Goal: Task Accomplishment & Management: Manage account settings

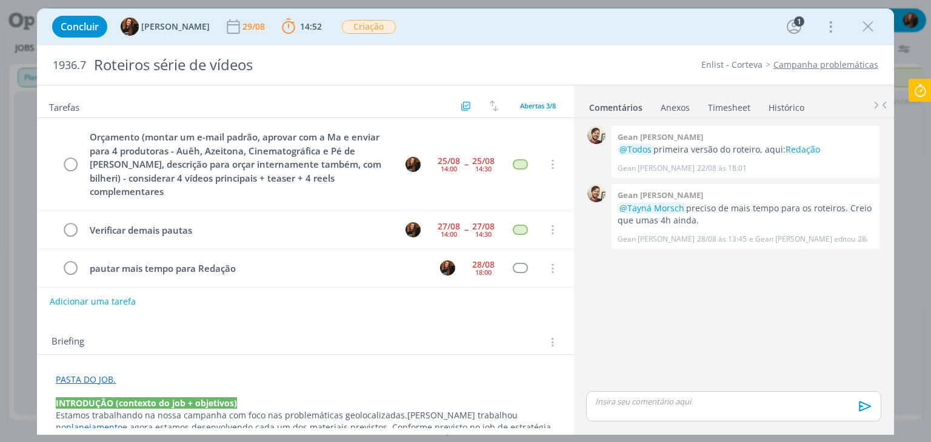
scroll to position [0, 729]
click at [125, 293] on button "Adicionar uma tarefa" at bounding box center [92, 301] width 86 height 21
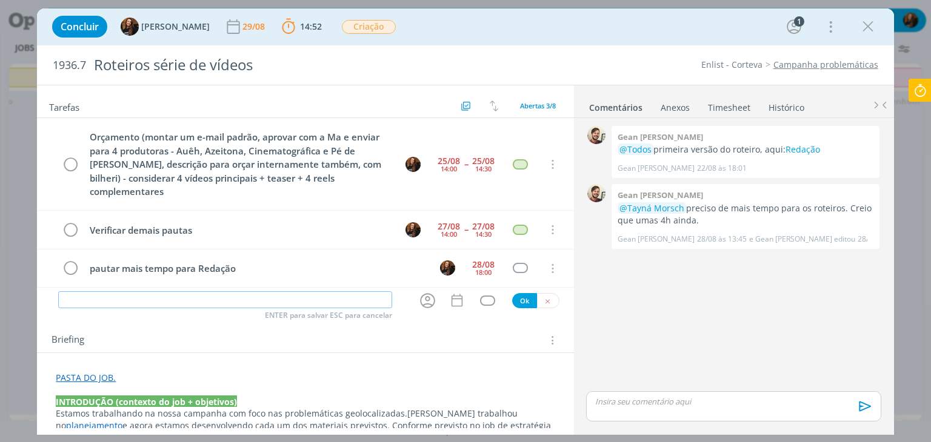
click at [125, 293] on input "dialog" at bounding box center [225, 299] width 334 height 17
click at [422, 294] on icon "dialog" at bounding box center [427, 300] width 19 height 19
type input "Continuação redação"
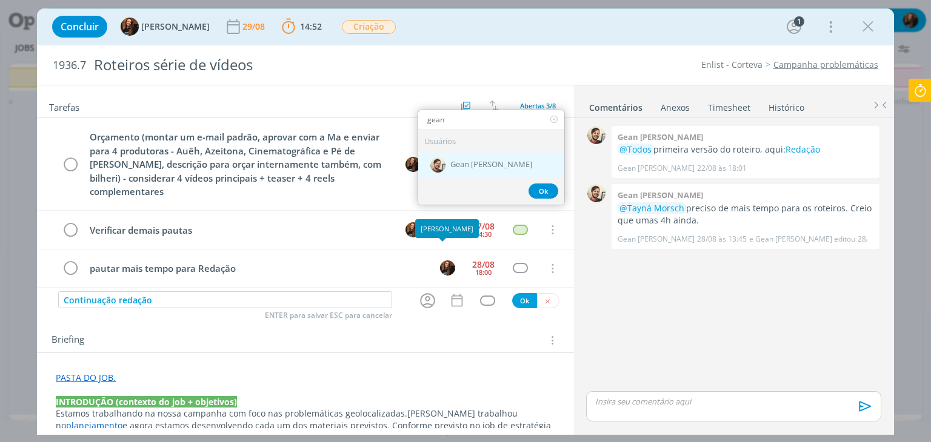
type input "gean"
click at [484, 153] on div "Gean [PERSON_NAME]" at bounding box center [491, 165] width 146 height 25
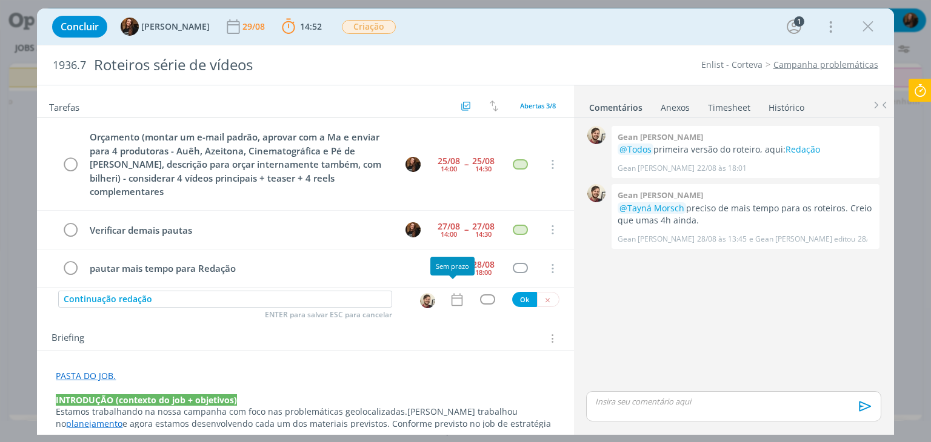
click at [451, 293] on icon "dialog" at bounding box center [456, 299] width 11 height 13
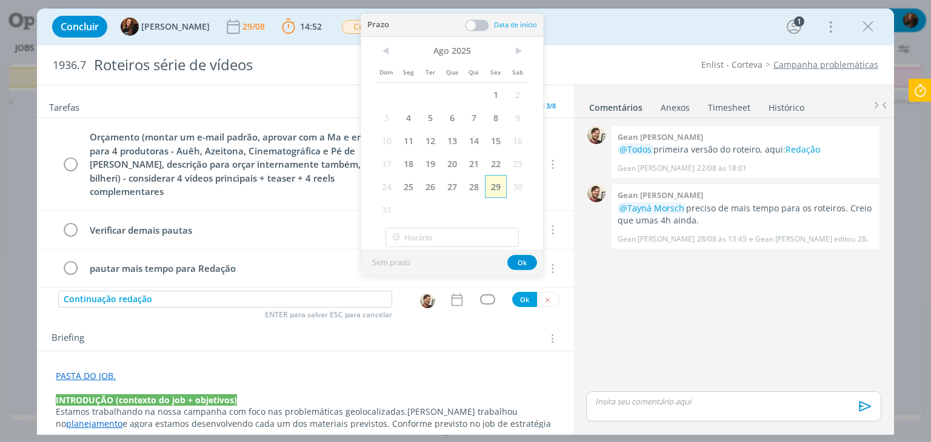
click at [501, 184] on span "29" at bounding box center [496, 186] width 22 height 23
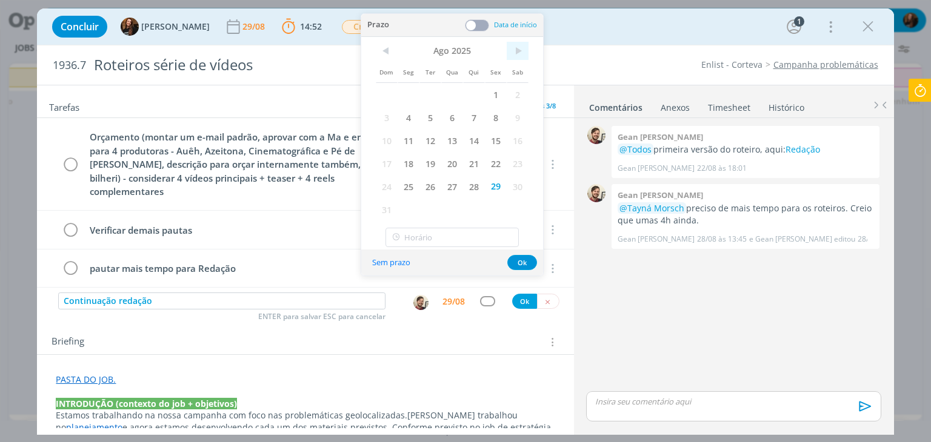
click at [517, 53] on span ">" at bounding box center [518, 51] width 22 height 18
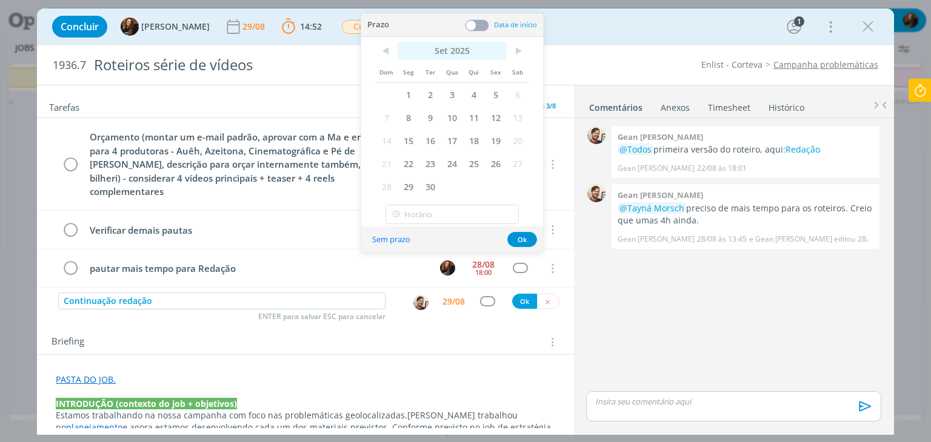
drag, startPoint x: 436, startPoint y: 89, endPoint x: 465, endPoint y: 52, distance: 47.1
click at [436, 90] on span "2" at bounding box center [430, 94] width 22 height 23
click at [475, 22] on span at bounding box center [477, 25] width 24 height 12
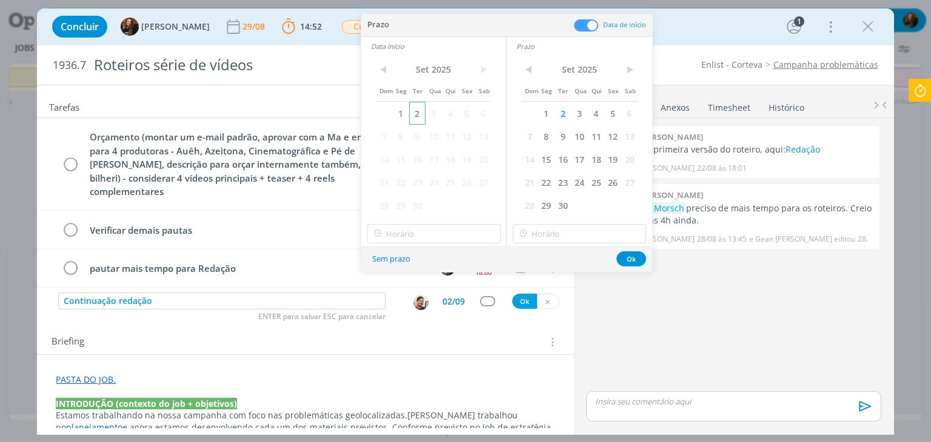
click at [421, 111] on span "2" at bounding box center [417, 113] width 16 height 23
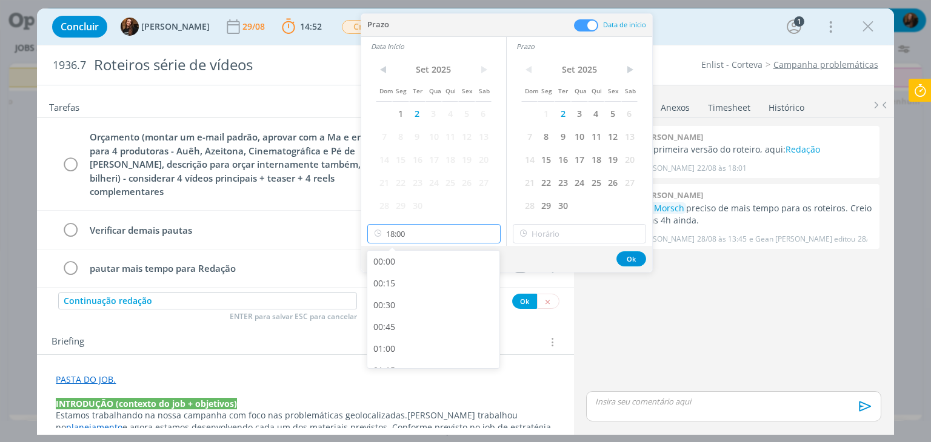
click at [439, 235] on input "18:00" at bounding box center [433, 233] width 133 height 19
click at [418, 324] on div "15:00" at bounding box center [435, 335] width 136 height 22
type input "15:00"
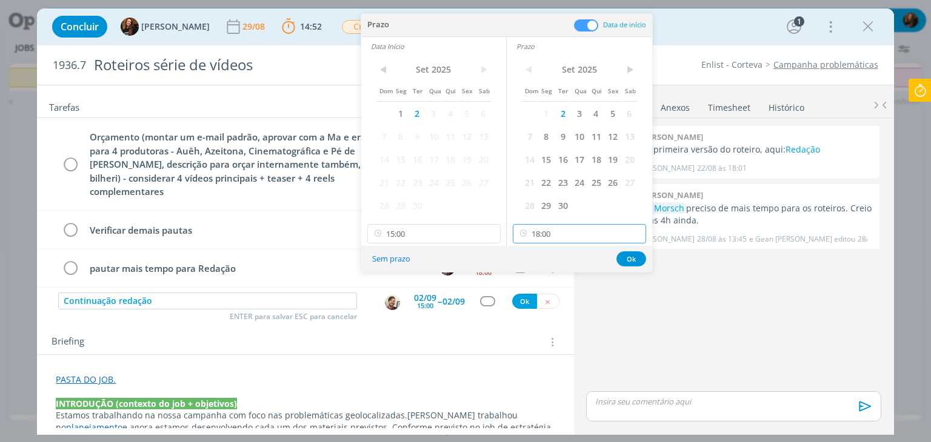
click at [595, 231] on input "18:00" at bounding box center [579, 233] width 133 height 19
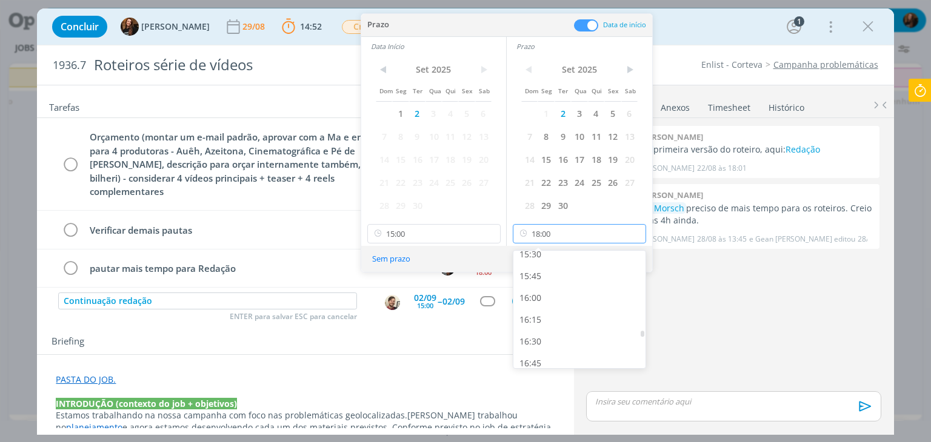
scroll to position [1357, 0]
click at [561, 338] on div "16:30" at bounding box center [581, 344] width 136 height 22
type input "16:30"
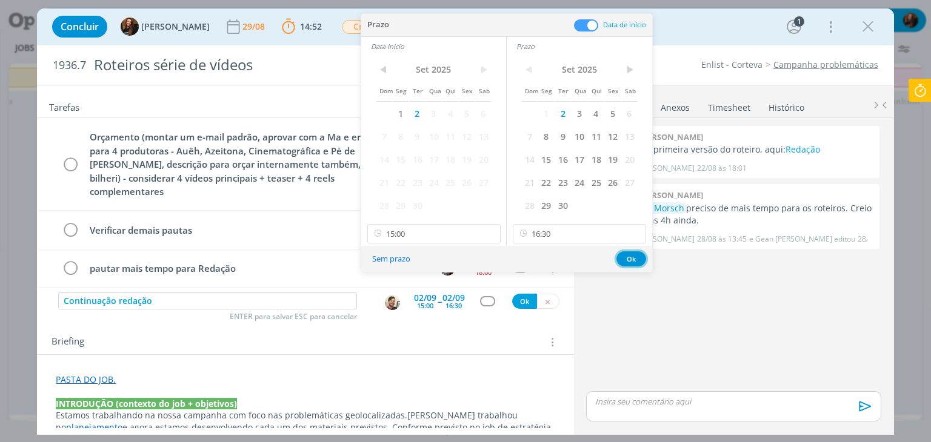
drag, startPoint x: 625, startPoint y: 258, endPoint x: 610, endPoint y: 265, distance: 16.8
click at [625, 257] on button "Ok" at bounding box center [631, 258] width 30 height 15
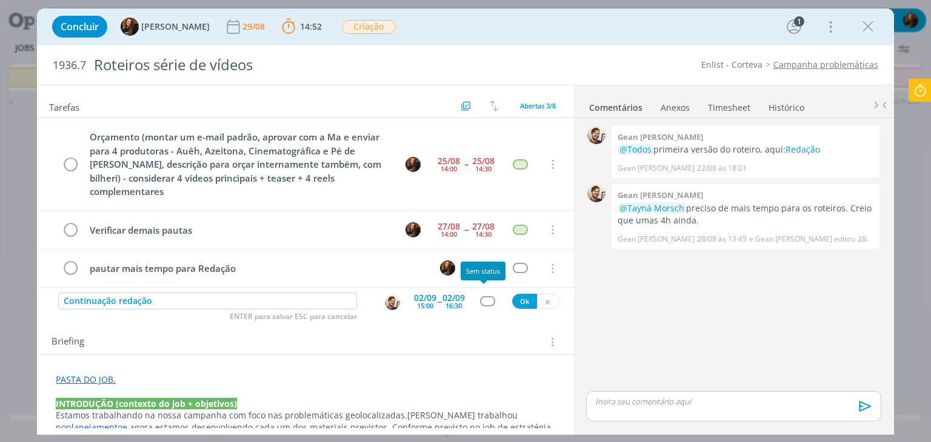
click at [480, 298] on div "Continuação redação ENTER para salvar ESC para cancelar 02/09 15:00 -- 02/09 16…" at bounding box center [305, 302] width 536 height 22
click at [480, 296] on div "dialog" at bounding box center [487, 301] width 15 height 10
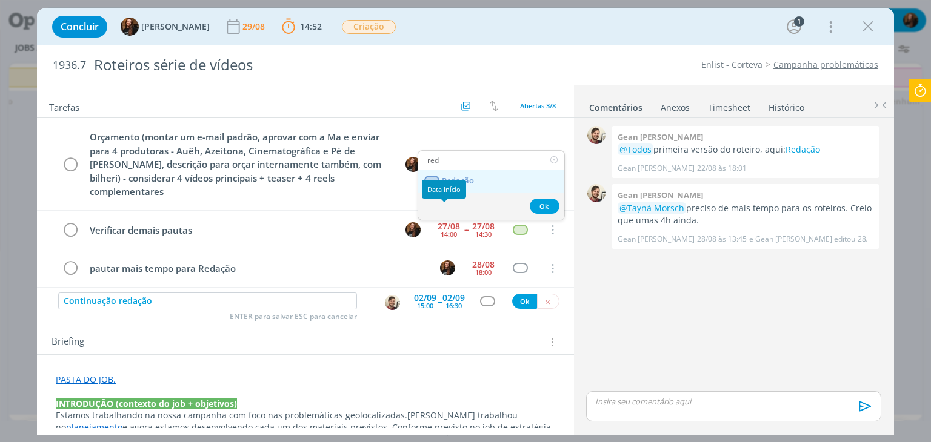
type input "red"
click at [482, 181] on link "Redação" at bounding box center [491, 181] width 146 height 22
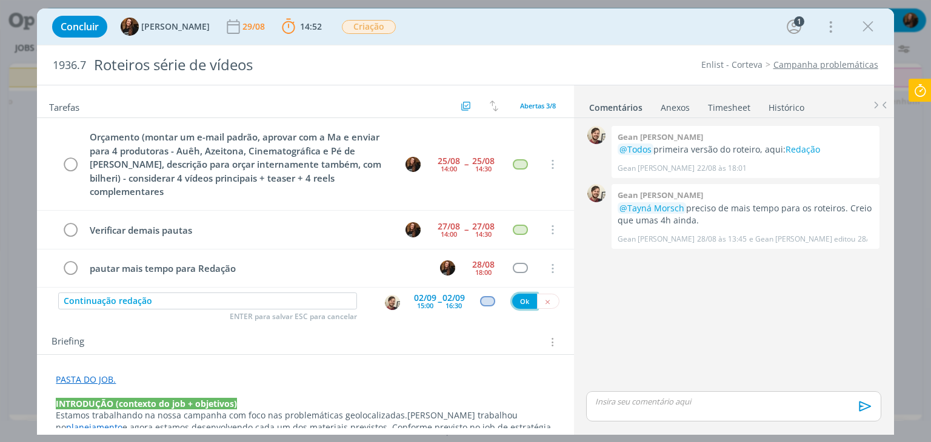
click at [514, 294] on button "Ok" at bounding box center [524, 301] width 25 height 15
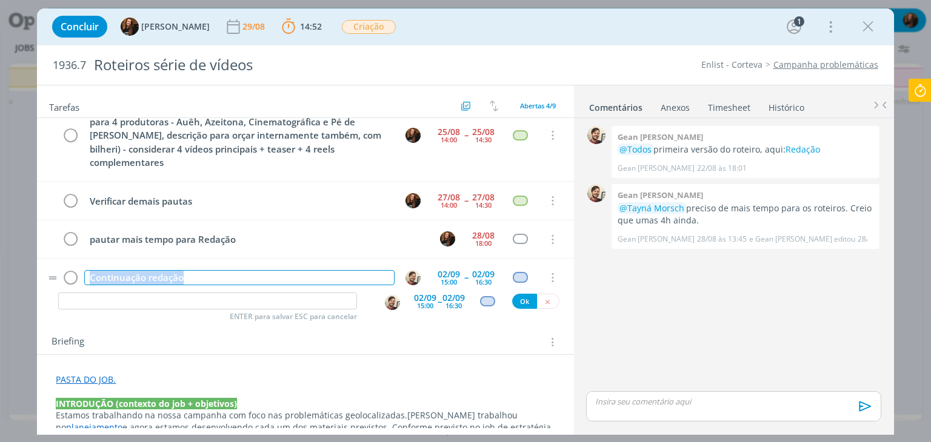
drag, startPoint x: 202, startPoint y: 264, endPoint x: 86, endPoint y: 276, distance: 116.3
click at [86, 276] on tr "Continuação redação 02/09 15:00 -- 02/09 16:30 Cancelar" at bounding box center [305, 278] width 536 height 38
copy div "Continuação redação"
click at [232, 301] on input "dialog" at bounding box center [207, 301] width 299 height 17
paste input "Continuação redação"
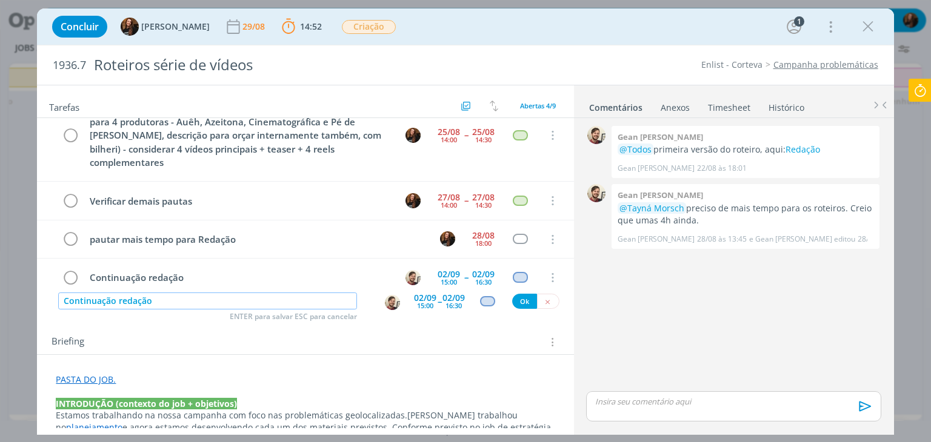
type input "Continuação redação"
click at [417, 302] on div "15:00" at bounding box center [425, 305] width 16 height 7
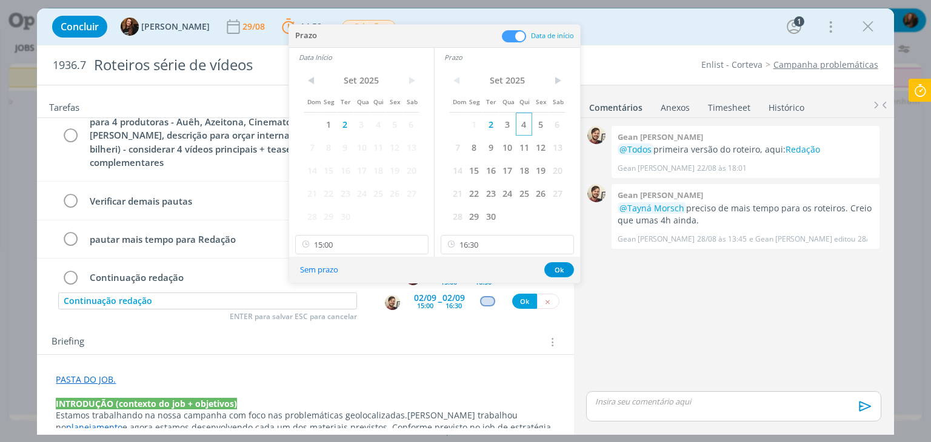
drag, startPoint x: 528, startPoint y: 116, endPoint x: 488, endPoint y: 138, distance: 45.6
click at [528, 117] on span "4" at bounding box center [524, 124] width 16 height 23
drag, startPoint x: 376, startPoint y: 116, endPoint x: 374, endPoint y: 122, distance: 6.2
click at [376, 117] on span "4" at bounding box center [378, 124] width 16 height 23
click at [382, 248] on input "15:00" at bounding box center [361, 244] width 133 height 19
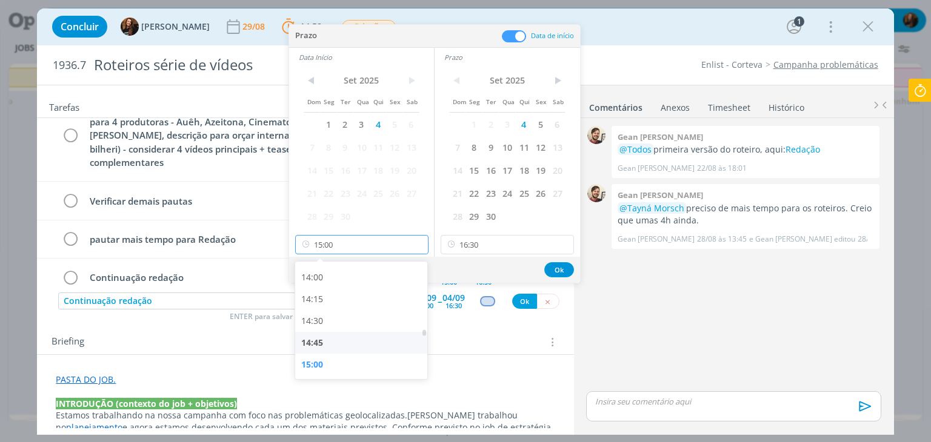
scroll to position [1277, 0]
drag, startPoint x: 330, startPoint y: 345, endPoint x: 513, endPoint y: 276, distance: 195.6
click at [330, 345] on div "15:30" at bounding box center [363, 348] width 136 height 22
type input "15:30"
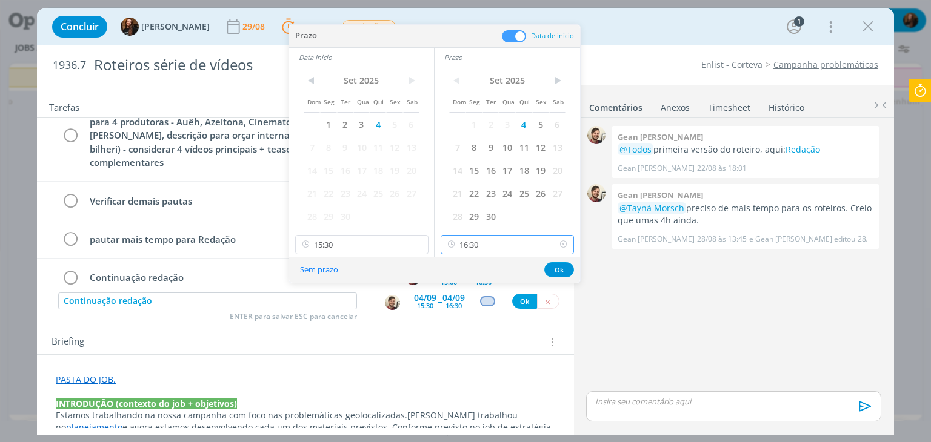
click at [524, 242] on input "16:30" at bounding box center [507, 244] width 133 height 19
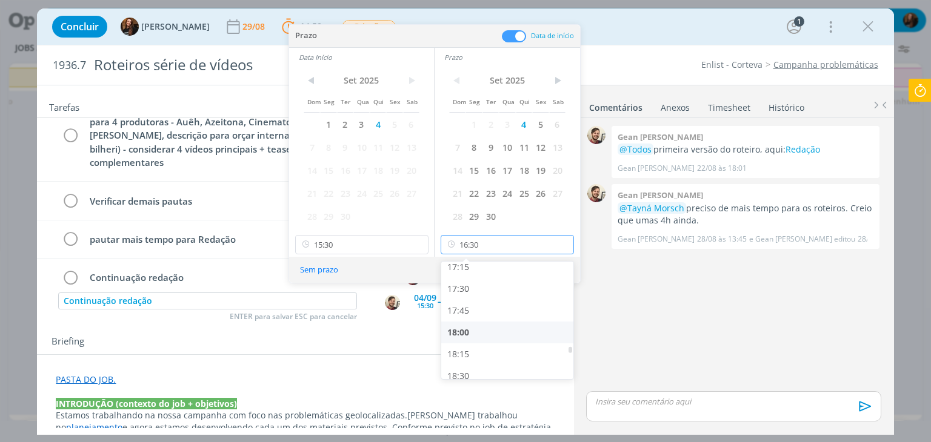
scroll to position [1529, 0]
click at [492, 316] on div "18:00" at bounding box center [509, 314] width 136 height 22
type input "18:00"
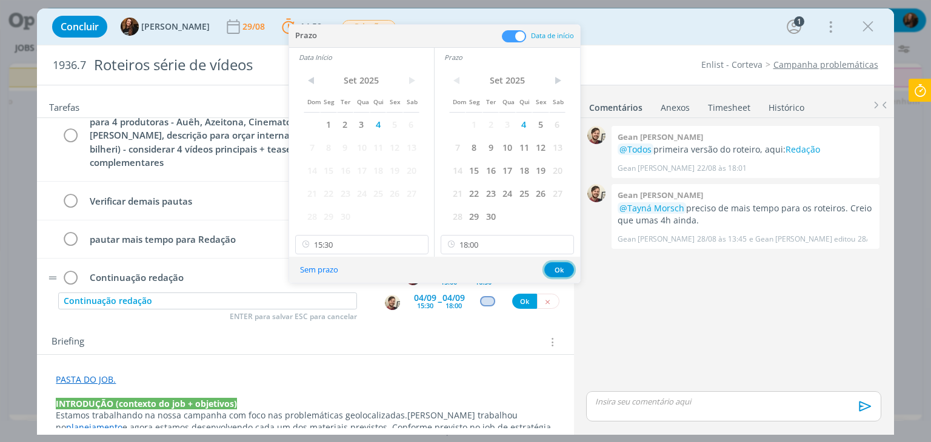
drag, startPoint x: 556, startPoint y: 270, endPoint x: 563, endPoint y: 255, distance: 16.6
click at [557, 270] on button "Ok" at bounding box center [559, 269] width 30 height 15
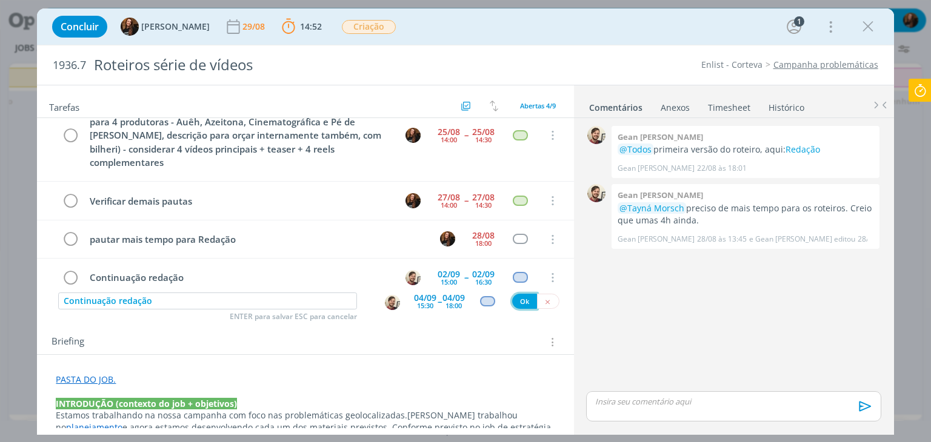
click at [516, 296] on button "Ok" at bounding box center [524, 301] width 25 height 15
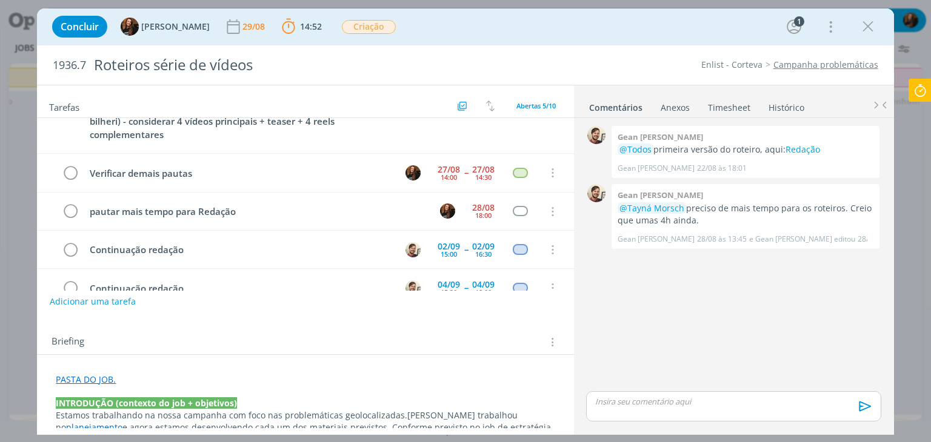
click at [780, 106] on link "Histórico" at bounding box center [786, 105] width 37 height 18
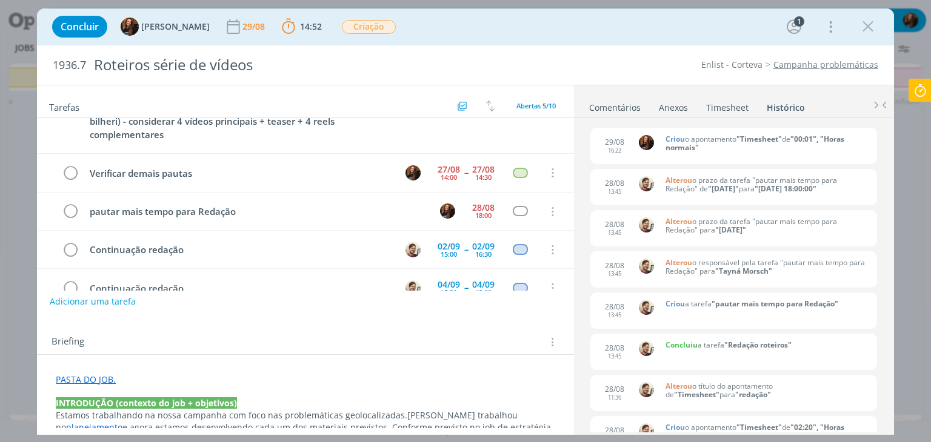
click at [625, 105] on link "Comentários" at bounding box center [614, 105] width 53 height 18
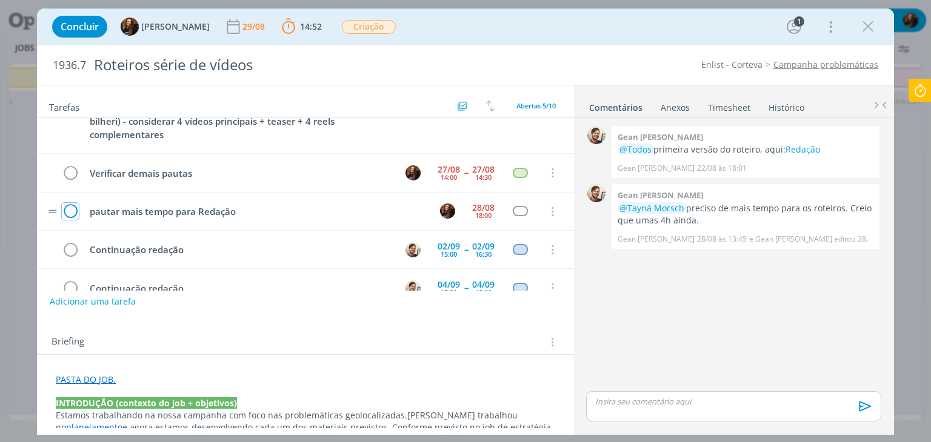
click at [70, 203] on icon "dialog" at bounding box center [70, 212] width 17 height 18
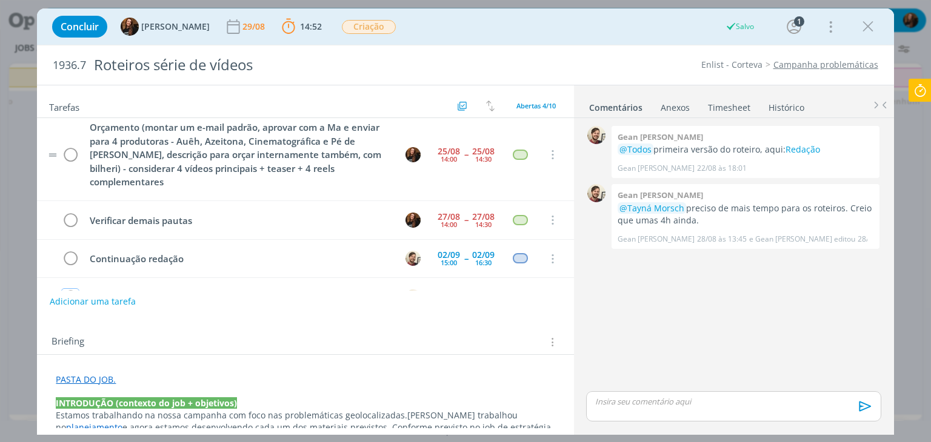
scroll to position [0, 0]
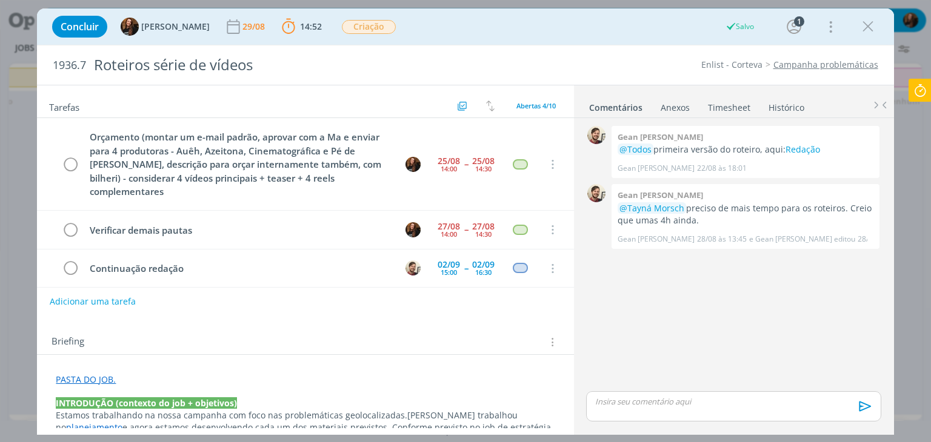
click at [919, 84] on icon at bounding box center [920, 91] width 22 height 24
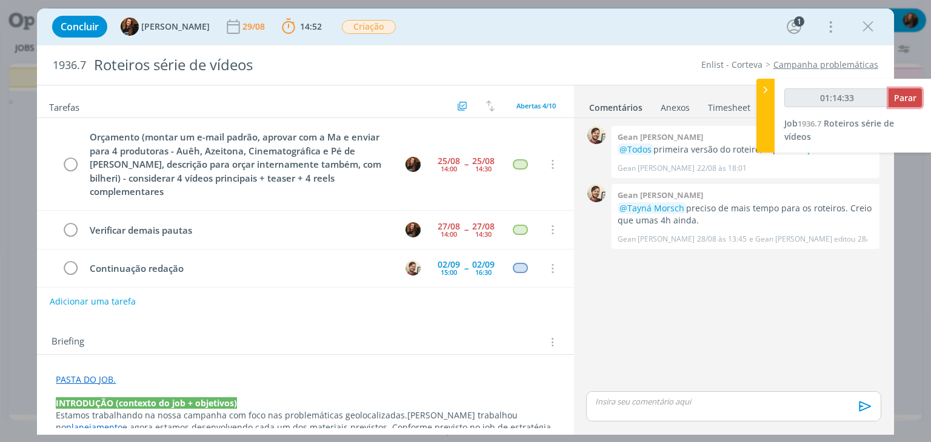
click at [916, 98] on button "Parar" at bounding box center [904, 97] width 33 height 19
click at [916, 98] on span "Parar" at bounding box center [905, 98] width 22 height 12
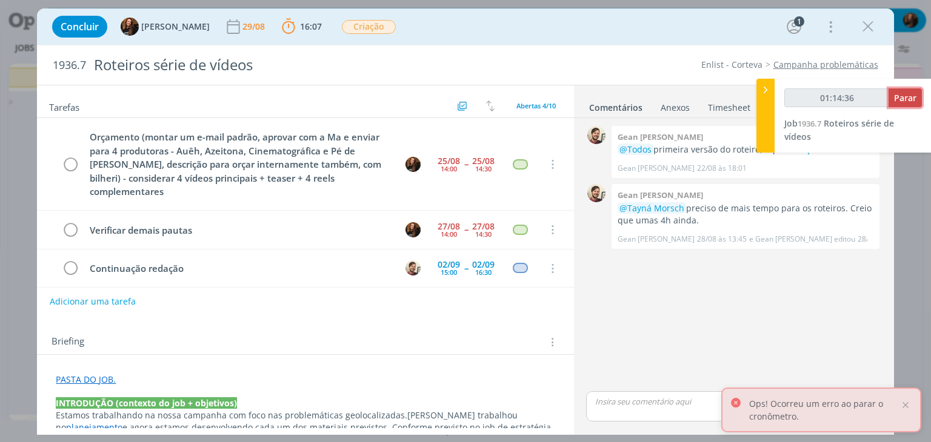
click at [916, 98] on span "Parar" at bounding box center [905, 98] width 22 height 12
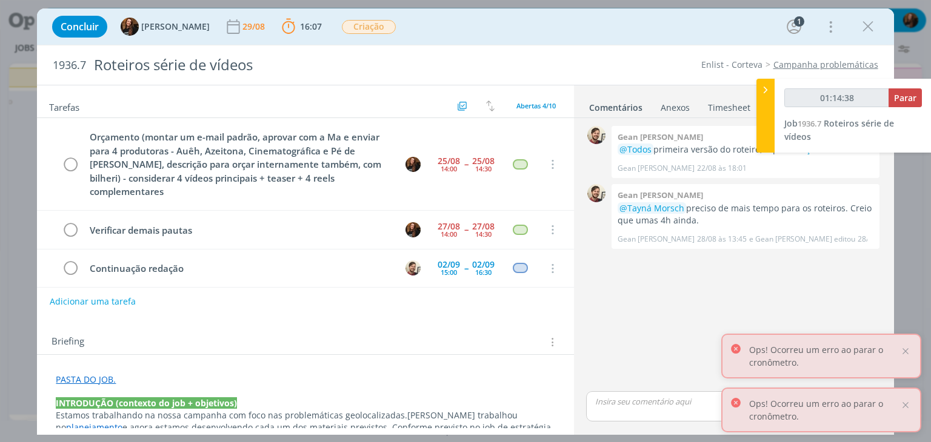
type input "01:15:00"
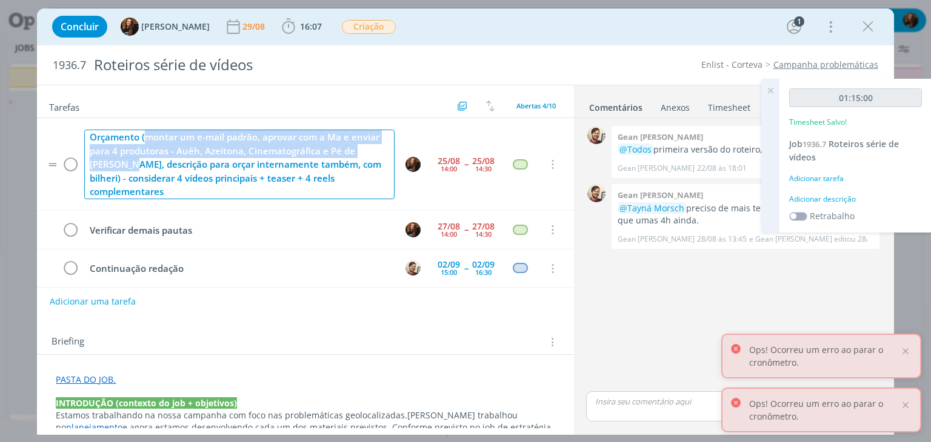
drag, startPoint x: 113, startPoint y: 162, endPoint x: 157, endPoint y: 166, distance: 43.8
click at [145, 141] on div "Orçamento (montar um e-mail padrão, aprovar com a Ma e enviar para 4 produtoras…" at bounding box center [239, 165] width 310 height 70
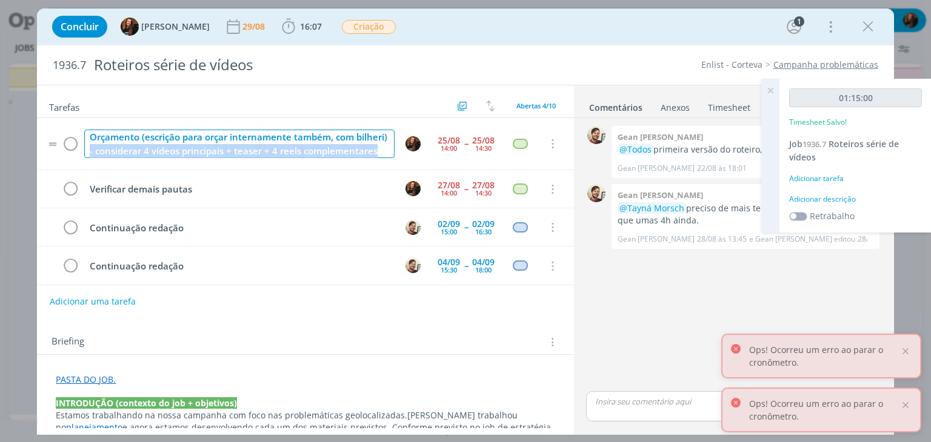
drag, startPoint x: 196, startPoint y: 160, endPoint x: 116, endPoint y: 153, distance: 80.9
click at [116, 153] on div "Orçamento (escrição para orçar internamente também, com bilheri) - considerar 4…" at bounding box center [239, 144] width 310 height 28
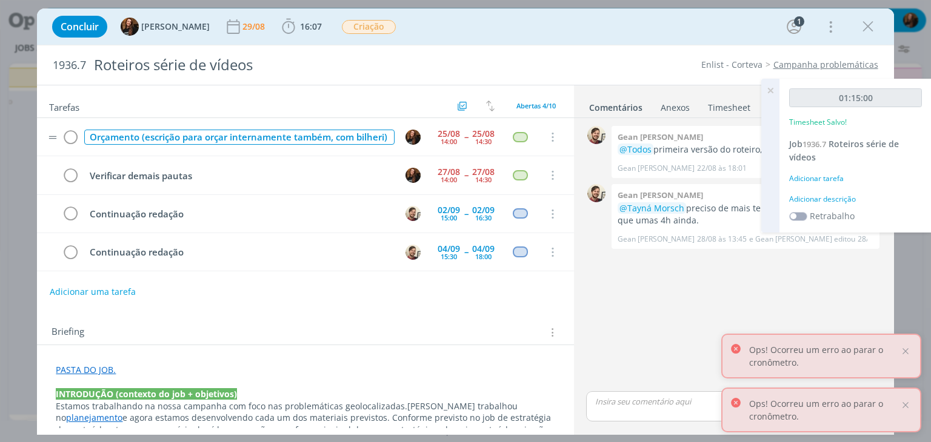
click at [147, 138] on div "Orçamento (escrição para orçar internamente também, com bilheri)" at bounding box center [239, 137] width 310 height 15
click at [145, 138] on div "Orçamento (escrição para orçar internamente também, com bilheri)" at bounding box center [239, 137] width 310 height 15
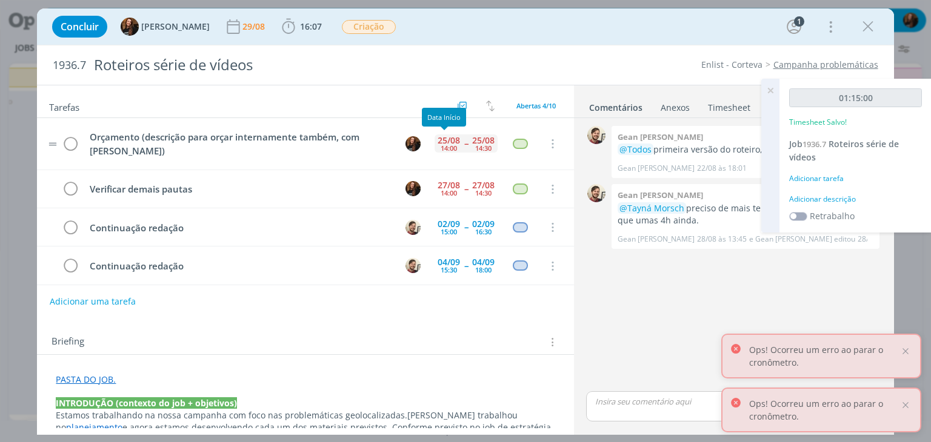
click at [445, 138] on div "25/08" at bounding box center [449, 140] width 22 height 8
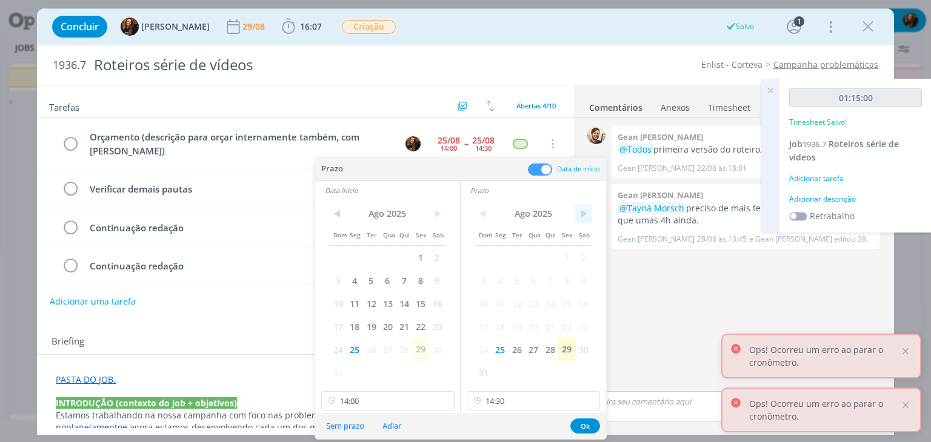
click at [587, 207] on span ">" at bounding box center [583, 214] width 16 height 18
click at [551, 259] on span "4" at bounding box center [550, 257] width 16 height 23
click at [441, 211] on span ">" at bounding box center [437, 214] width 16 height 18
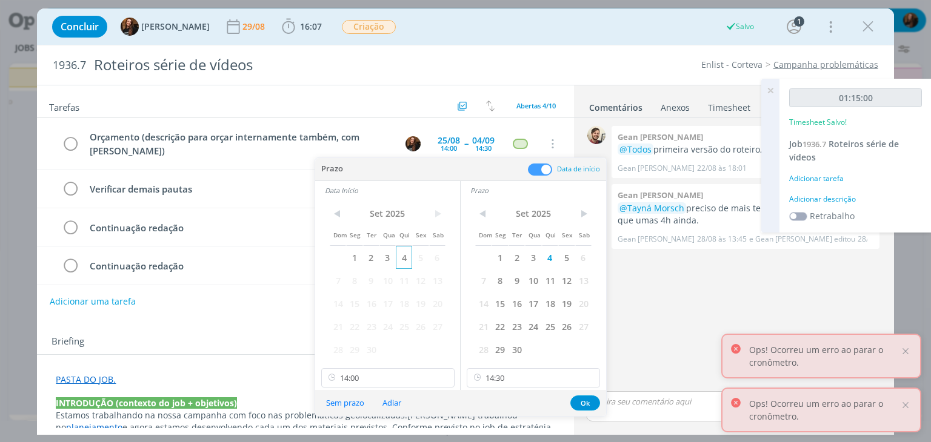
click at [402, 259] on span "4" at bounding box center [404, 257] width 16 height 23
click at [581, 403] on button "Ok" at bounding box center [585, 403] width 30 height 15
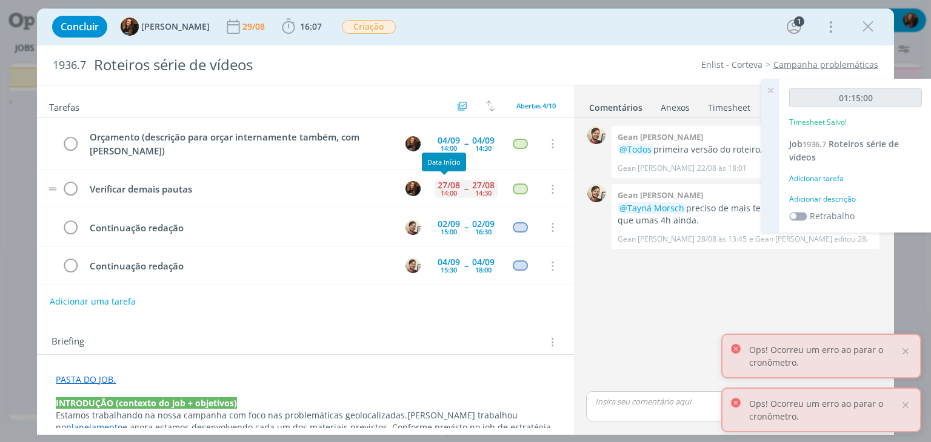
click at [441, 190] on div "14:00" at bounding box center [449, 193] width 16 height 7
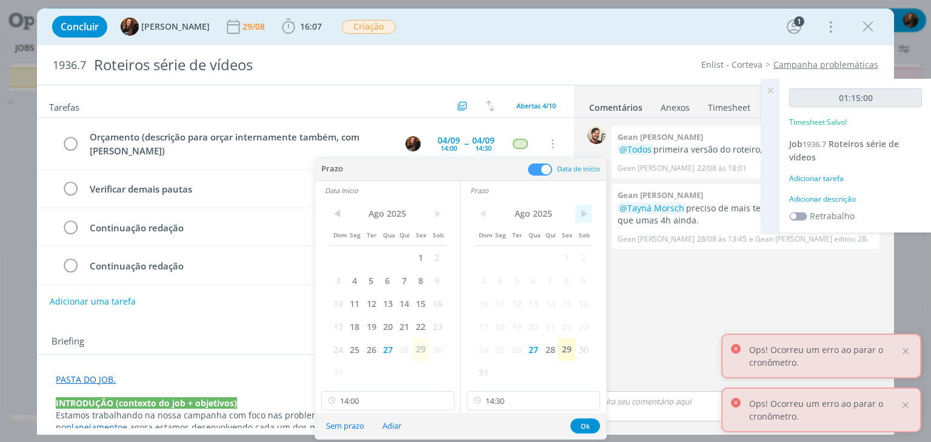
click at [579, 215] on span ">" at bounding box center [583, 214] width 16 height 18
click at [565, 252] on span "5" at bounding box center [566, 257] width 16 height 23
click at [436, 214] on span ">" at bounding box center [437, 214] width 16 height 18
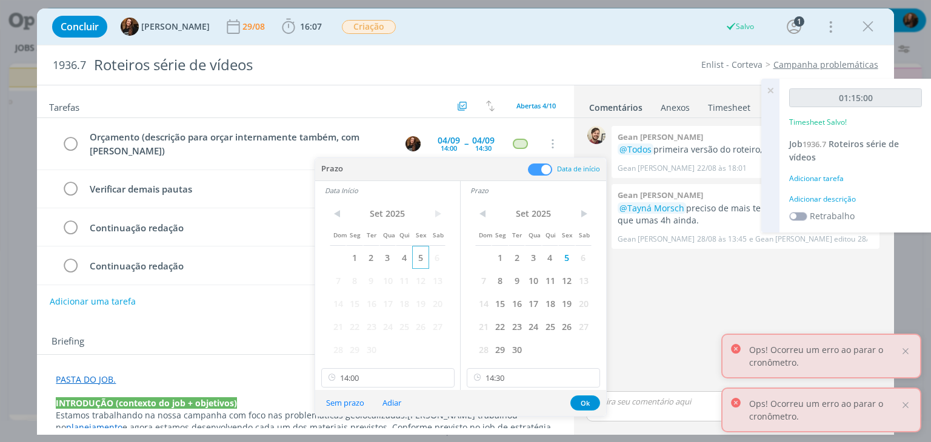
drag, startPoint x: 423, startPoint y: 256, endPoint x: 479, endPoint y: 322, distance: 86.9
click at [424, 256] on span "5" at bounding box center [420, 257] width 16 height 23
click at [576, 404] on button "Ok" at bounding box center [585, 403] width 30 height 15
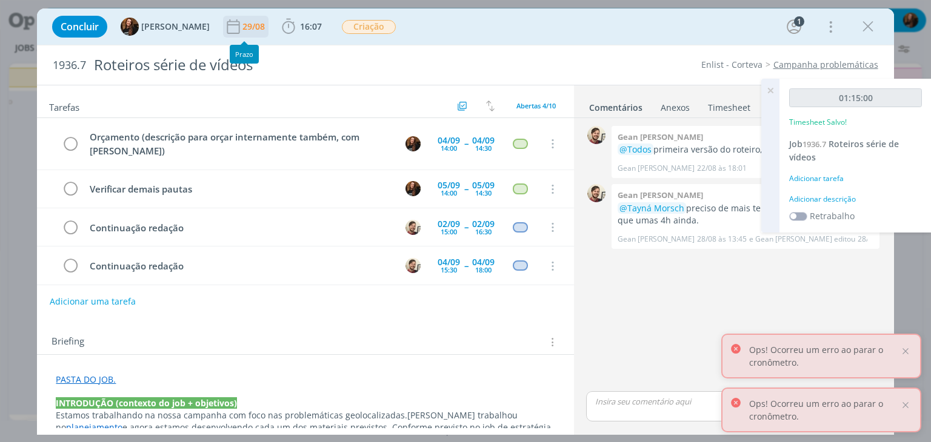
click at [245, 24] on div "29/08" at bounding box center [254, 26] width 25 height 8
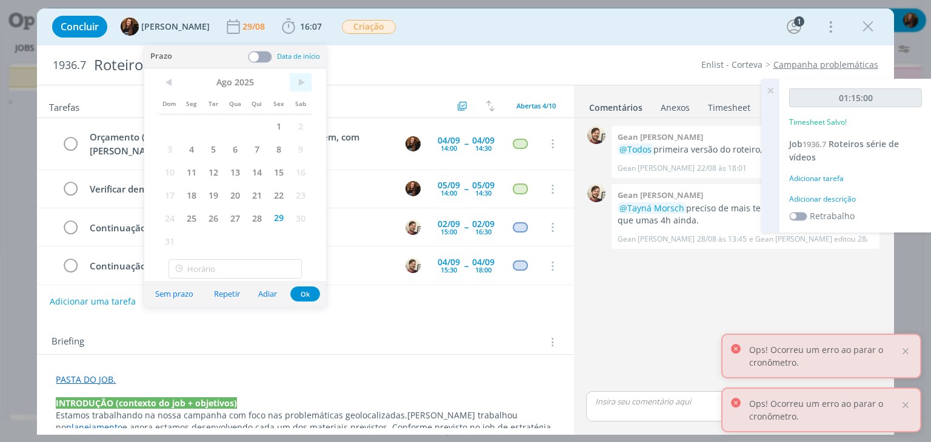
click at [304, 78] on span ">" at bounding box center [301, 82] width 22 height 18
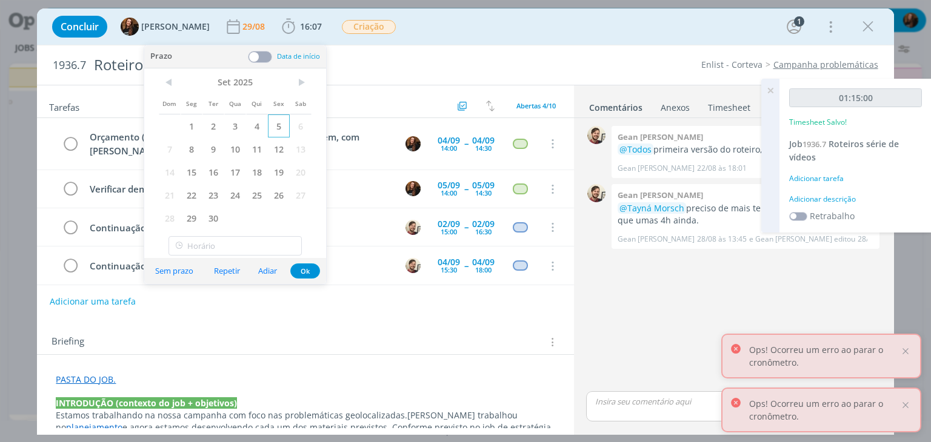
click at [284, 121] on span "5" at bounding box center [279, 126] width 22 height 23
click at [298, 269] on button "Ok" at bounding box center [305, 271] width 30 height 15
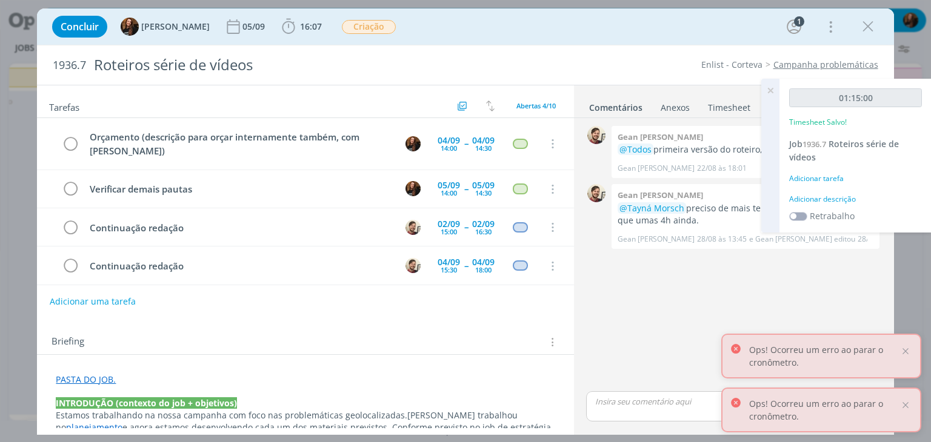
click at [835, 199] on div "Adicionar descrição" at bounding box center [855, 199] width 133 height 11
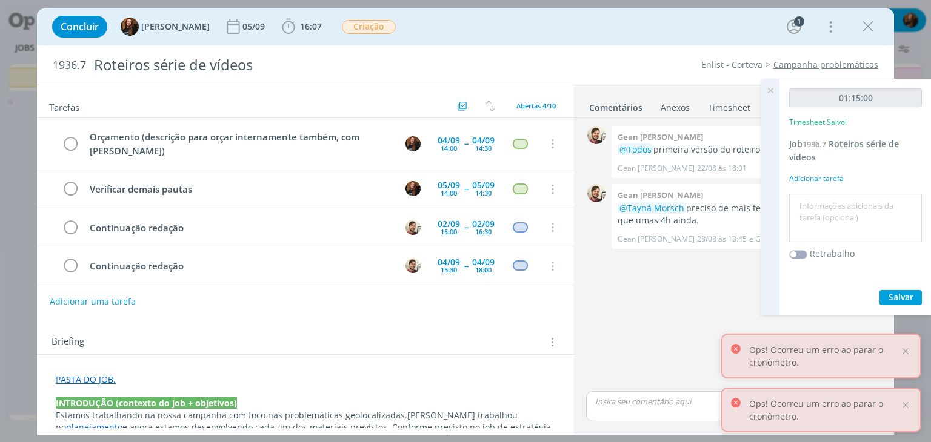
click at [835, 198] on textarea at bounding box center [855, 218] width 127 height 43
type textarea "Orçamento com fornecedores"
click at [906, 296] on span "Salvar" at bounding box center [900, 297] width 25 height 12
drag, startPoint x: 771, startPoint y: 92, endPoint x: 765, endPoint y: 95, distance: 6.8
click at [771, 92] on icon at bounding box center [770, 91] width 22 height 24
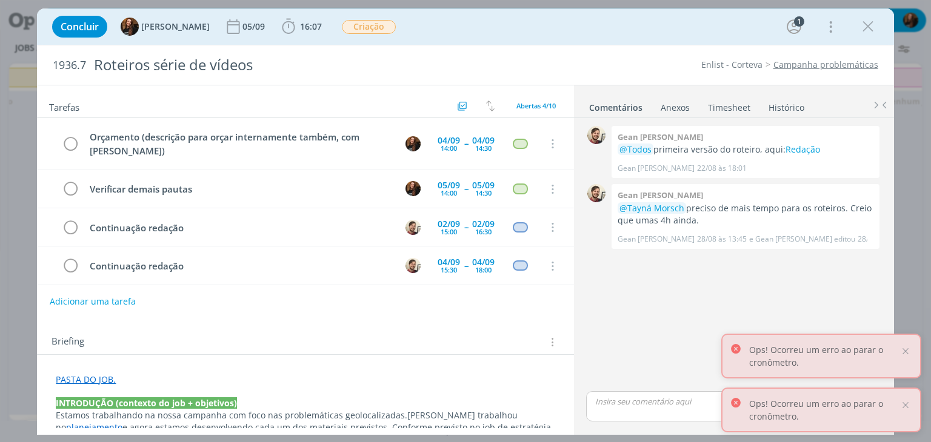
click at [730, 108] on link "Timesheet" at bounding box center [729, 105] width 44 height 18
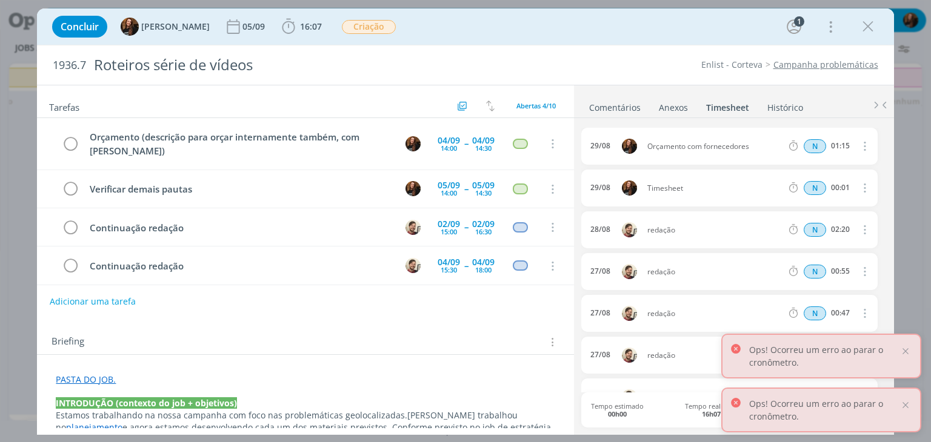
click at [860, 188] on icon "dialog" at bounding box center [863, 188] width 13 height 15
click at [825, 208] on link "Excluir" at bounding box center [830, 208] width 96 height 19
click at [854, 192] on button "Sim" at bounding box center [853, 188] width 24 height 13
click at [305, 36] on button "16:06" at bounding box center [302, 26] width 46 height 19
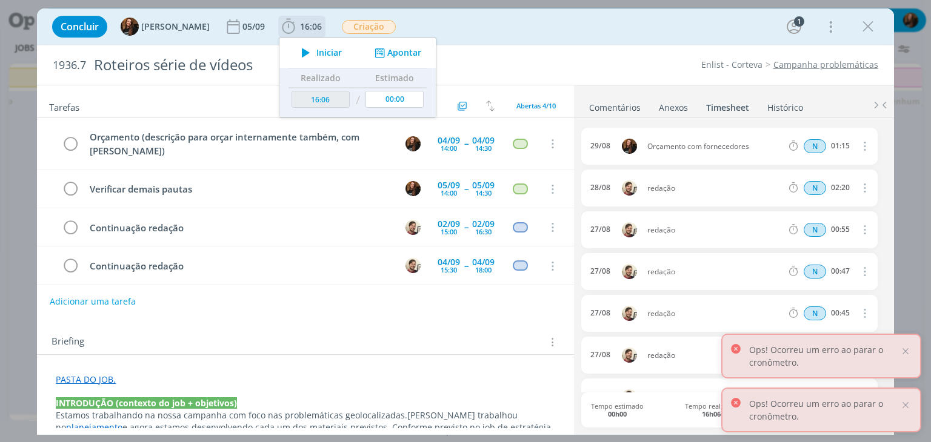
click at [390, 48] on button "Apontar" at bounding box center [396, 53] width 50 height 13
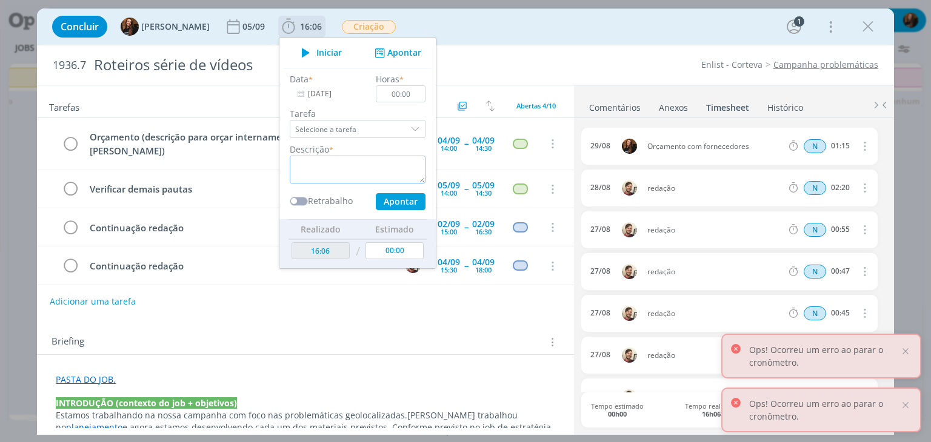
click at [331, 164] on textarea "dialog" at bounding box center [358, 170] width 136 height 28
click at [795, 107] on link "Histórico" at bounding box center [785, 105] width 37 height 18
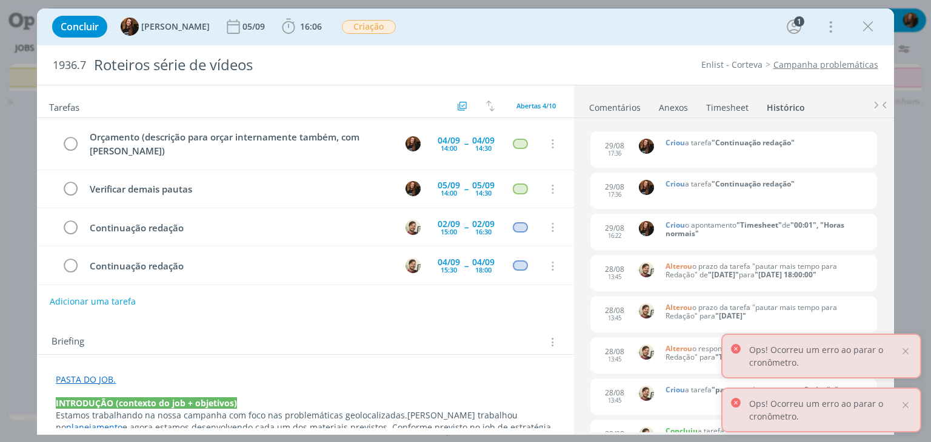
scroll to position [485, 0]
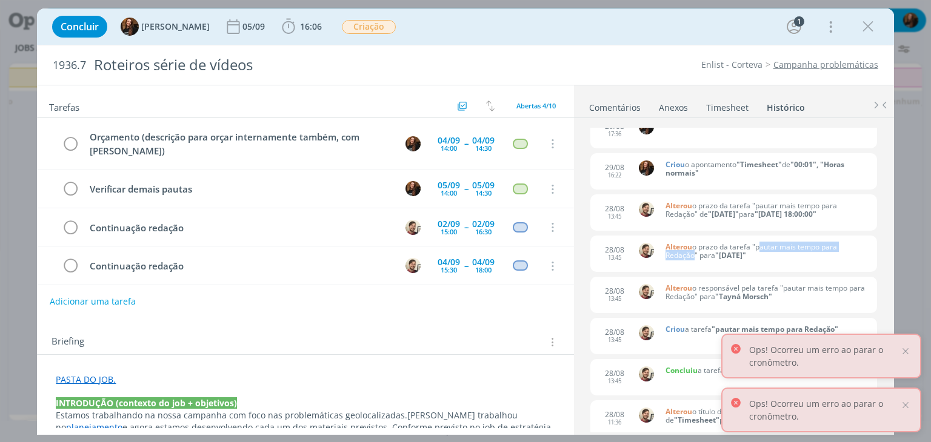
drag, startPoint x: 759, startPoint y: 241, endPoint x: 674, endPoint y: 255, distance: 85.4
click at [674, 255] on span "o prazo da tarefa "pautar mais tempo para Redação" para "28/08/2025"" at bounding box center [750, 251] width 171 height 19
click at [676, 255] on span "o prazo da tarefa "pautar mais tempo para Redação" para "28/08/2025"" at bounding box center [750, 251] width 171 height 19
drag, startPoint x: 759, startPoint y: 243, endPoint x: 676, endPoint y: 255, distance: 83.8
click at [676, 255] on span "o prazo da tarefa "pautar mais tempo para Redação" para "28/08/2025"" at bounding box center [750, 251] width 171 height 19
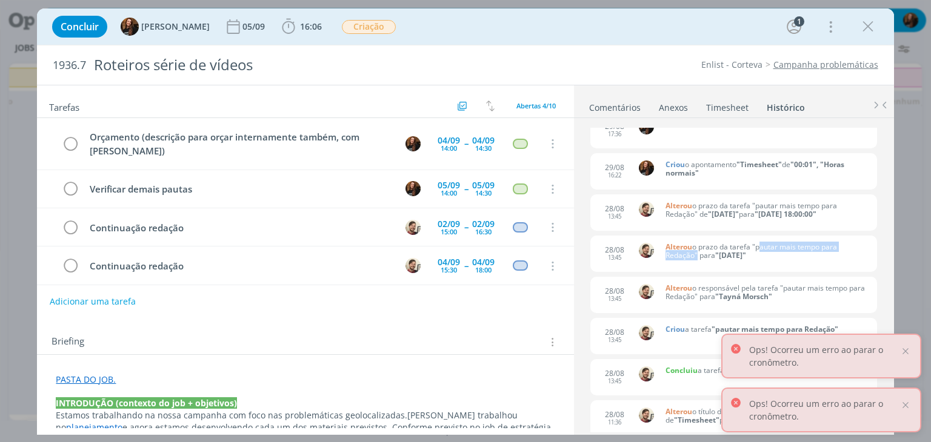
copy span "pautar mais tempo para Redação"
click at [718, 105] on link "Timesheet" at bounding box center [727, 105] width 44 height 18
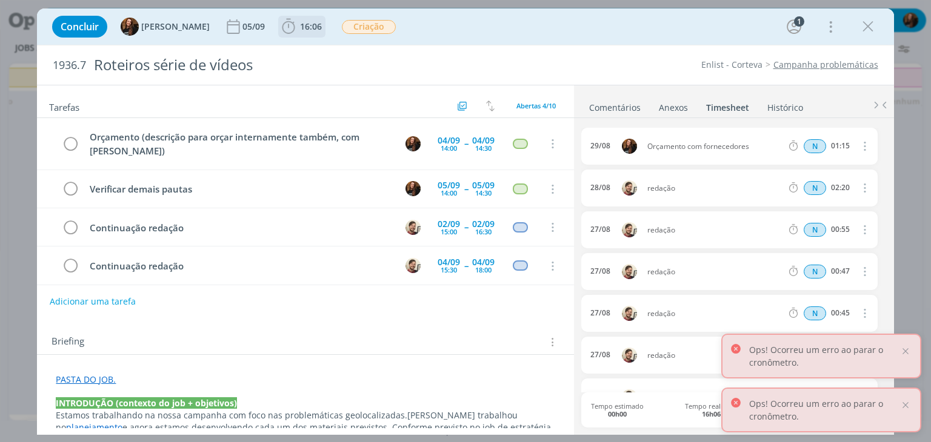
click at [298, 28] on b "16:06" at bounding box center [311, 26] width 27 height 8
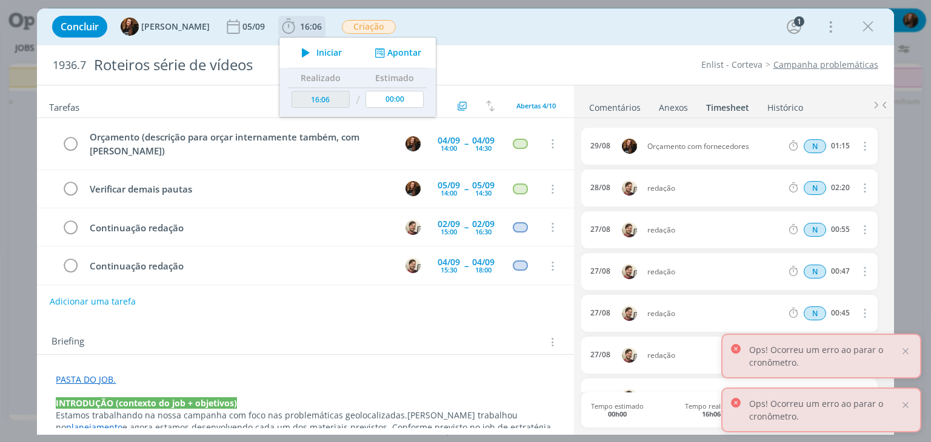
click at [408, 56] on button "Apontar" at bounding box center [396, 53] width 50 height 13
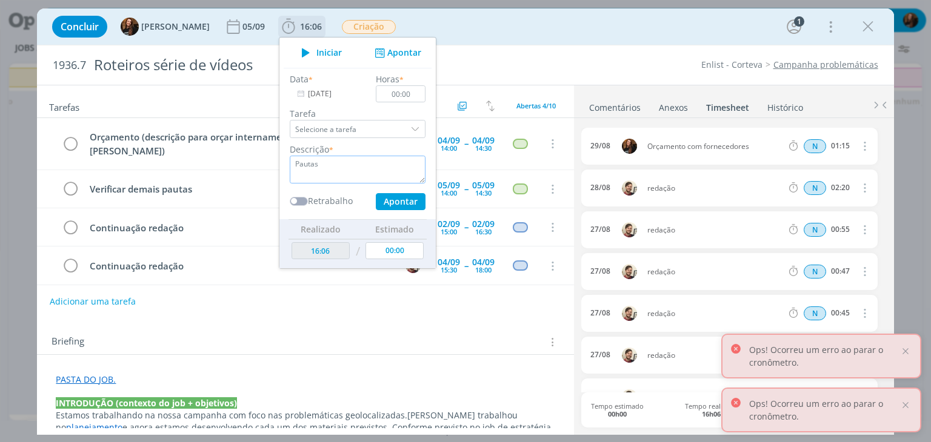
click at [339, 162] on textarea "Pautas" at bounding box center [358, 170] width 136 height 28
type textarea "P"
paste textarea "pautar mais tempo para Redação"
type textarea "pautar mais tempo para Redação"
click at [401, 95] on input "00:00" at bounding box center [401, 93] width 50 height 17
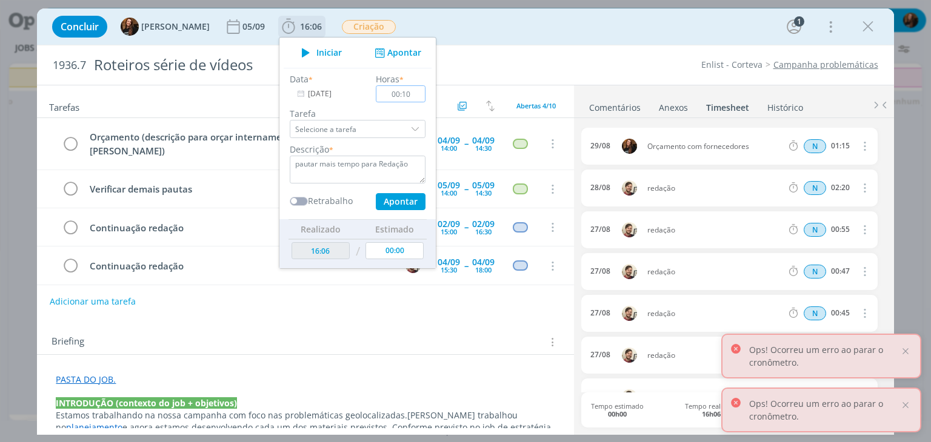
type input "00:10"
click at [393, 202] on button "Apontar" at bounding box center [401, 201] width 50 height 17
type input "16:17"
type input "00:00"
type input "16:16"
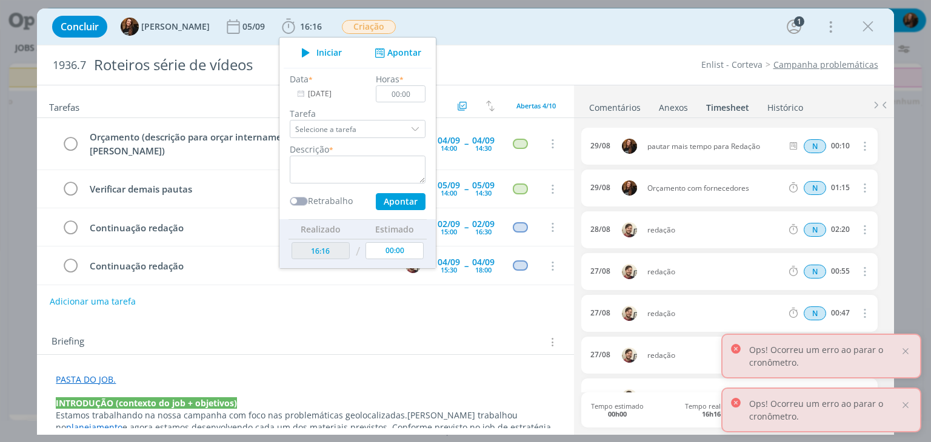
click at [628, 106] on link "Comentários" at bounding box center [614, 105] width 53 height 18
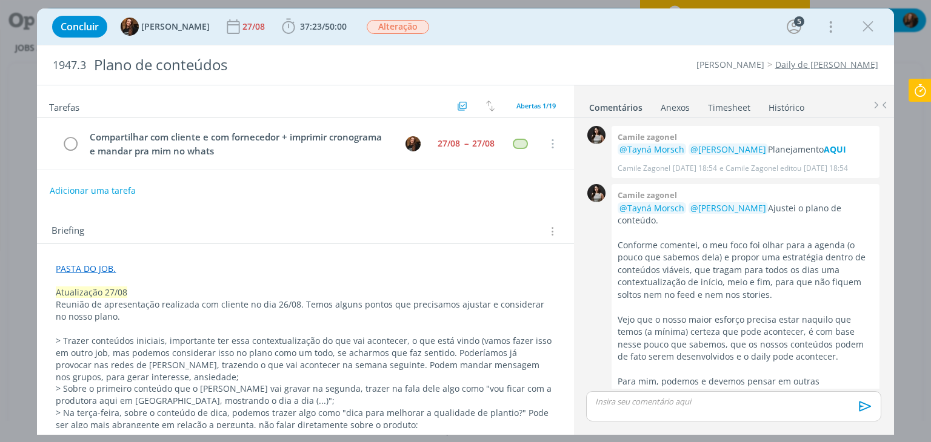
scroll to position [920, 0]
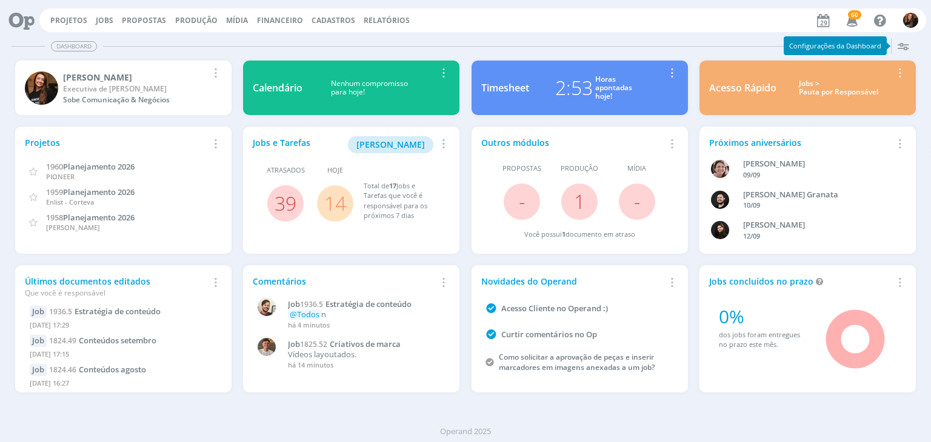
click at [839, 97] on div "Acesso Rápido Jobs > Pauta por Responsável Editar Remover Card" at bounding box center [807, 88] width 216 height 55
click at [825, 90] on div "Jobs > Pauta por Responsável" at bounding box center [838, 88] width 107 height 18
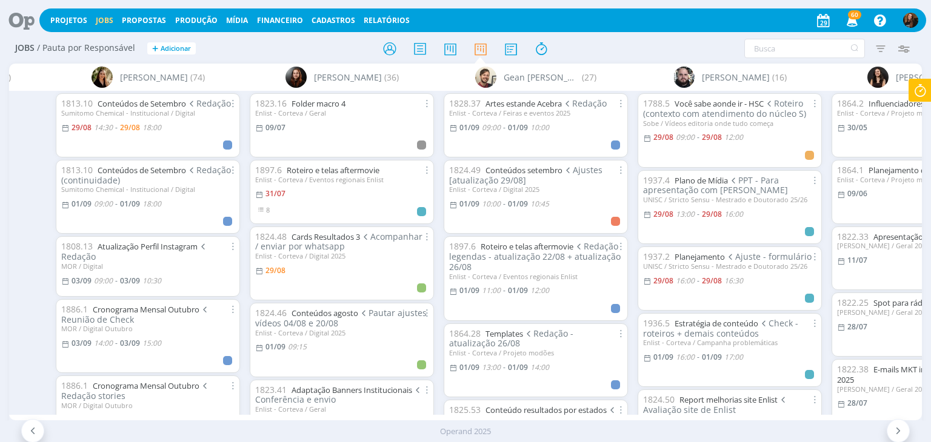
scroll to position [0, 1370]
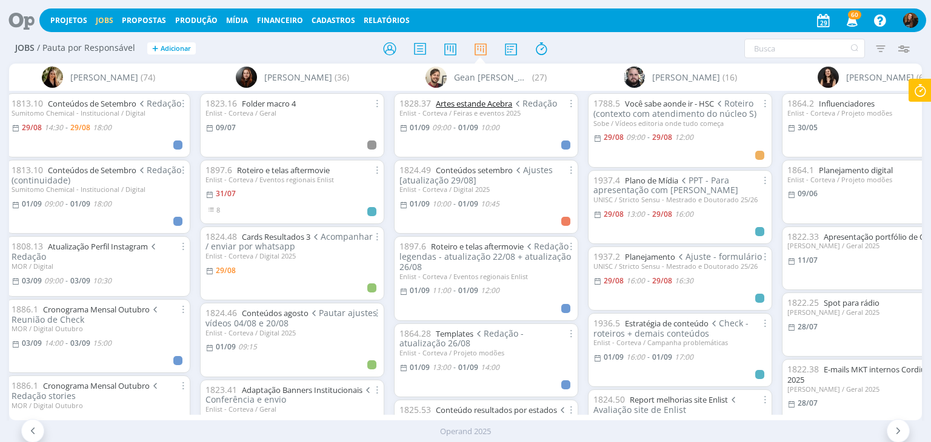
click at [497, 107] on link "Artes estande Acebra" at bounding box center [474, 103] width 76 height 11
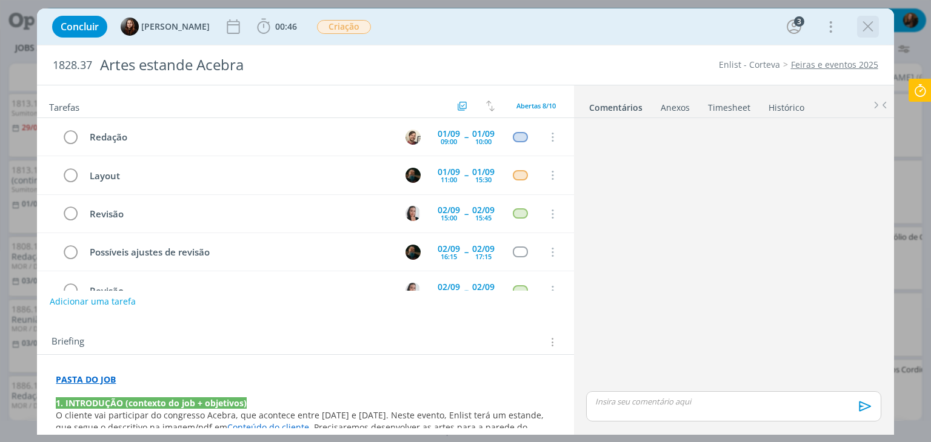
click at [877, 32] on div "dialog" at bounding box center [868, 27] width 22 height 22
drag, startPoint x: 864, startPoint y: 27, endPoint x: 425, endPoint y: 244, distance: 489.7
click at [864, 26] on icon "dialog" at bounding box center [868, 27] width 18 height 18
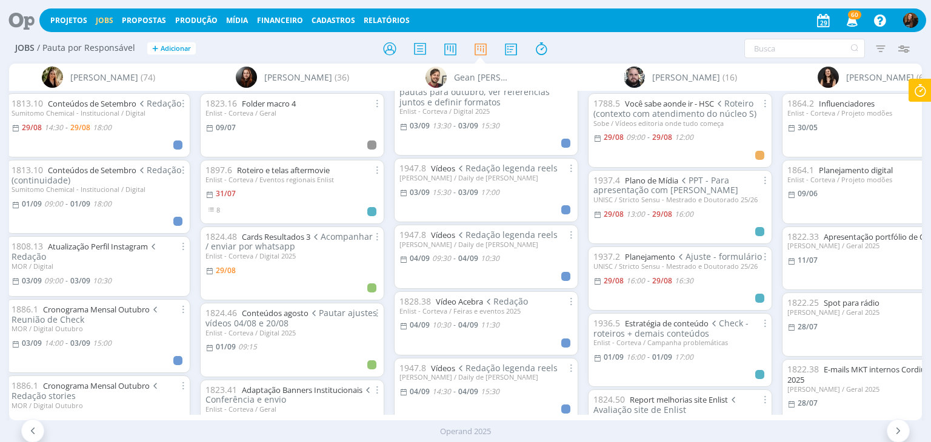
scroll to position [1228, 0]
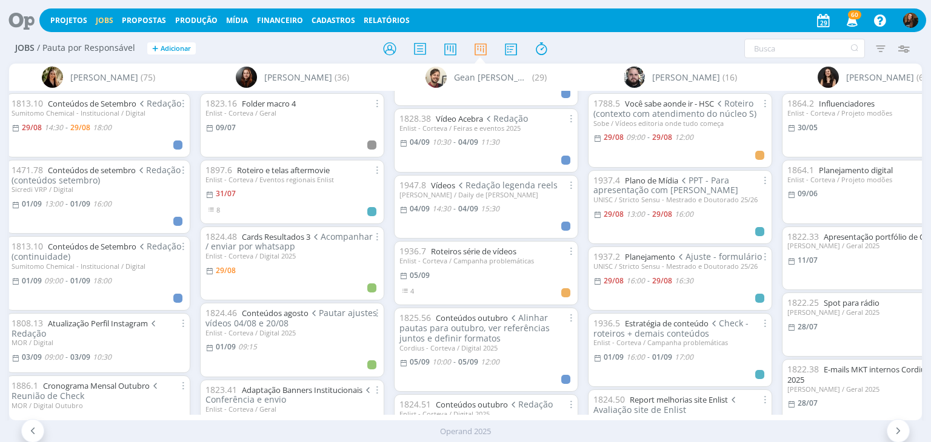
scroll to position [1345, 0]
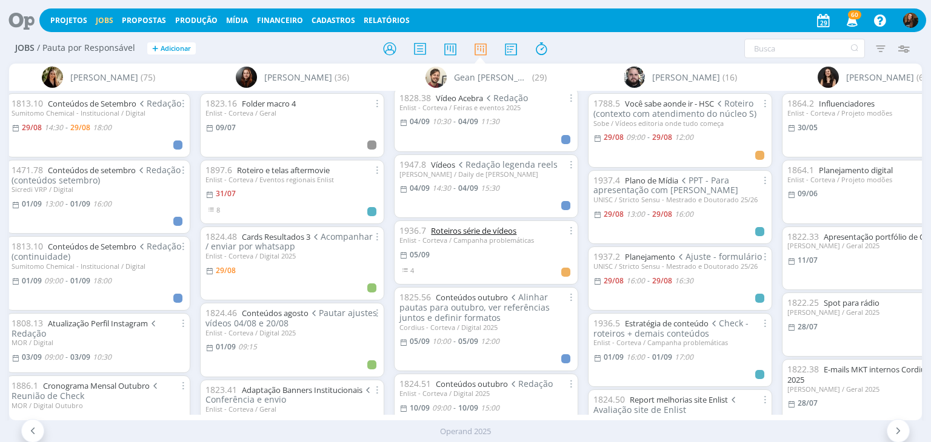
click at [461, 231] on link "Roteiros série de vídeos" at bounding box center [473, 230] width 85 height 11
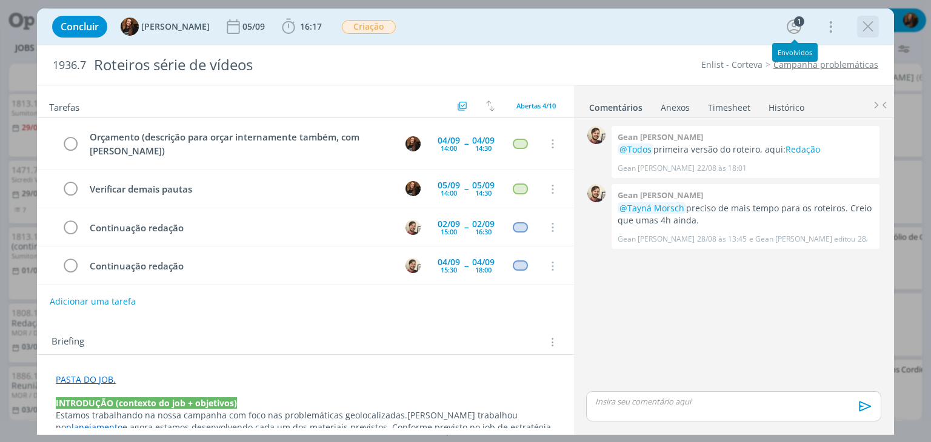
click at [877, 25] on div "dialog" at bounding box center [868, 27] width 22 height 22
click at [868, 33] on icon "dialog" at bounding box center [868, 27] width 18 height 18
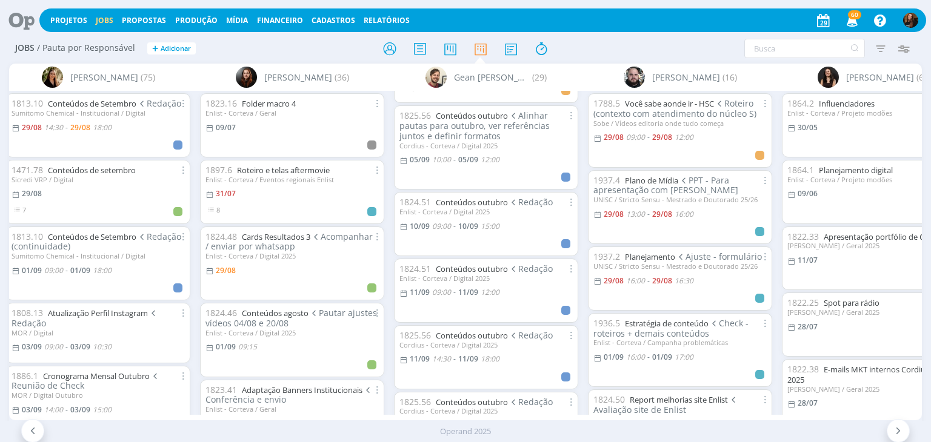
scroll to position [1466, 0]
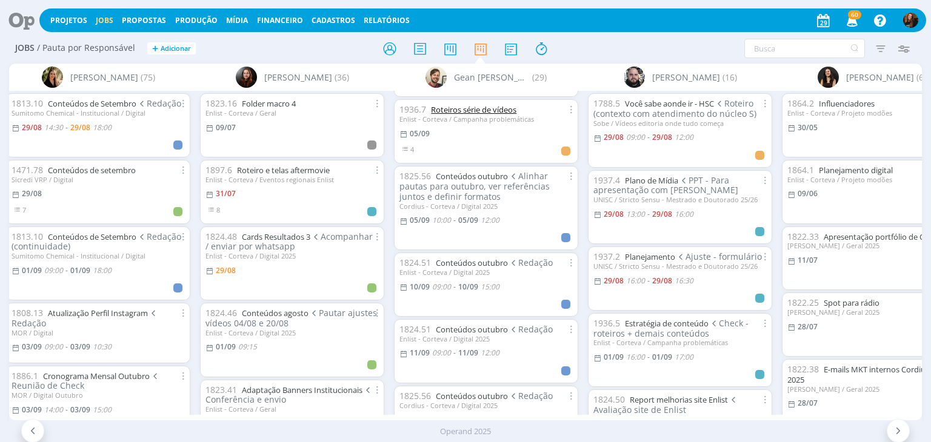
click at [476, 107] on link "Roteiros série de vídeos" at bounding box center [473, 109] width 85 height 11
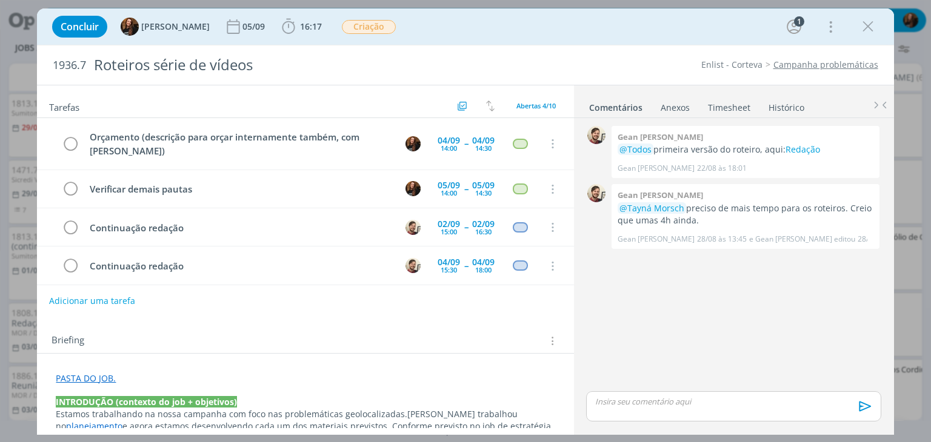
click at [113, 299] on button "Adicionar uma tarefa" at bounding box center [92, 301] width 86 height 21
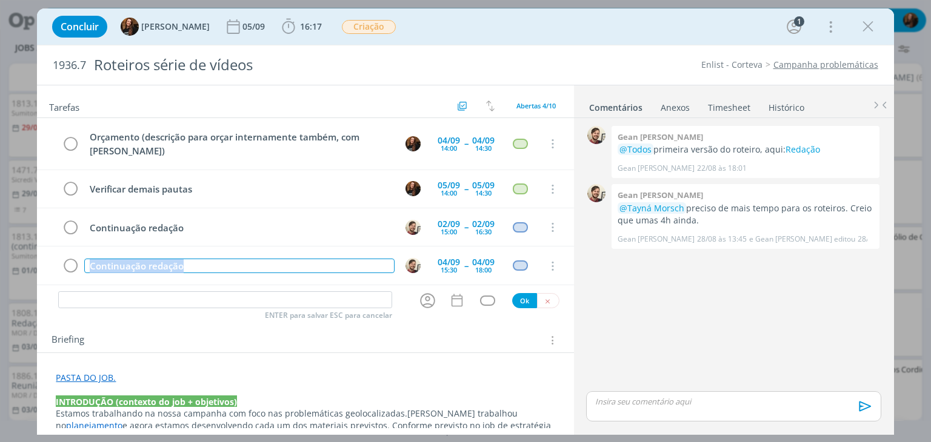
scroll to position [2, 0]
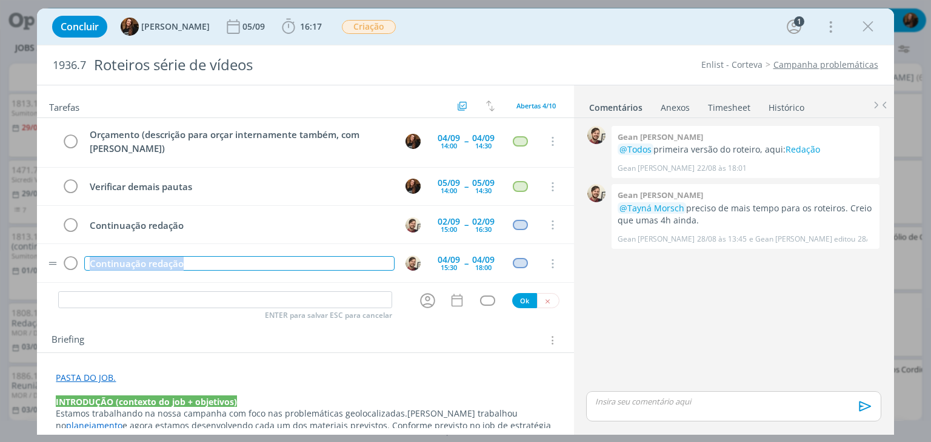
drag, startPoint x: 193, startPoint y: 268, endPoint x: 91, endPoint y: 279, distance: 102.4
click at [78, 282] on div "Orçamento (descrição para orçar internamente também, com bilheri) 04/09 14:00 -…" at bounding box center [305, 204] width 536 height 173
copy div "Continuação redação"
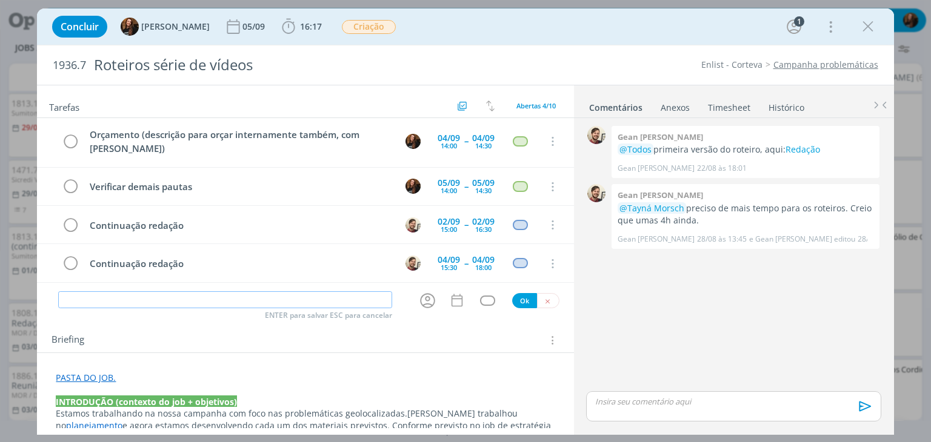
click at [226, 294] on input "dialog" at bounding box center [225, 299] width 334 height 17
paste input "Continuação redação"
click at [422, 303] on icon "dialog" at bounding box center [427, 300] width 15 height 15
type input "Continuação redação"
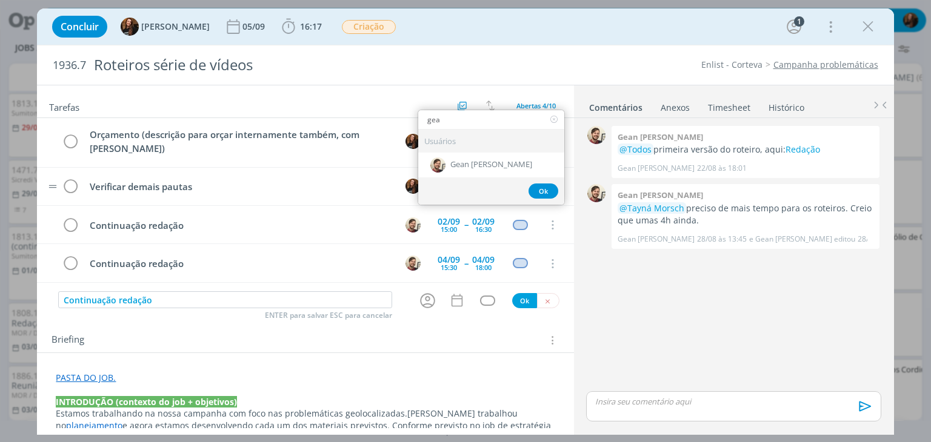
type input "gea"
click at [464, 171] on div "Gean [PERSON_NAME]" at bounding box center [491, 165] width 146 height 25
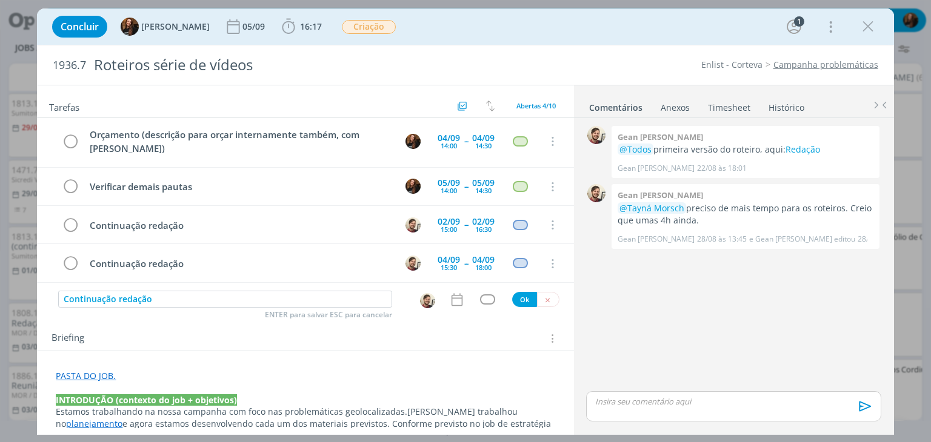
click at [451, 297] on icon "dialog" at bounding box center [456, 299] width 11 height 13
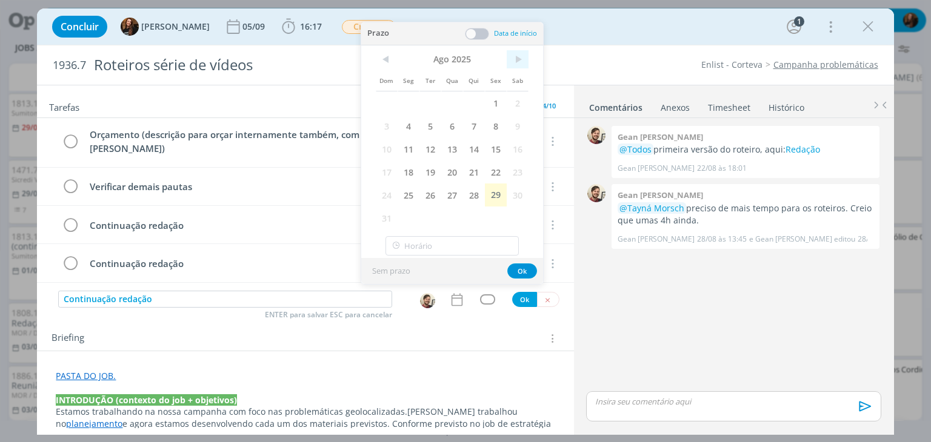
click at [520, 59] on span ">" at bounding box center [518, 59] width 22 height 18
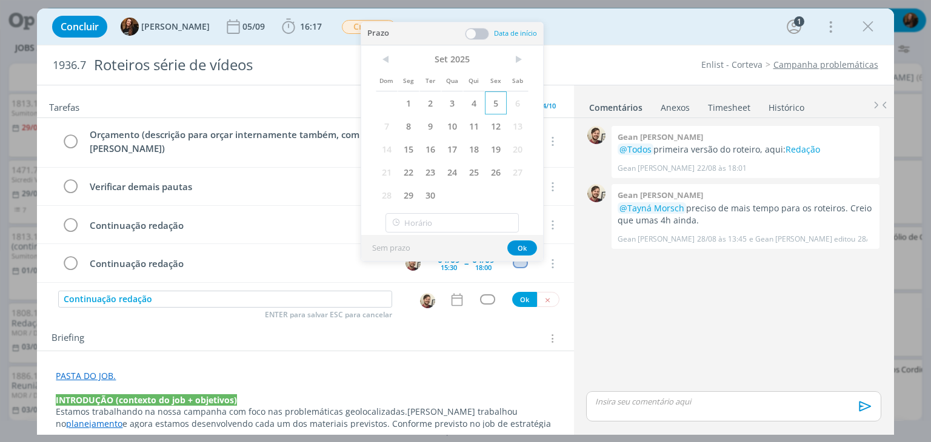
click at [498, 110] on span "5" at bounding box center [496, 103] width 22 height 23
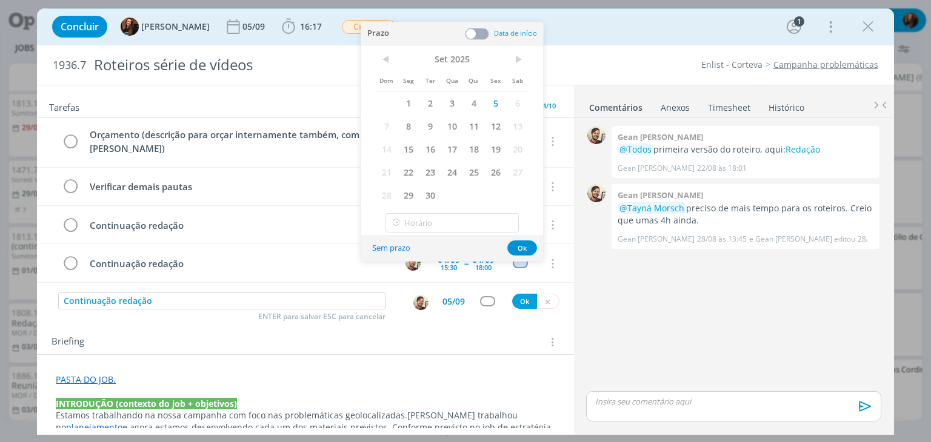
click at [475, 31] on span at bounding box center [477, 34] width 24 height 12
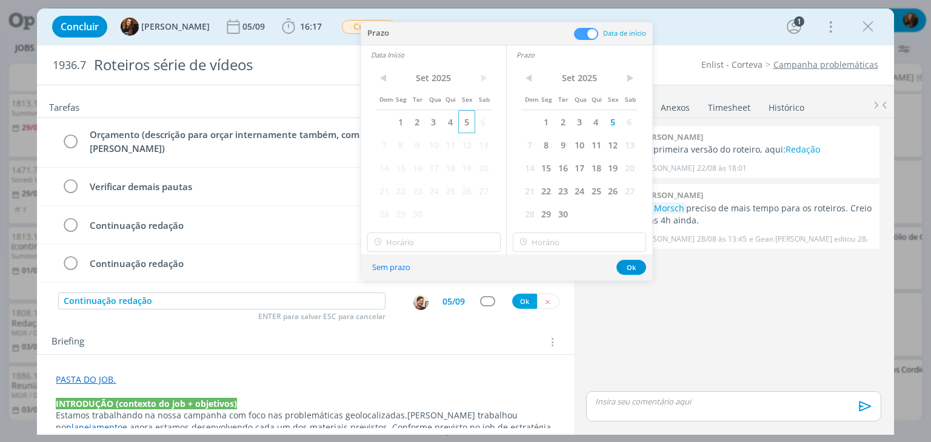
click at [469, 119] on span "5" at bounding box center [466, 121] width 16 height 23
click at [458, 241] on input "18:00" at bounding box center [433, 242] width 133 height 19
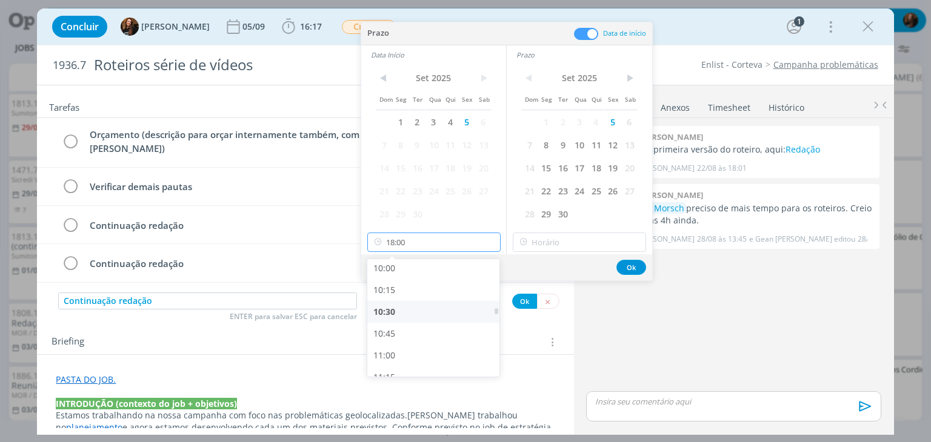
scroll to position [873, 0]
click at [420, 275] on div "10:00" at bounding box center [435, 270] width 136 height 22
type input "10:00"
click at [582, 238] on input "18:00" at bounding box center [579, 242] width 133 height 19
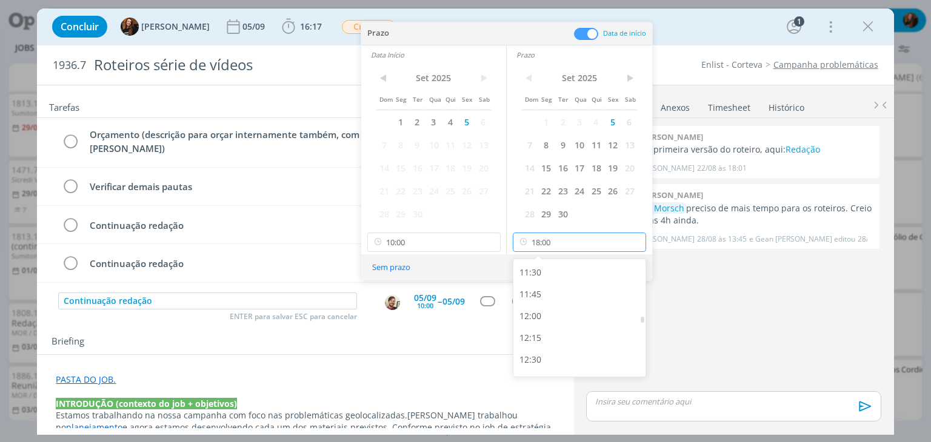
scroll to position [994, 0]
click at [557, 325] on div "12:00" at bounding box center [581, 324] width 136 height 22
type input "12:00"
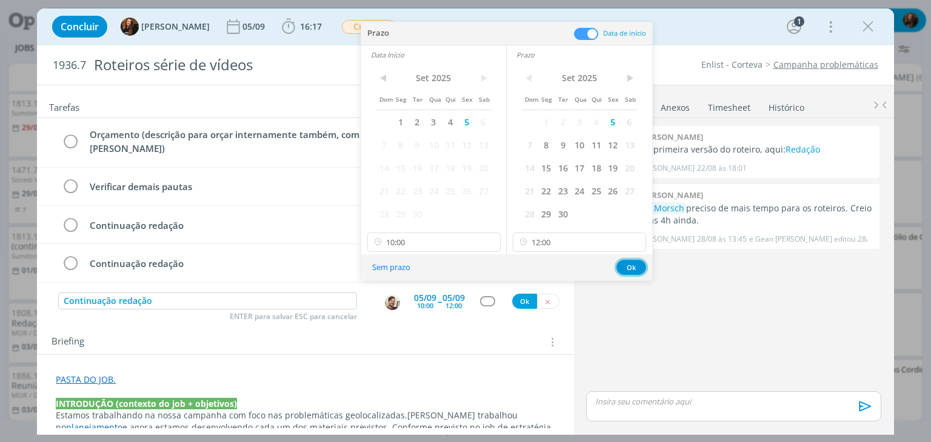
drag, startPoint x: 627, startPoint y: 270, endPoint x: 554, endPoint y: 296, distance: 76.7
click at [625, 271] on button "Ok" at bounding box center [631, 267] width 30 height 15
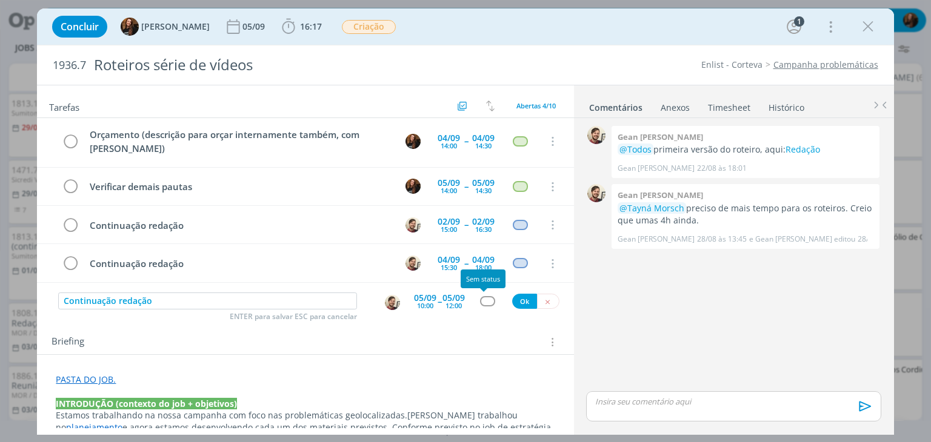
click at [485, 298] on div "dialog" at bounding box center [487, 301] width 15 height 10
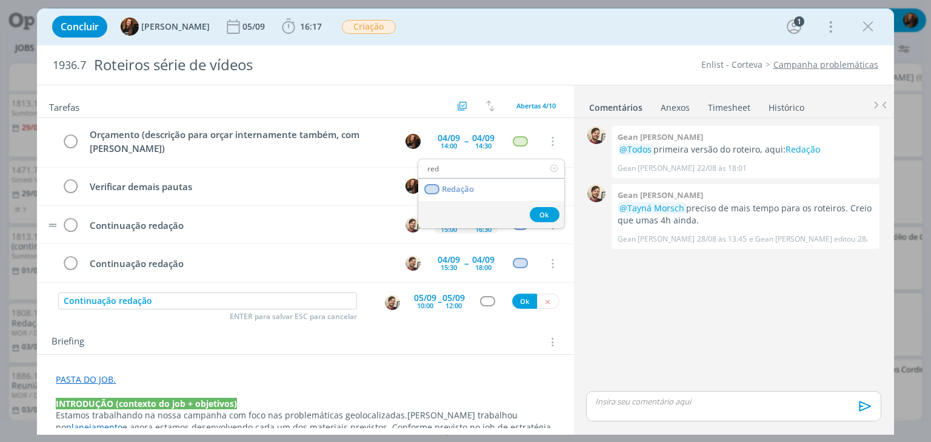
type input "red"
click at [479, 188] on link "Redação" at bounding box center [491, 190] width 146 height 22
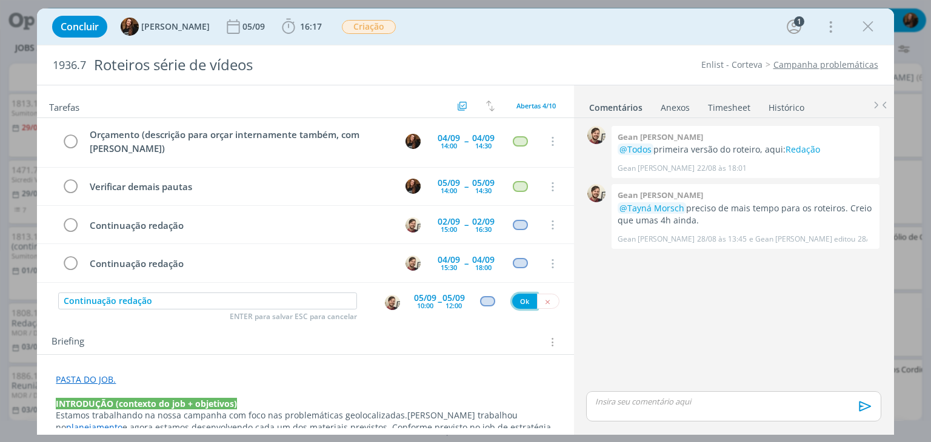
click at [516, 304] on button "Ok" at bounding box center [524, 301] width 25 height 15
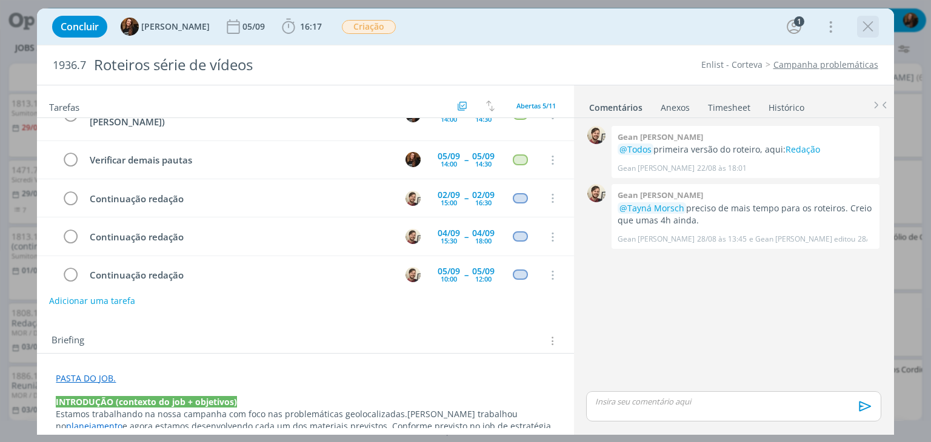
scroll to position [1563, 0]
click at [865, 30] on icon "dialog" at bounding box center [868, 27] width 18 height 18
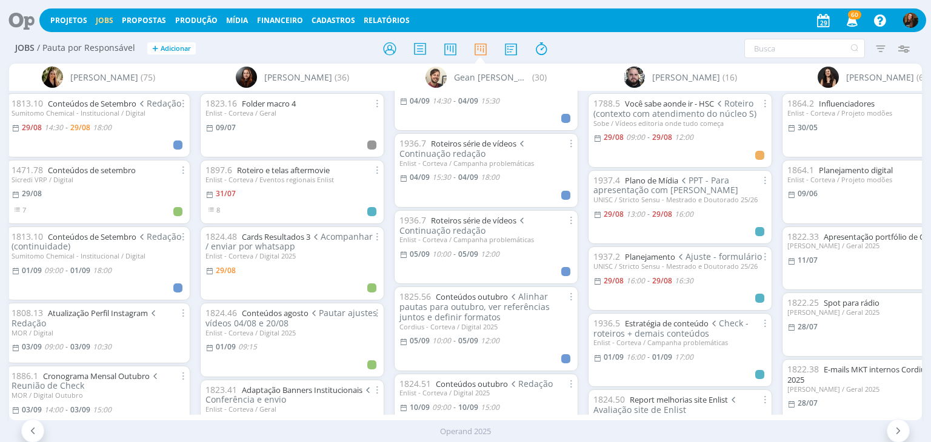
scroll to position [1442, 0]
click at [500, 220] on link "Roteiros série de vídeos" at bounding box center [473, 221] width 85 height 11
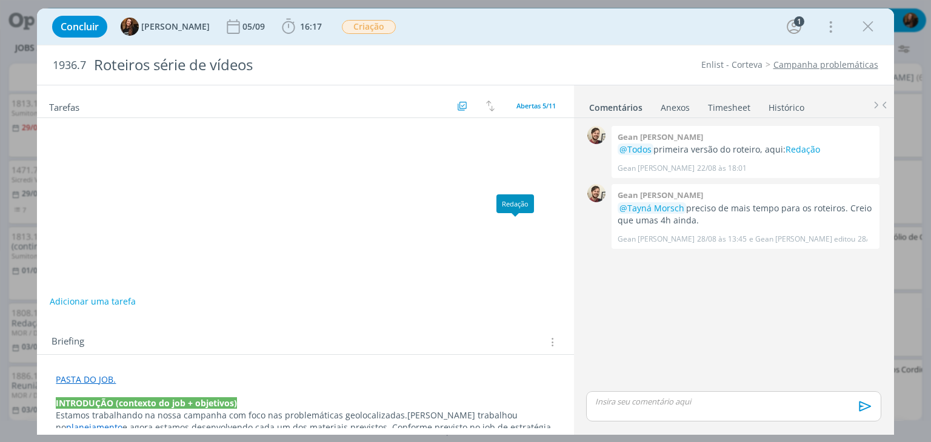
scroll to position [40, 0]
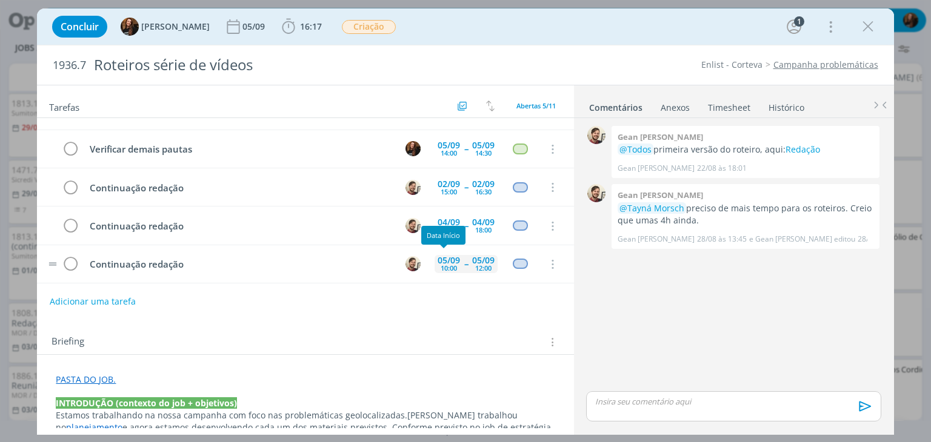
click at [441, 265] on div "10:00" at bounding box center [449, 268] width 16 height 7
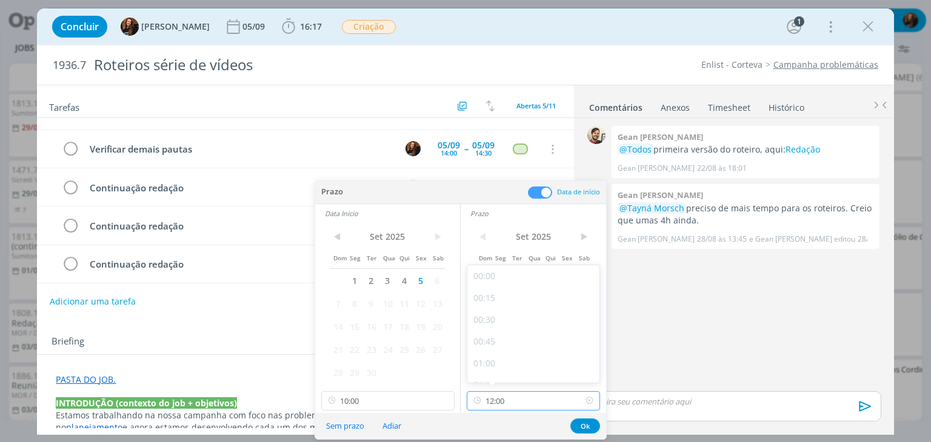
click at [553, 407] on input "12:00" at bounding box center [533, 400] width 133 height 19
drag, startPoint x: 521, startPoint y: 323, endPoint x: 494, endPoint y: 348, distance: 36.9
click at [521, 323] on div "15:00" at bounding box center [535, 327] width 136 height 22
type input "15:00"
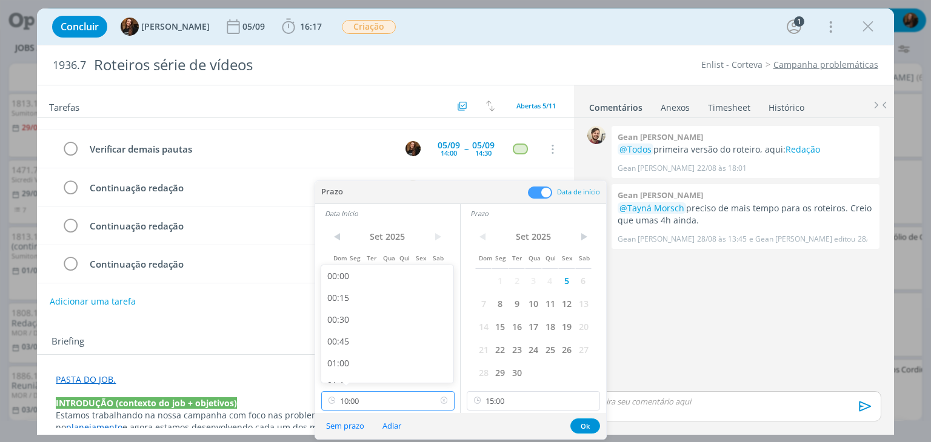
click at [414, 396] on input "10:00" at bounding box center [387, 400] width 133 height 19
click at [385, 316] on div "13:00" at bounding box center [389, 327] width 136 height 22
type input "13:00"
click at [590, 422] on button "Ok" at bounding box center [585, 426] width 30 height 15
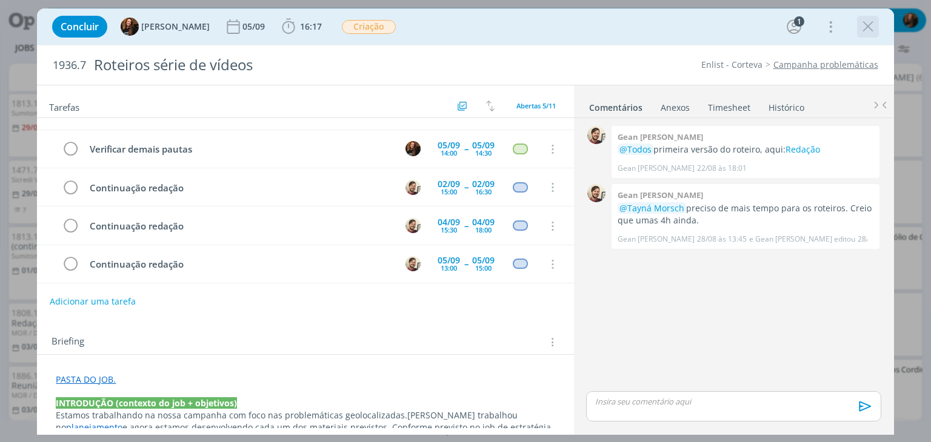
click at [865, 27] on icon "dialog" at bounding box center [868, 27] width 18 height 18
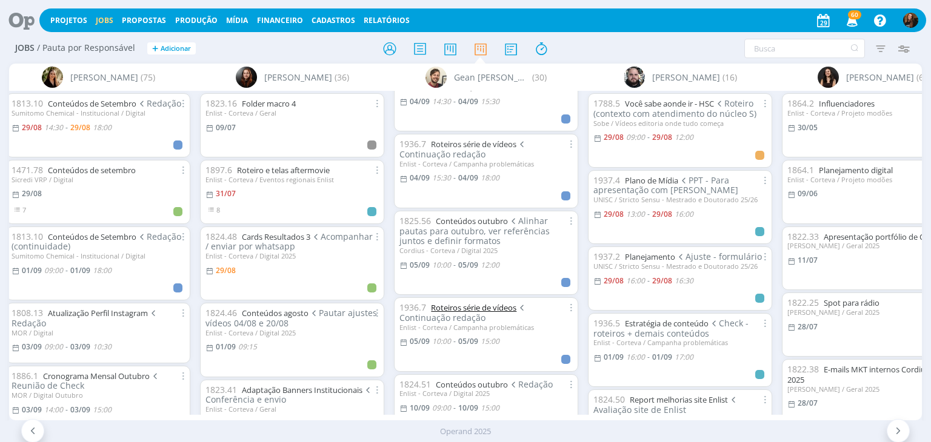
click at [475, 308] on link "Roteiros série de vídeos" at bounding box center [473, 307] width 85 height 11
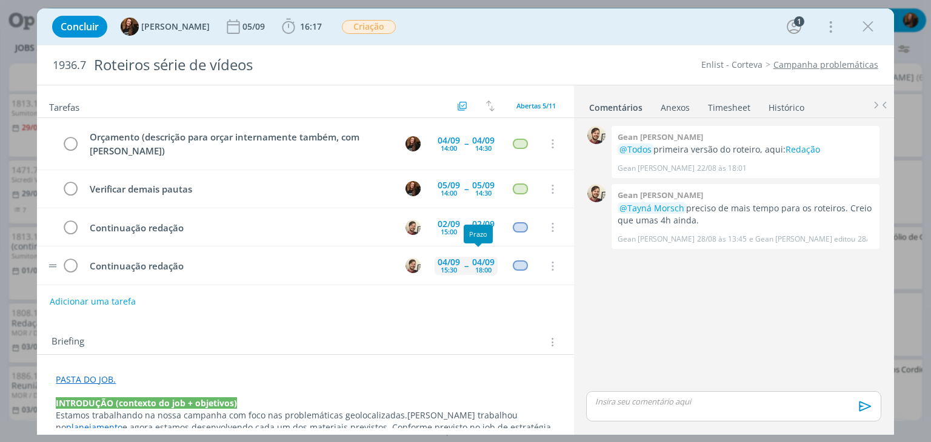
scroll to position [40, 0]
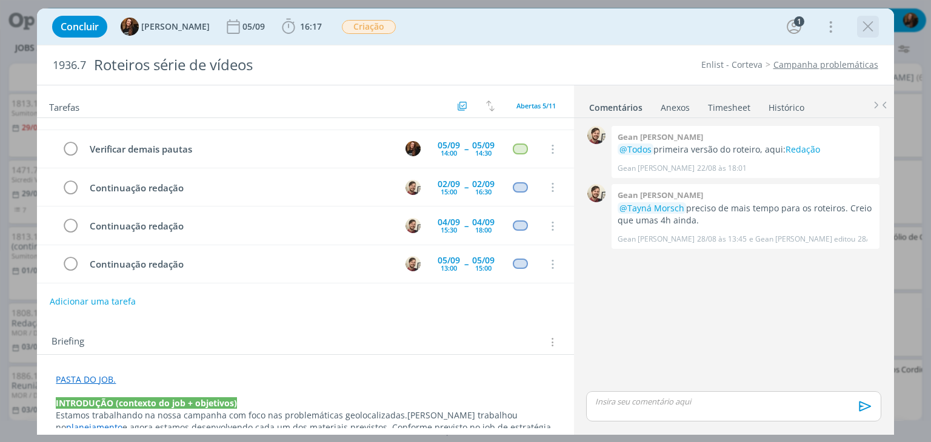
click at [865, 26] on icon "dialog" at bounding box center [868, 27] width 18 height 18
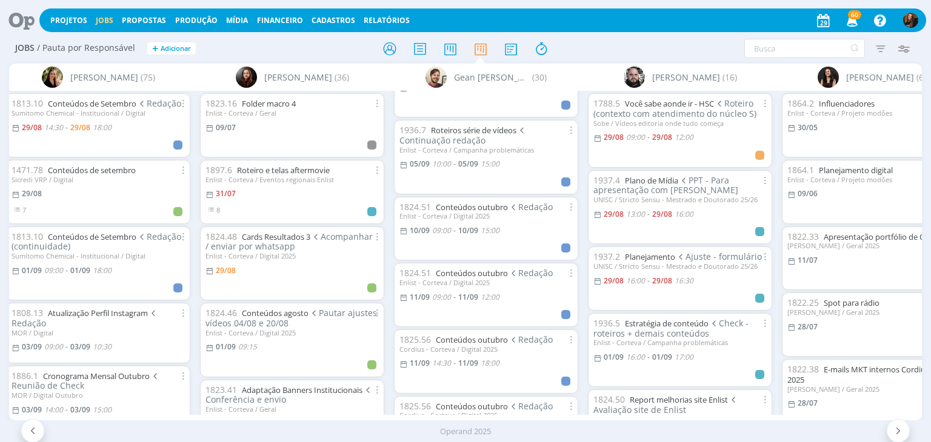
scroll to position [1619, 0]
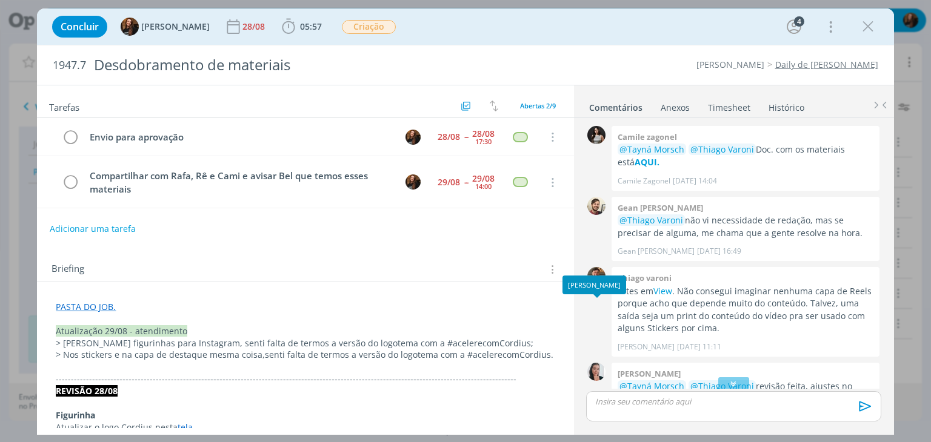
scroll to position [61, 0]
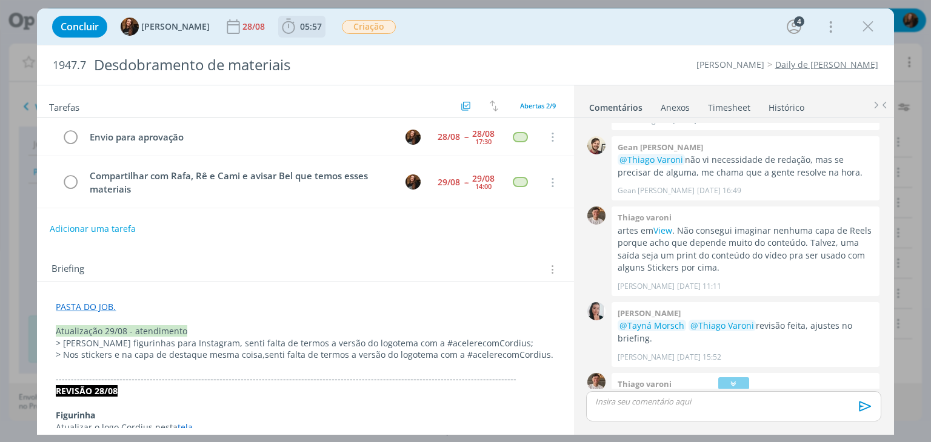
click at [290, 32] on span "05:57" at bounding box center [301, 27] width 45 height 18
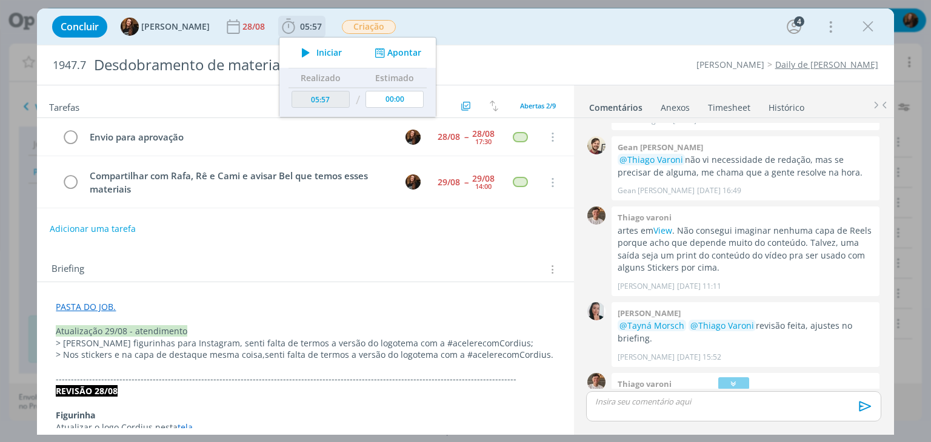
click at [316, 52] on span "Iniciar" at bounding box center [328, 52] width 25 height 8
click at [724, 113] on link "Timesheet" at bounding box center [729, 105] width 44 height 18
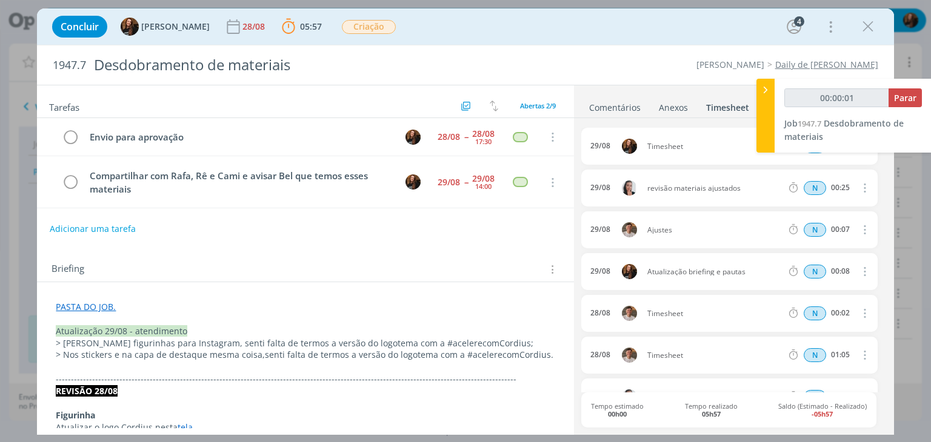
type input "00:00:02"
click at [765, 99] on div at bounding box center [765, 116] width 18 height 74
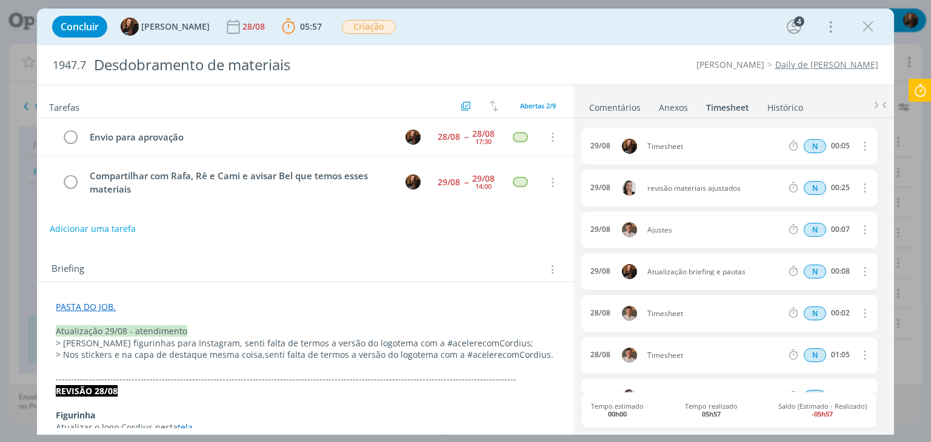
click at [860, 141] on icon "dialog" at bounding box center [863, 146] width 13 height 15
drag, startPoint x: 825, startPoint y: 184, endPoint x: 717, endPoint y: 182, distance: 107.3
click at [825, 183] on link "Editar" at bounding box center [830, 185] width 96 height 19
drag, startPoint x: 693, startPoint y: 142, endPoint x: 644, endPoint y: 152, distance: 50.7
click at [644, 152] on div "29/08 13:54 Timesheet Selecione a tarefa N 00:05" at bounding box center [729, 146] width 296 height 37
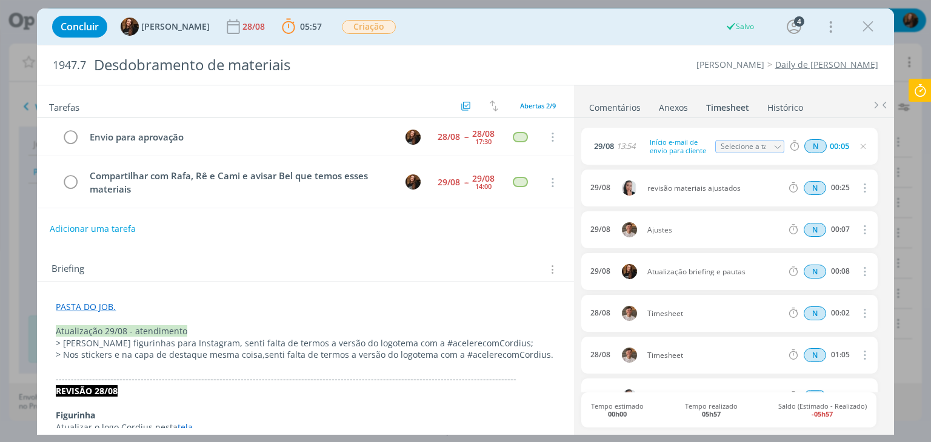
click at [858, 145] on icon "dialog" at bounding box center [863, 147] width 10 height 10
click at [619, 98] on link "Comentários" at bounding box center [614, 105] width 53 height 18
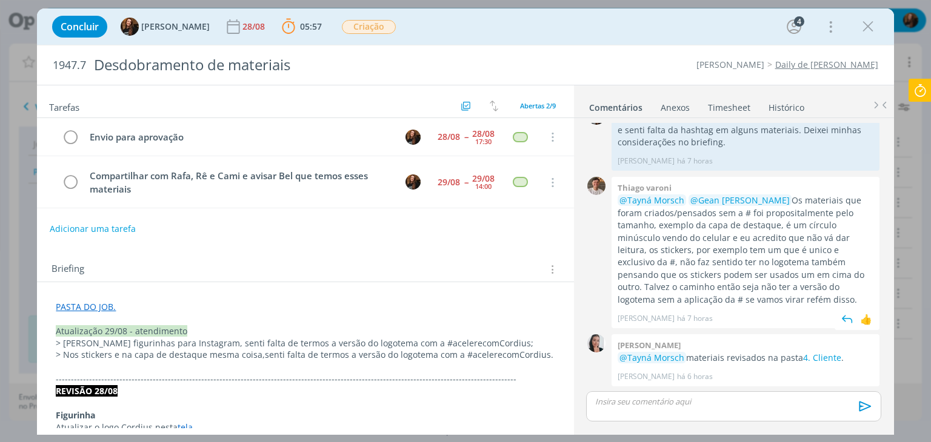
scroll to position [385, 0]
click at [693, 415] on div "dialog" at bounding box center [733, 406] width 295 height 30
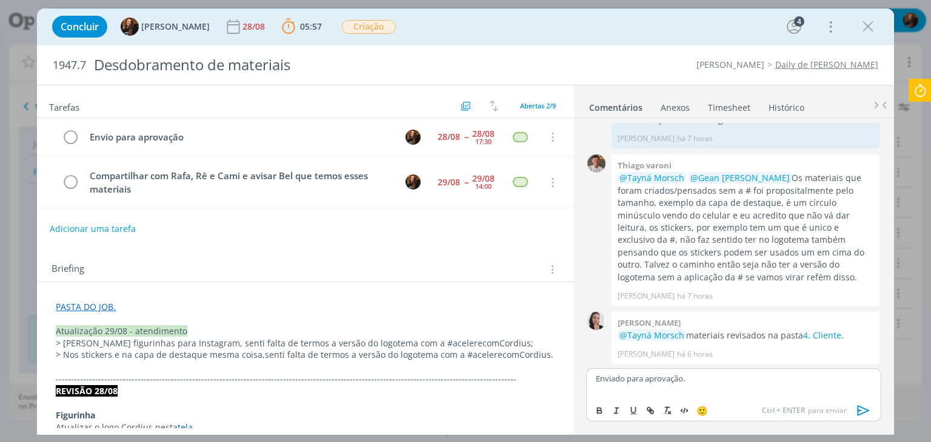
click at [863, 411] on icon "dialog" at bounding box center [863, 411] width 18 height 18
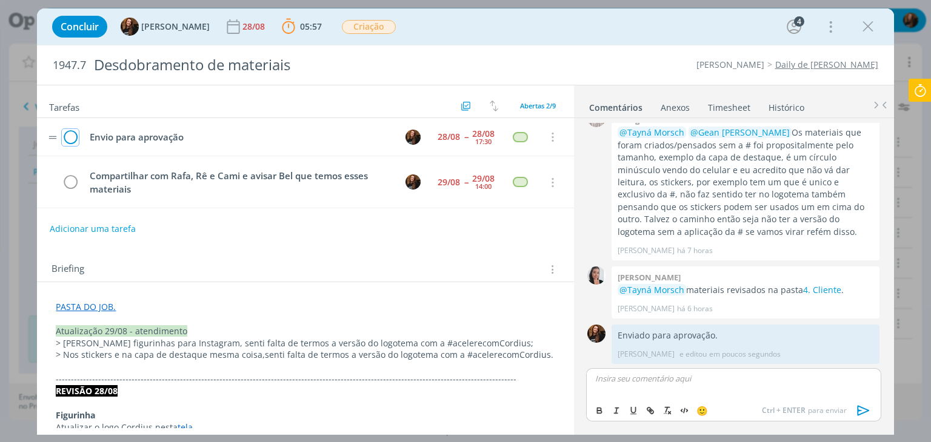
click at [72, 131] on icon "dialog" at bounding box center [70, 137] width 17 height 18
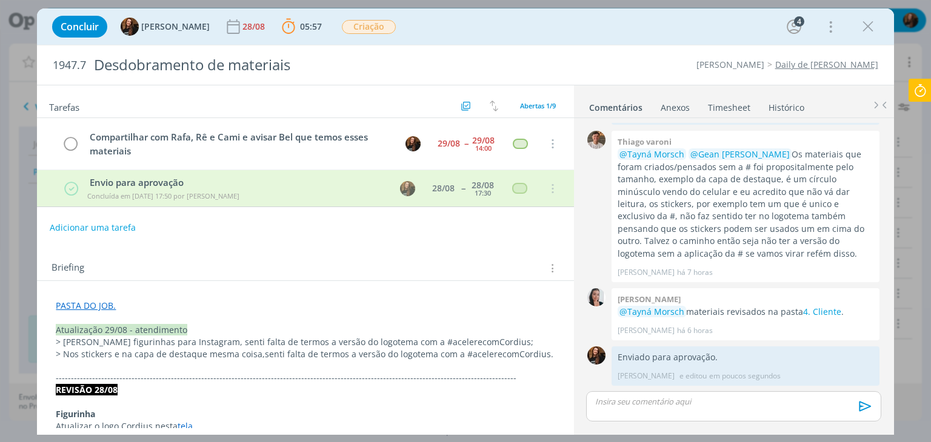
scroll to position [431, 0]
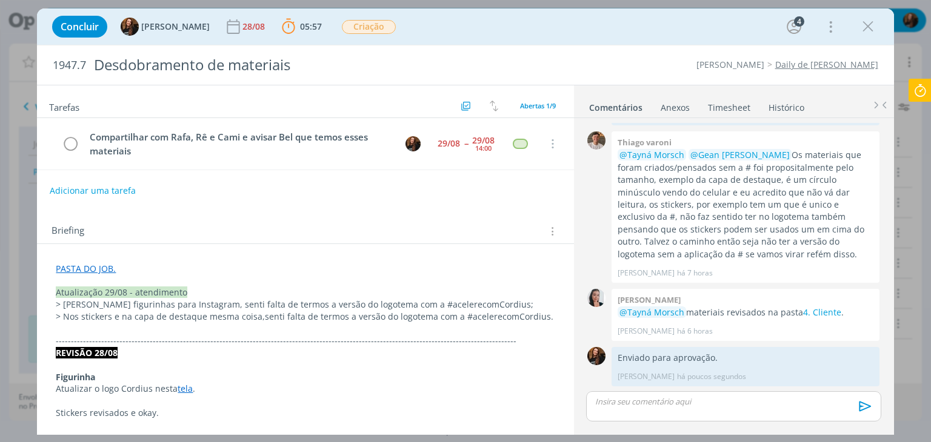
click at [107, 268] on link "PASTA DO JOB." at bounding box center [86, 269] width 60 height 12
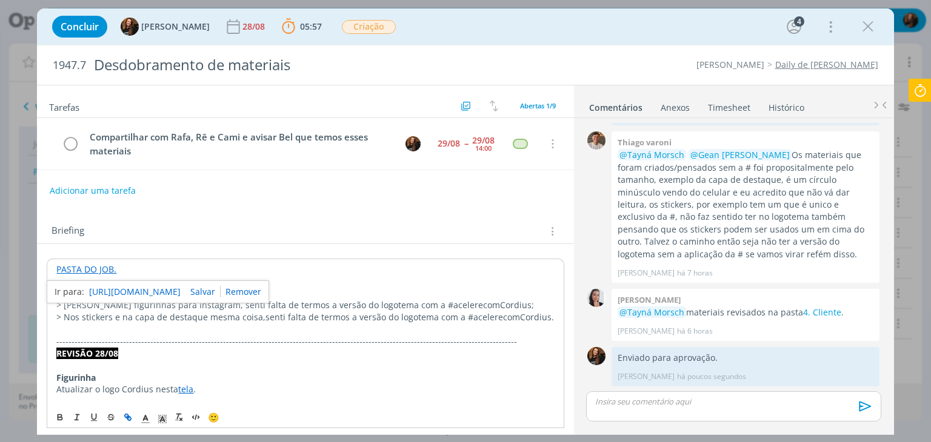
drag, startPoint x: 127, startPoint y: 286, endPoint x: 141, endPoint y: 287, distance: 14.0
click at [127, 286] on link "https://sobeae.sharepoint.com/:f:/s/SOBEAE/EqYq5Uh7shVFqkrZfhLUGeYBk0u9kRbowObA…" at bounding box center [135, 292] width 92 height 16
click at [347, 204] on div "Tarefas Usar Job de template Criar template a partir deste job Visualizar Templ…" at bounding box center [305, 256] width 536 height 343
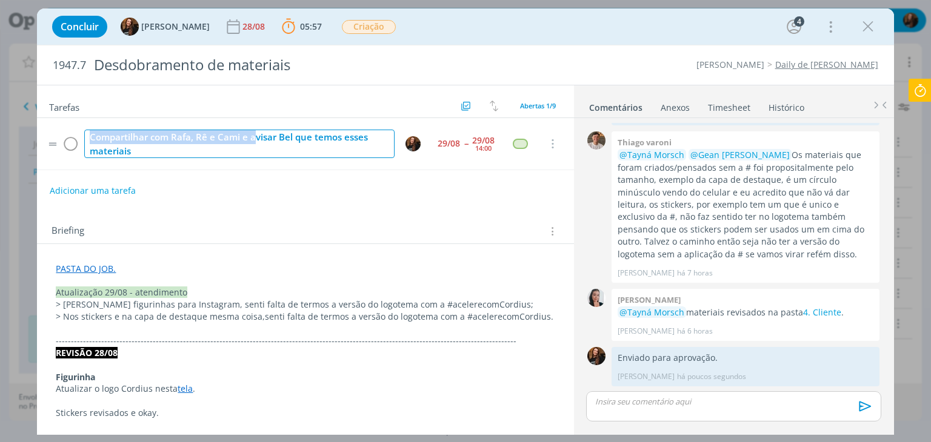
drag, startPoint x: 253, startPoint y: 135, endPoint x: 88, endPoint y: 130, distance: 164.9
click at [88, 130] on div "Compartilhar com Rafa, Rê e Cami e avisar Bel que temos esses materiais" at bounding box center [239, 144] width 310 height 28
drag, startPoint x: 171, startPoint y: 152, endPoint x: 160, endPoint y: 151, distance: 11.0
click at [170, 152] on div "Compartilhar com Rafa, Rê e Cami e avisar Bel que temos esses materiais" at bounding box center [239, 144] width 310 height 28
drag, startPoint x: 160, startPoint y: 150, endPoint x: 85, endPoint y: 124, distance: 79.5
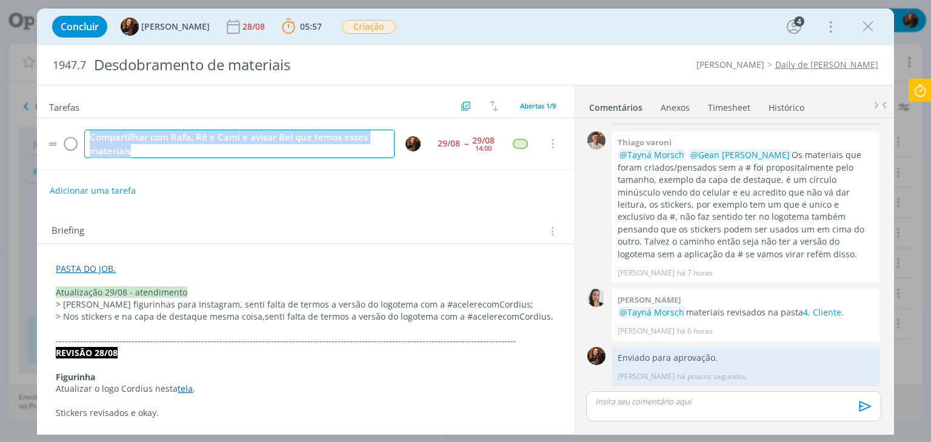
click at [85, 124] on tr "Compartilhar com Rafa, Rê e Cami e avisar Bel que temos esses materiais 29/08 -…" at bounding box center [305, 144] width 536 height 52
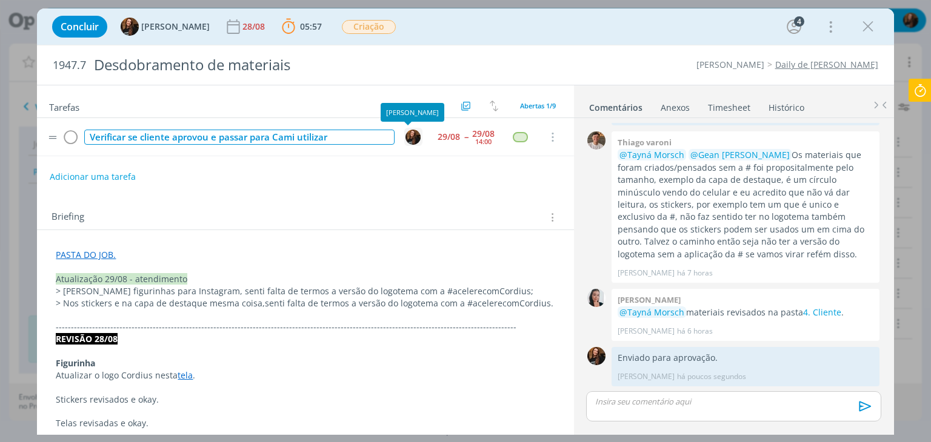
click at [405, 139] on img "dialog" at bounding box center [412, 137] width 15 height 15
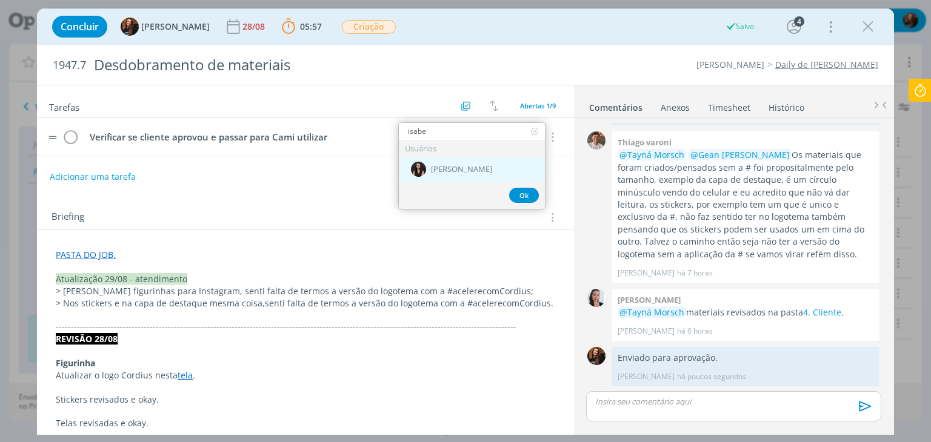
type input "isabe"
drag, startPoint x: 450, startPoint y: 180, endPoint x: 446, endPoint y: 156, distance: 24.5
click at [450, 179] on div "[PERSON_NAME]" at bounding box center [472, 169] width 146 height 25
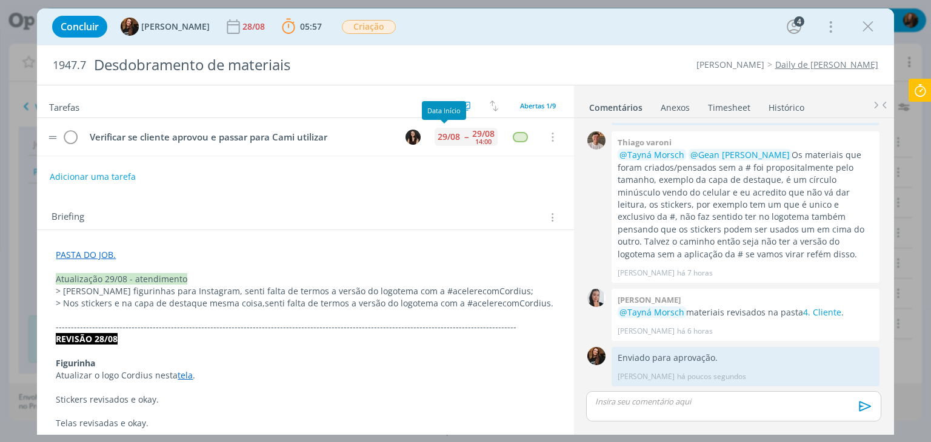
click at [444, 135] on div "29/08" at bounding box center [449, 137] width 22 height 8
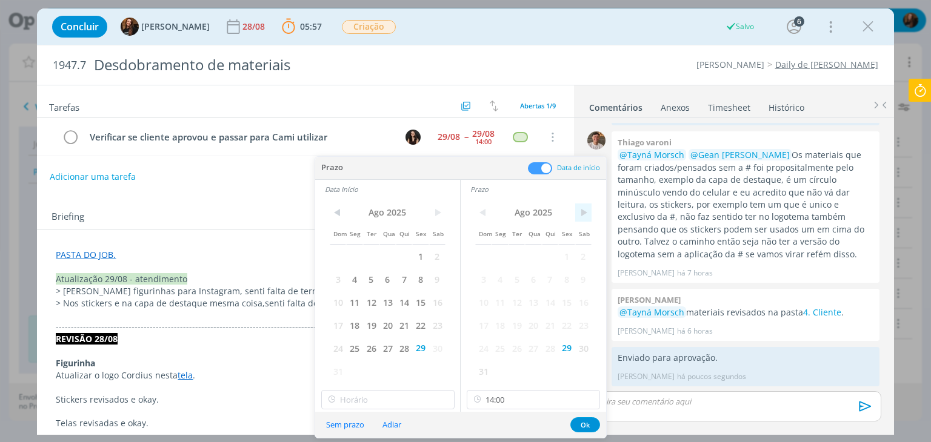
click at [575, 211] on span ">" at bounding box center [583, 213] width 16 height 18
click at [504, 253] on span "1" at bounding box center [499, 256] width 16 height 23
click at [479, 215] on span "<" at bounding box center [483, 213] width 16 height 18
click at [441, 213] on span ">" at bounding box center [437, 213] width 16 height 18
click at [351, 255] on span "1" at bounding box center [354, 256] width 16 height 23
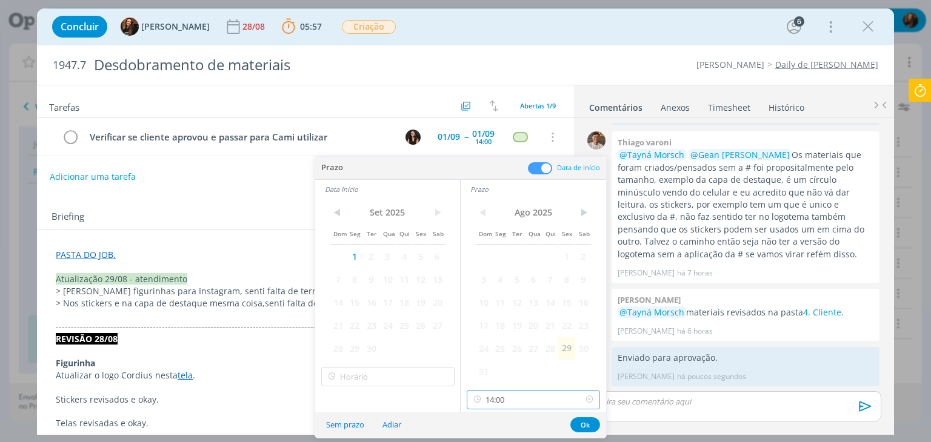
click at [533, 397] on input "14:00" at bounding box center [533, 399] width 133 height 19
click at [522, 293] on div "09:00" at bounding box center [535, 295] width 136 height 22
type input "09:00"
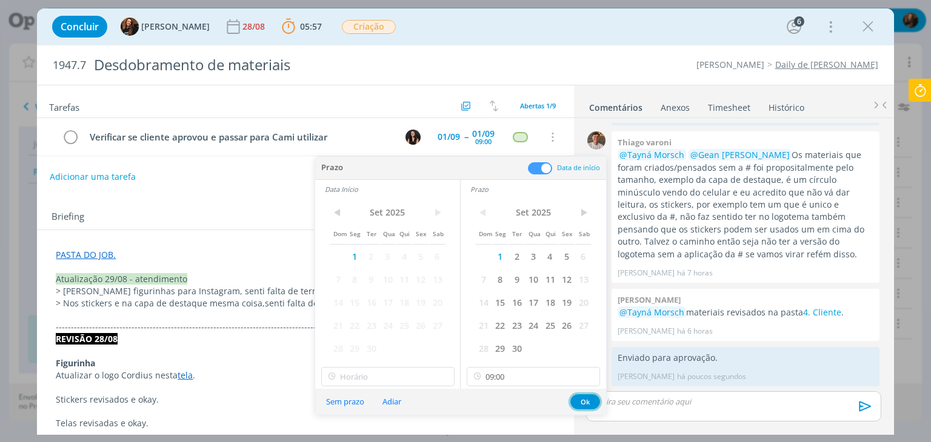
click at [579, 401] on button "Ok" at bounding box center [585, 401] width 30 height 15
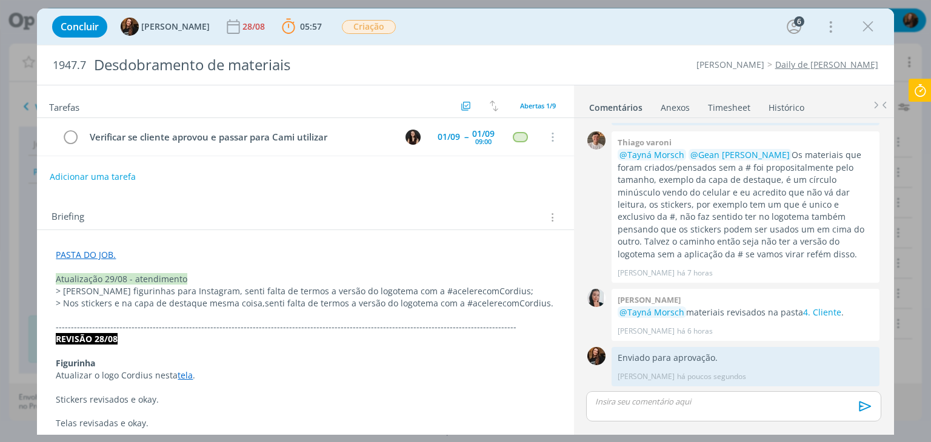
click at [300, 213] on div "Briefing Briefings Predefinidos Versões do Briefing Ver Briefing do Projeto" at bounding box center [307, 218] width 510 height 16
click at [362, 27] on span "Criação" at bounding box center [369, 27] width 54 height 14
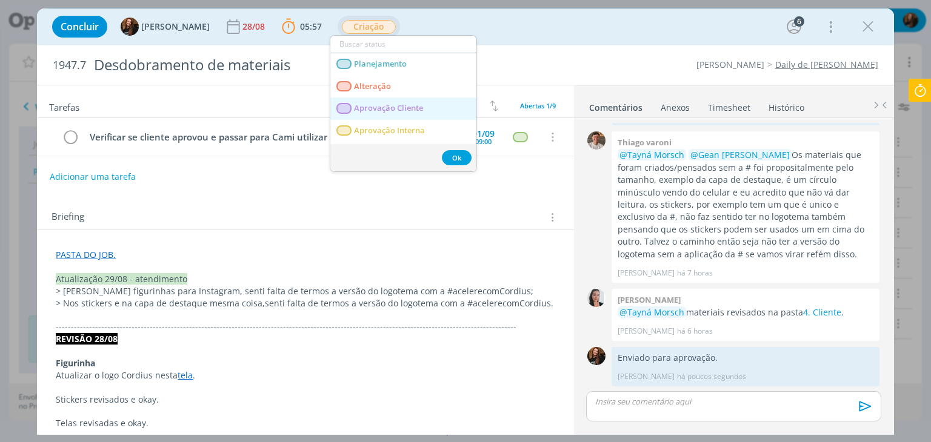
click at [393, 107] on span "Aprovação Cliente" at bounding box center [388, 109] width 69 height 10
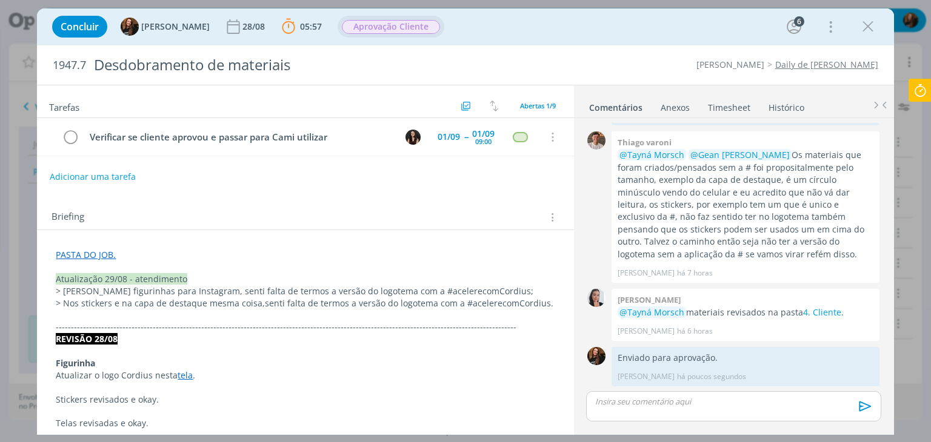
click at [925, 90] on icon at bounding box center [920, 91] width 22 height 24
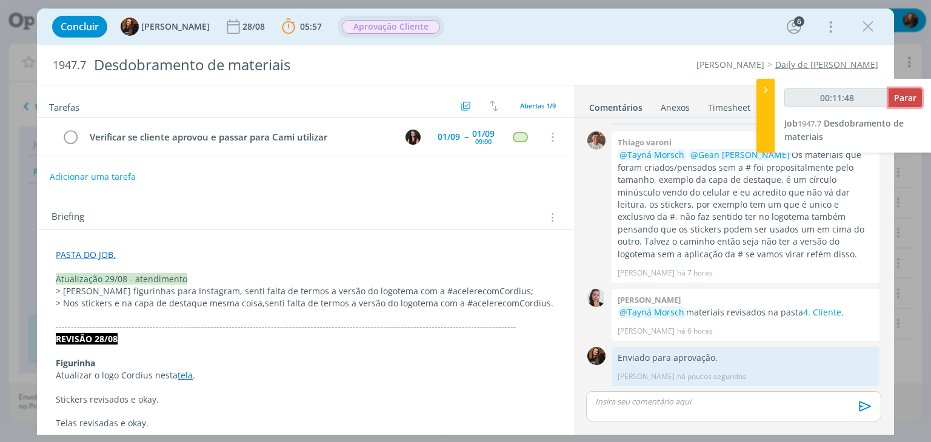
click at [911, 96] on span "Parar" at bounding box center [905, 98] width 22 height 12
type input "00:12:00"
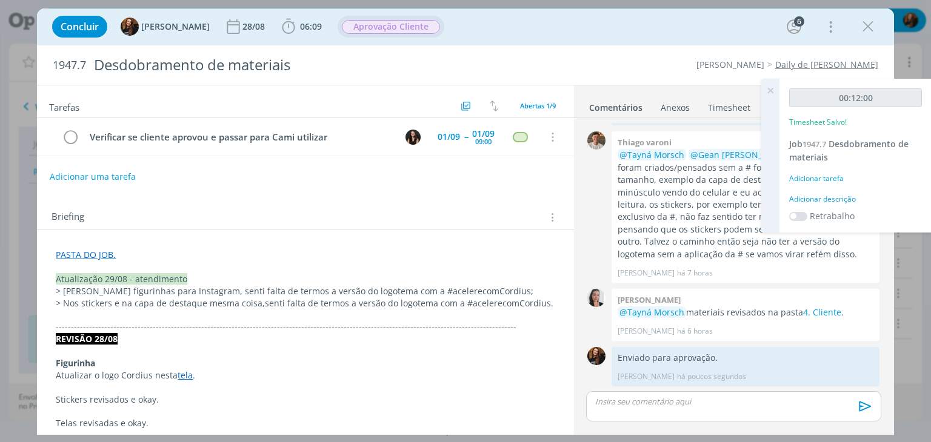
click at [839, 203] on div "Adicionar descrição" at bounding box center [855, 199] width 133 height 11
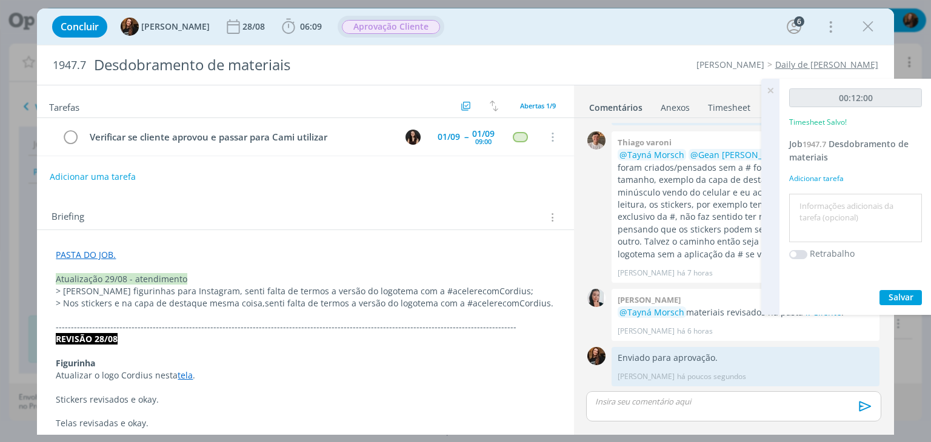
click at [836, 203] on textarea at bounding box center [855, 218] width 127 height 43
type textarea "Envio para aprovação"
click at [911, 303] on button "Salvar" at bounding box center [900, 297] width 42 height 15
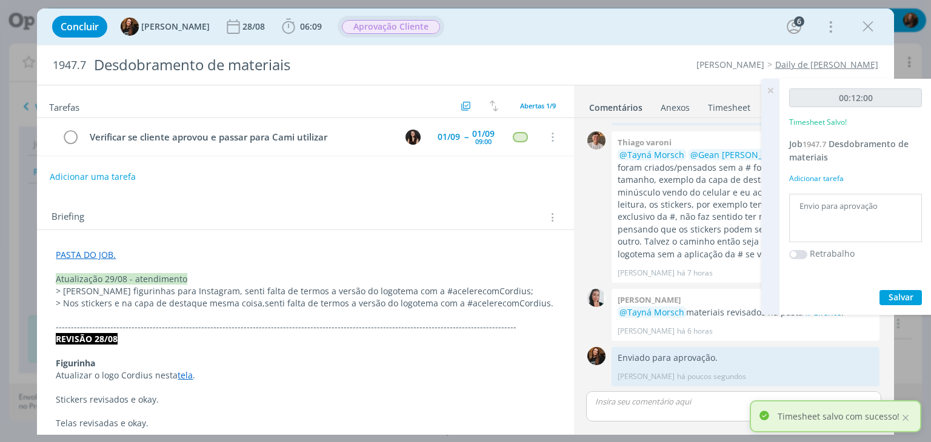
drag, startPoint x: 776, startPoint y: 92, endPoint x: 721, endPoint y: 92, distance: 54.5
click at [775, 92] on icon at bounding box center [770, 91] width 22 height 24
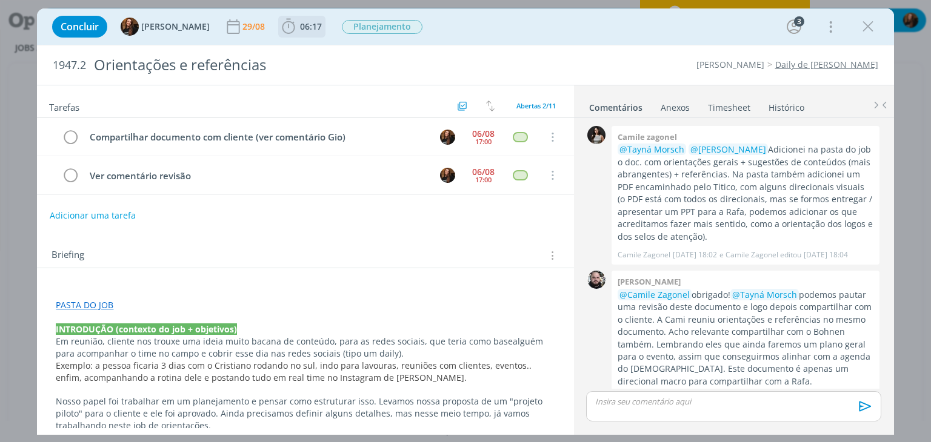
scroll to position [282, 0]
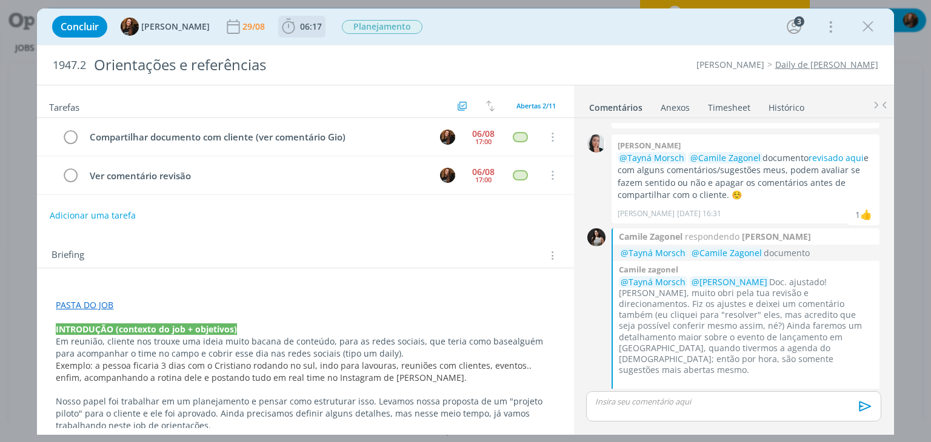
click at [303, 19] on span "06:17" at bounding box center [301, 27] width 45 height 18
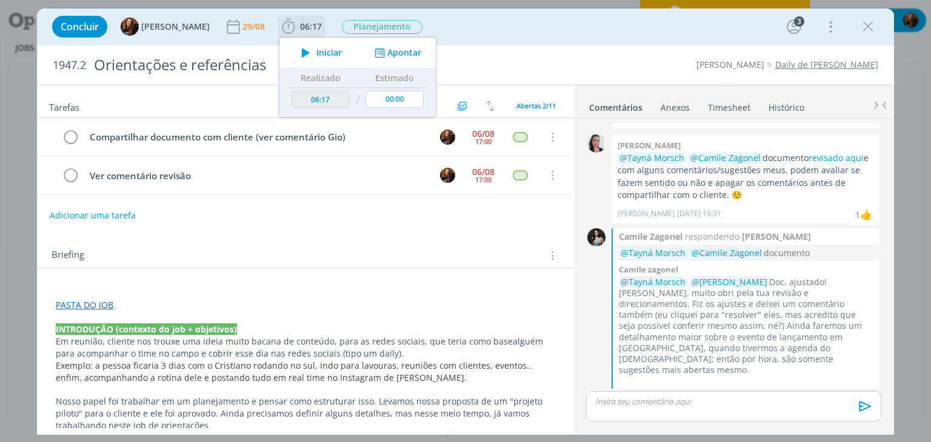
click at [318, 48] on span "Iniciar" at bounding box center [328, 52] width 25 height 8
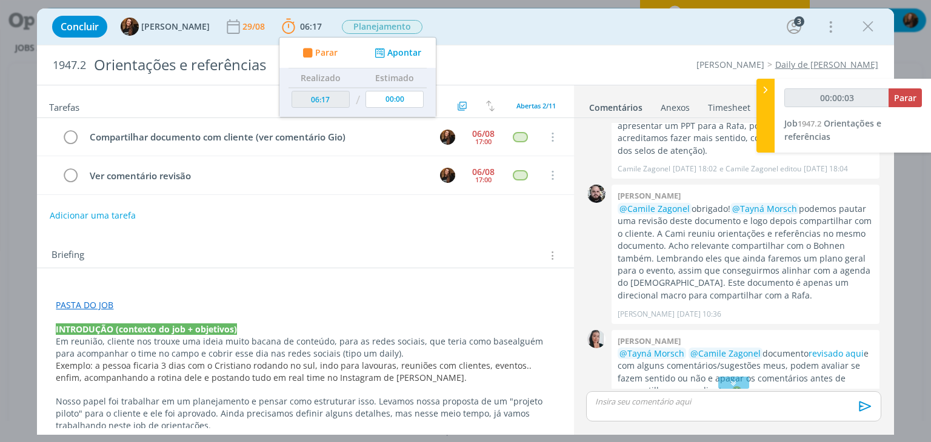
scroll to position [39, 0]
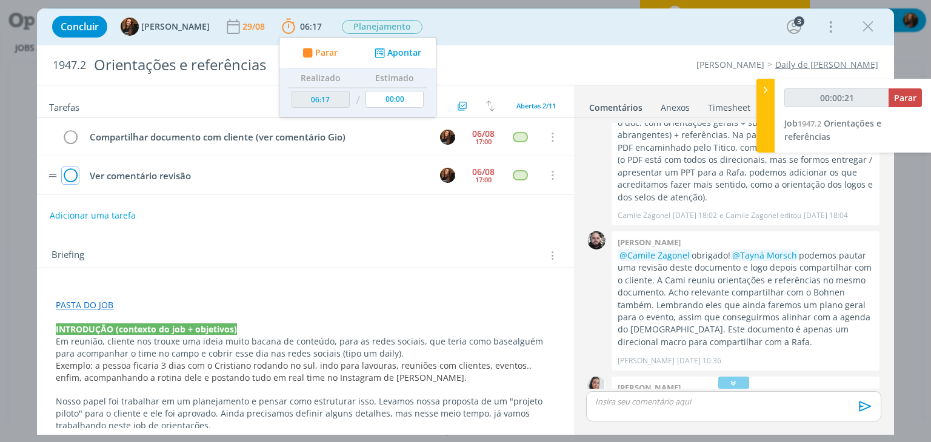
click at [73, 173] on icon "dialog" at bounding box center [70, 176] width 17 height 18
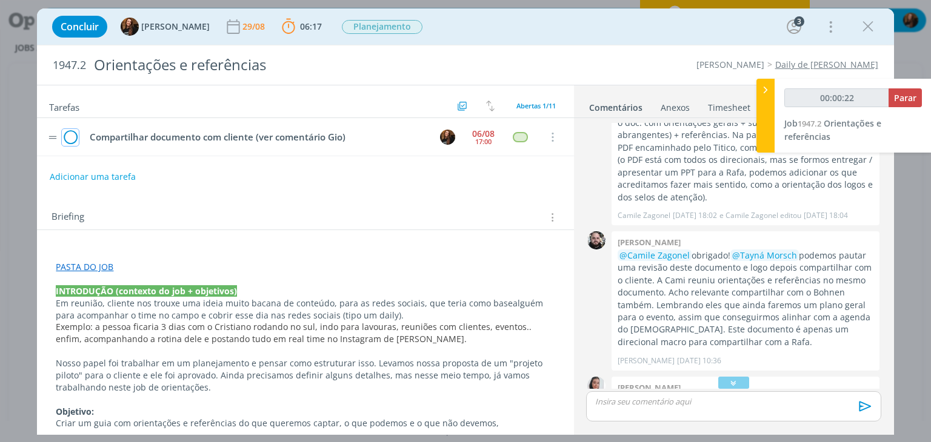
drag, startPoint x: 70, startPoint y: 134, endPoint x: 78, endPoint y: 137, distance: 7.9
click at [70, 133] on icon "dialog" at bounding box center [70, 137] width 17 height 18
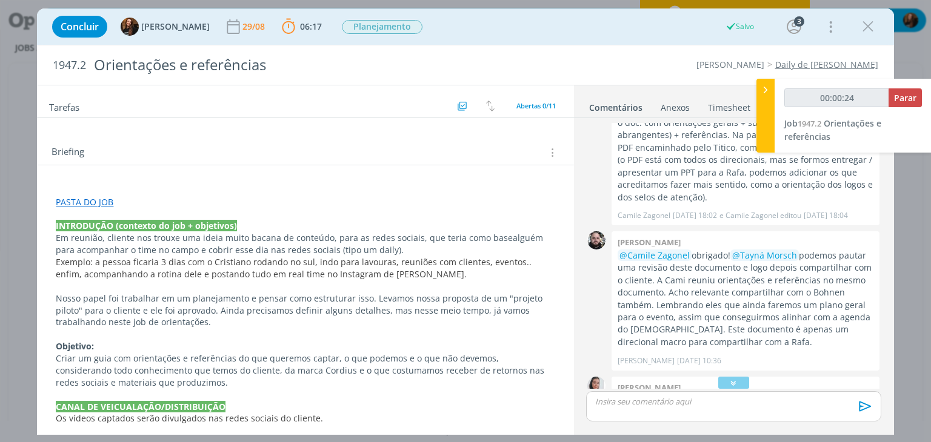
scroll to position [0, 0]
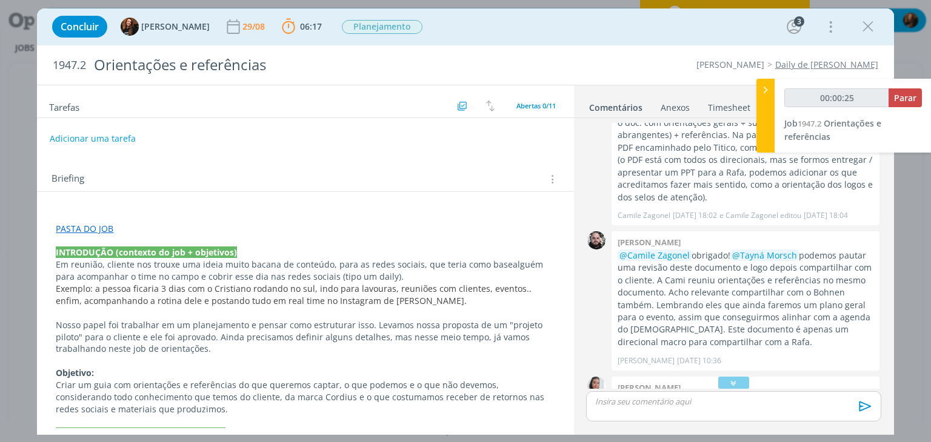
click at [99, 231] on link "PASTA DO JOB" at bounding box center [85, 229] width 58 height 12
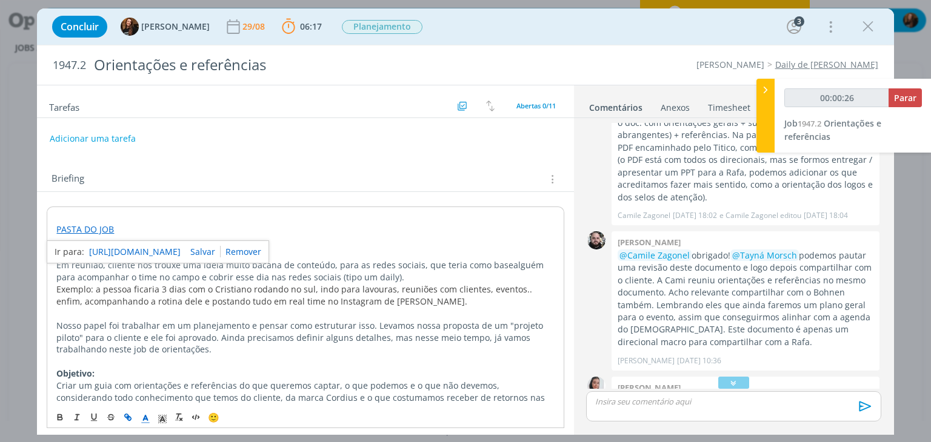
click at [133, 253] on link "[URL][DOMAIN_NAME]" at bounding box center [135, 252] width 92 height 16
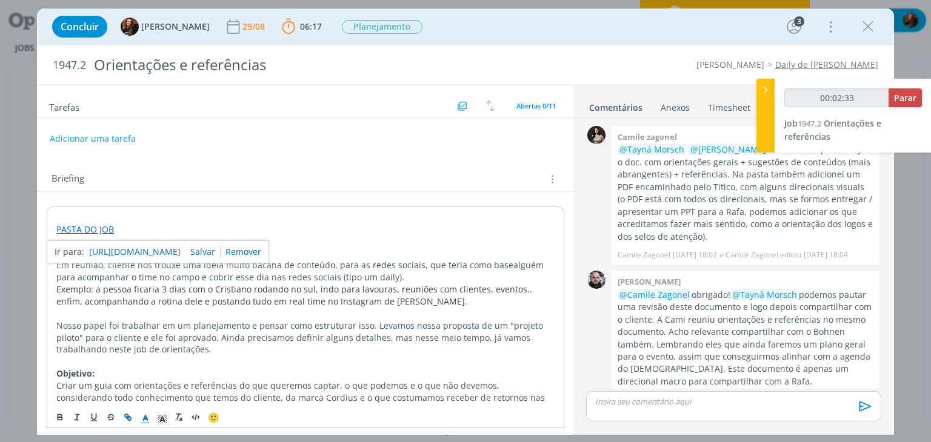
scroll to position [282, 0]
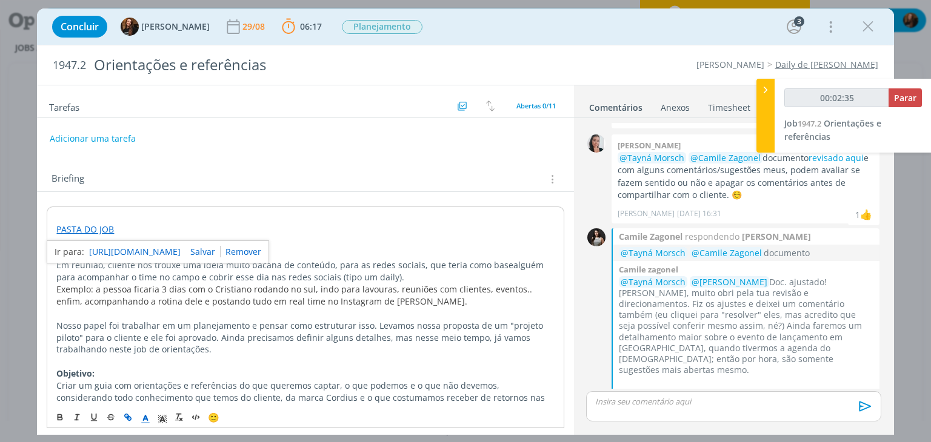
click at [767, 401] on p "dialog" at bounding box center [733, 401] width 275 height 11
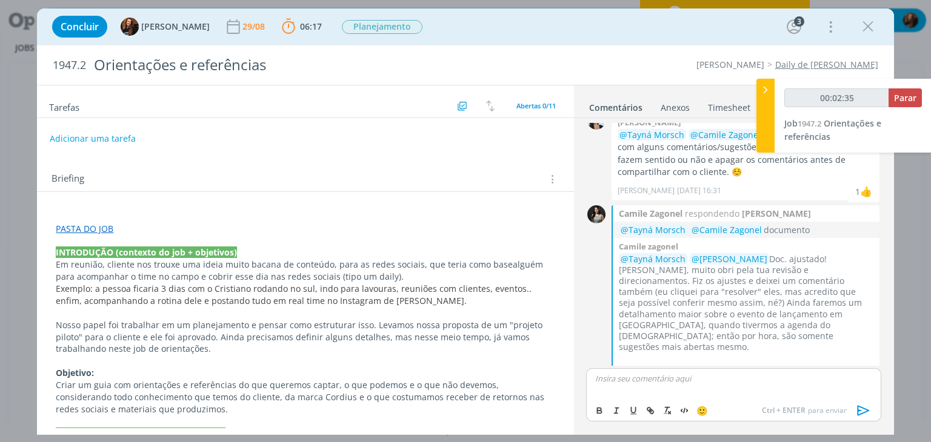
type input "00:02:36"
click at [617, 388] on p "Arquivos apresentados e compartilhados com o fornecedor que fará a captaçãoi do…" at bounding box center [733, 384] width 275 height 22
click at [690, 386] on p "Arquivos apresentados e compartilhados com o fornecedor que fará a captação dos…" at bounding box center [733, 384] width 275 height 22
click at [866, 410] on icon "dialog" at bounding box center [863, 411] width 12 height 10
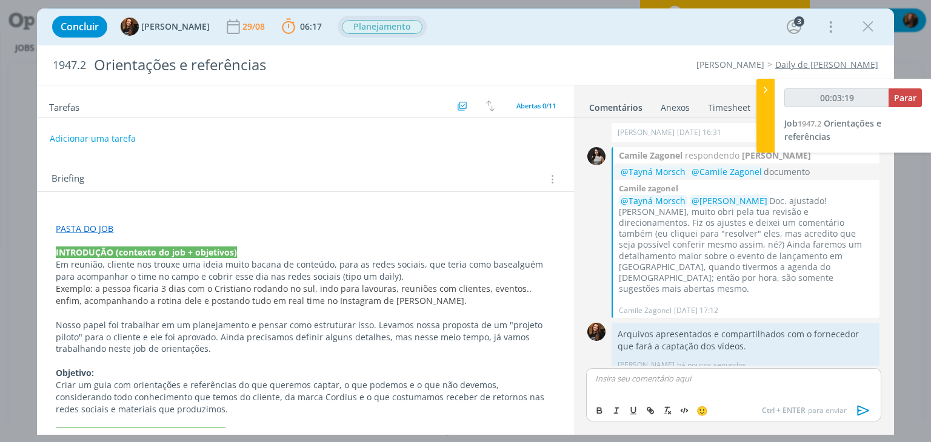
click at [382, 29] on span "Planejamento" at bounding box center [382, 27] width 81 height 14
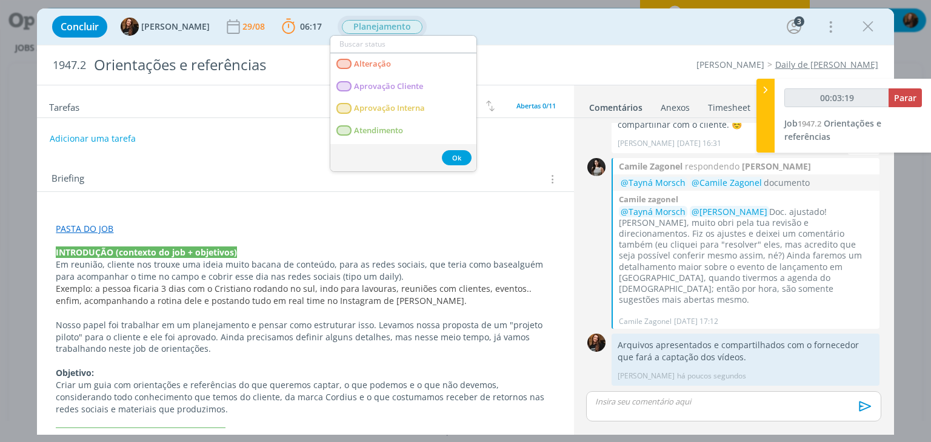
scroll to position [340, 0]
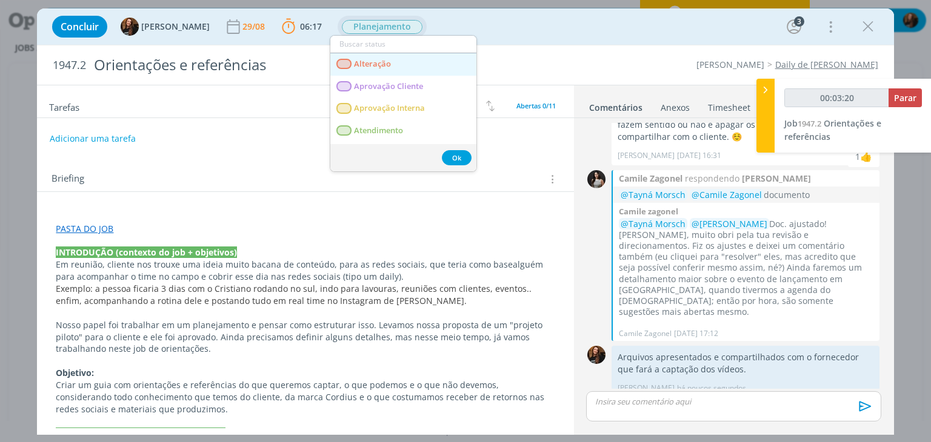
type input "00:03:21"
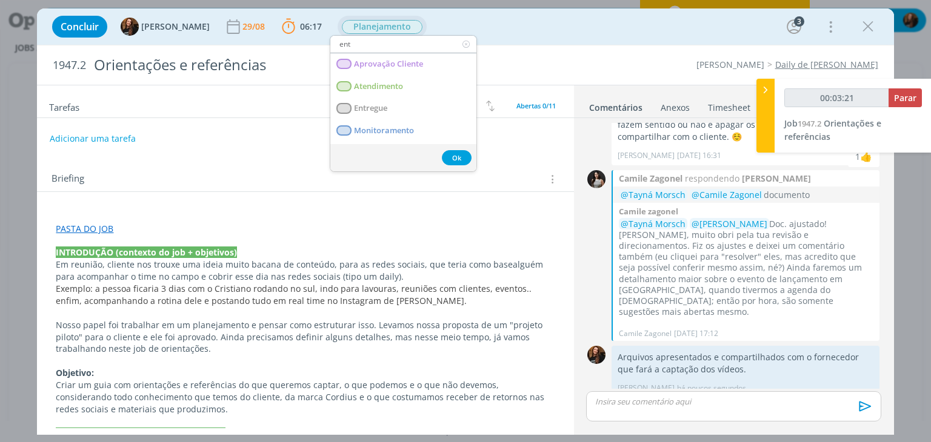
type input "entr"
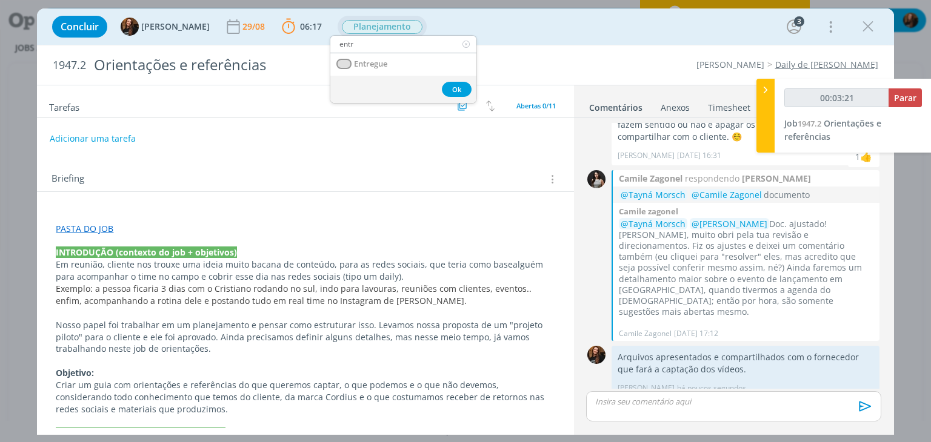
type input "00:03:22"
type input "entr"
click at [393, 68] on link "Entregue" at bounding box center [403, 64] width 146 height 22
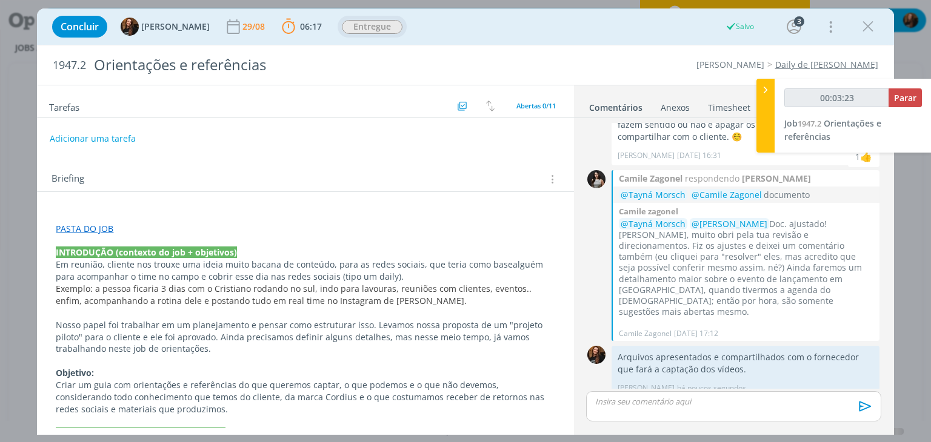
type input "00:03:24"
click at [914, 103] on span "Parar" at bounding box center [905, 98] width 22 height 12
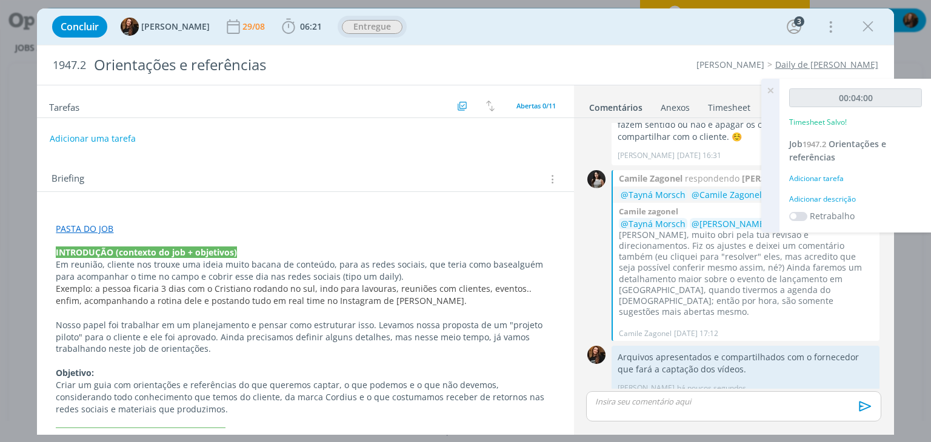
click at [827, 195] on div "Adicionar descrição" at bounding box center [855, 199] width 133 height 11
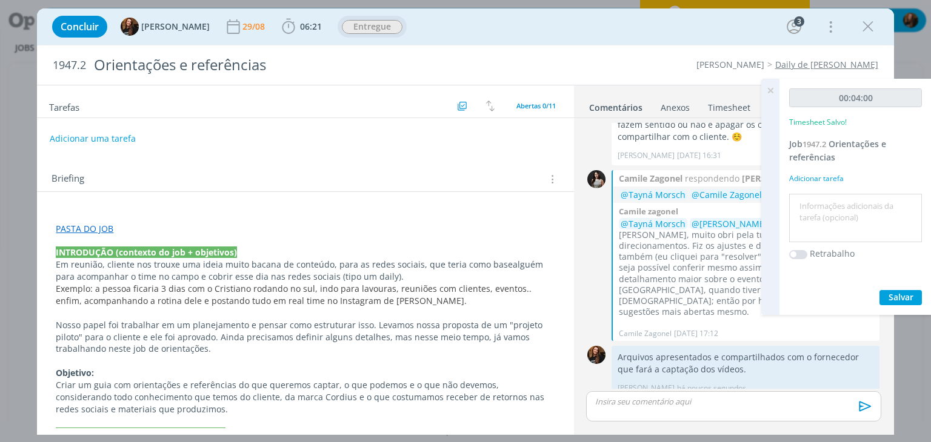
click at [830, 200] on textarea at bounding box center [855, 218] width 127 height 43
type textarea "Compartilhar com fornecedor"
click at [897, 299] on span "Salvar" at bounding box center [900, 297] width 25 height 12
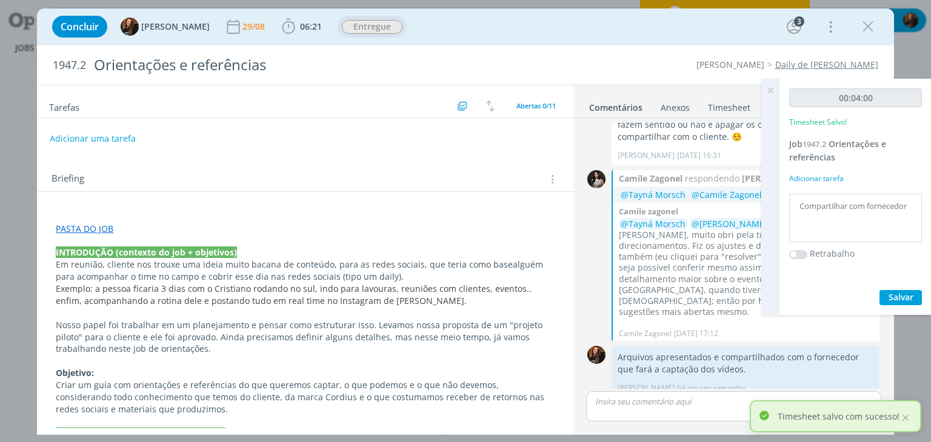
click at [773, 88] on icon at bounding box center [770, 91] width 22 height 24
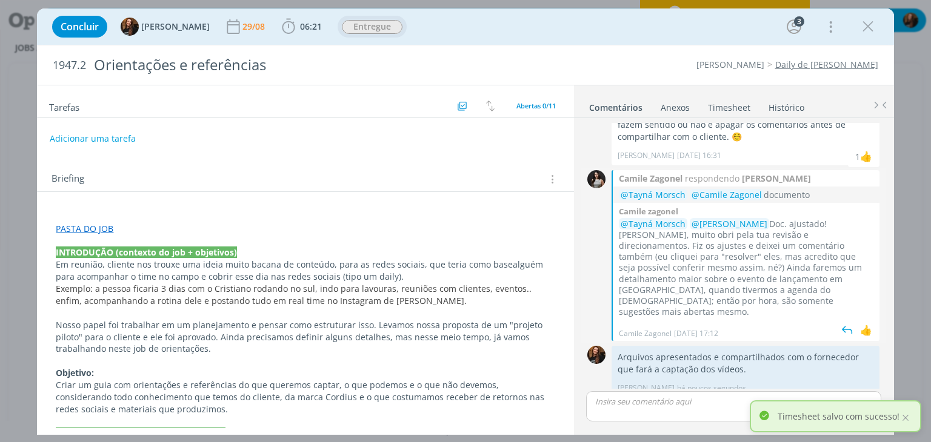
scroll to position [279, 0]
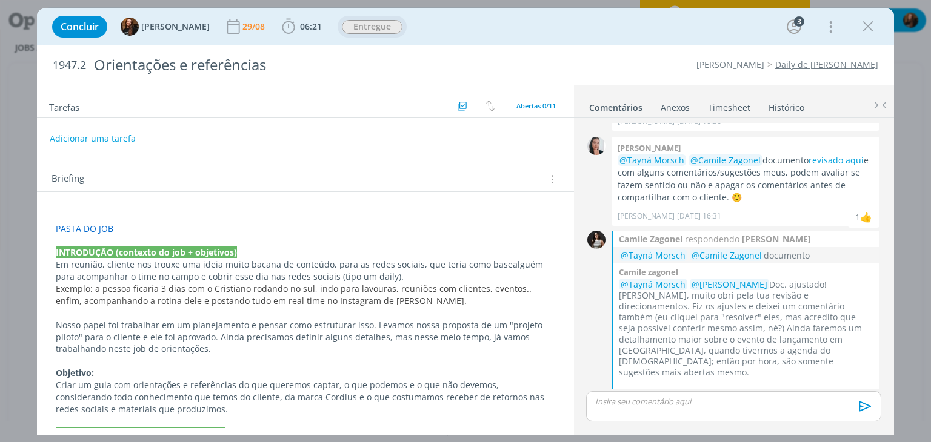
click at [727, 101] on link "Timesheet" at bounding box center [729, 105] width 44 height 18
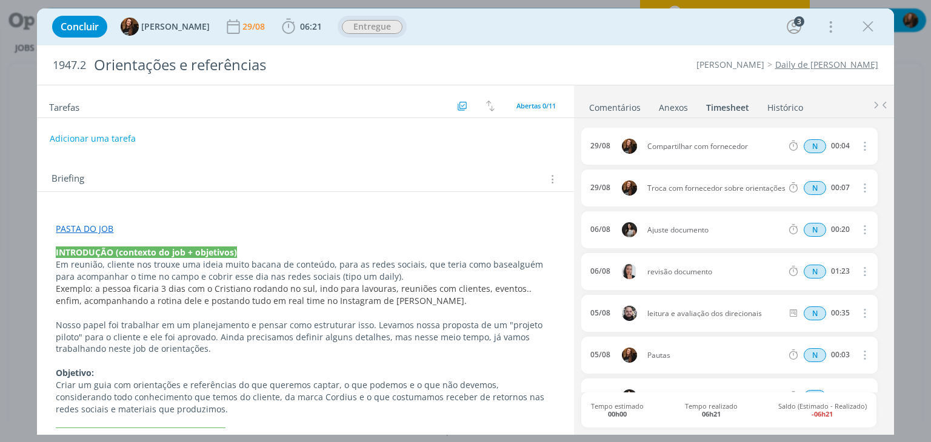
click at [606, 110] on link "Comentários" at bounding box center [614, 105] width 53 height 18
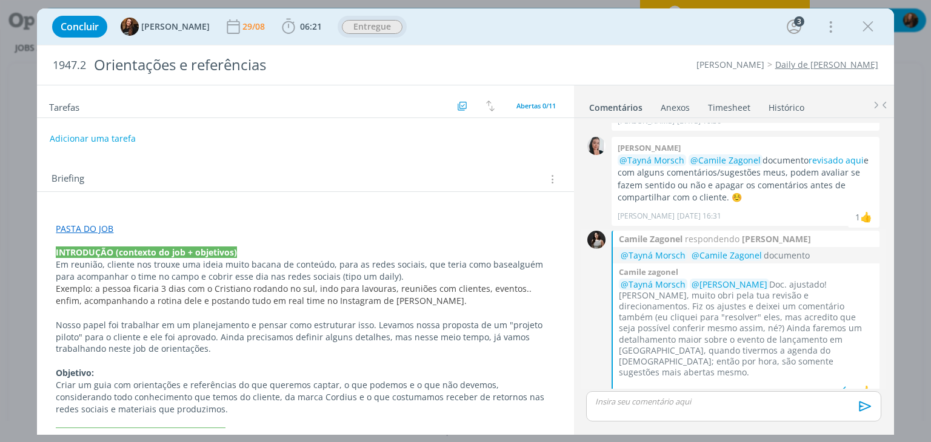
scroll to position [339, 0]
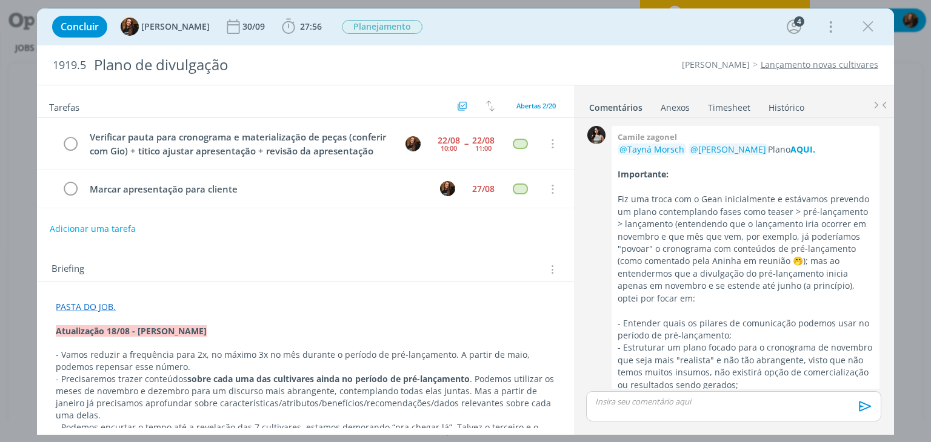
scroll to position [564, 0]
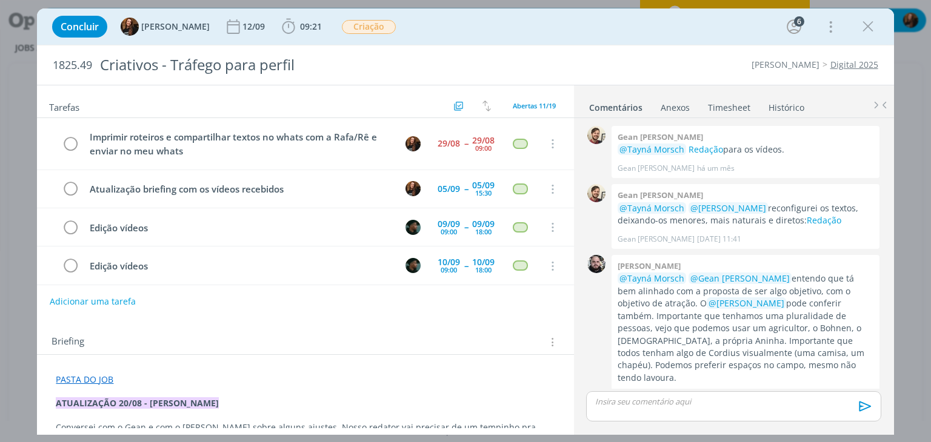
scroll to position [314, 0]
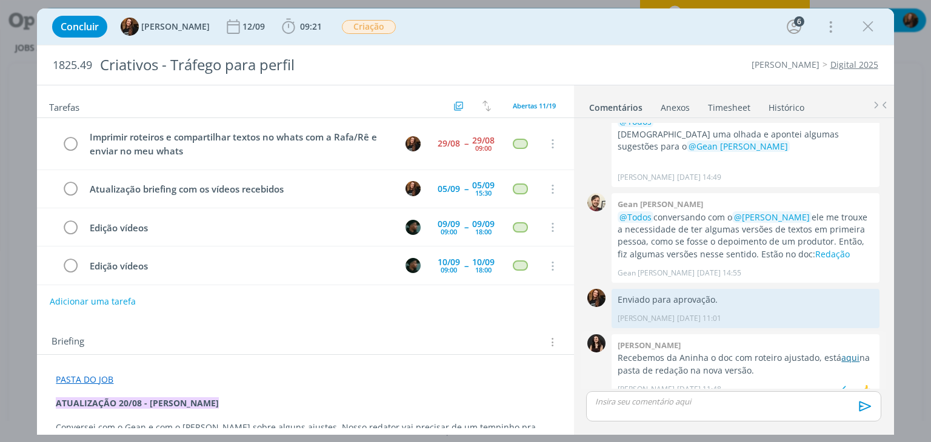
click at [845, 352] on link "aqui" at bounding box center [850, 358] width 18 height 12
click at [735, 107] on link "Timesheet" at bounding box center [729, 105] width 44 height 18
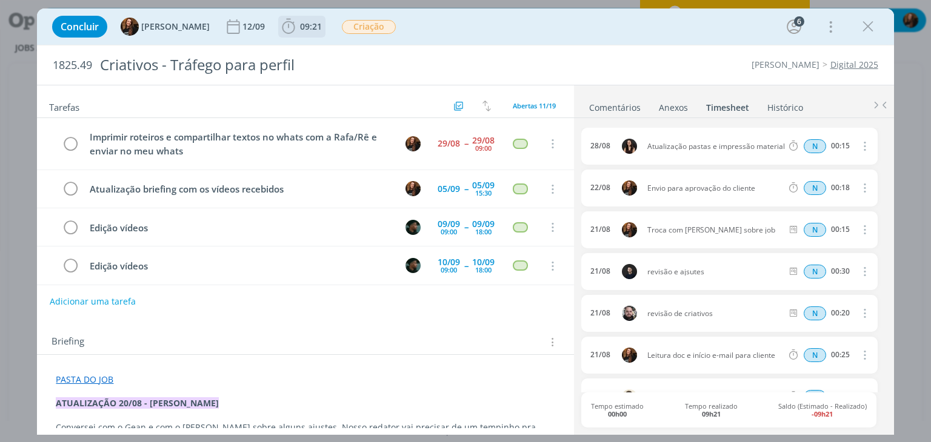
click at [307, 25] on span "09:21" at bounding box center [311, 27] width 22 height 12
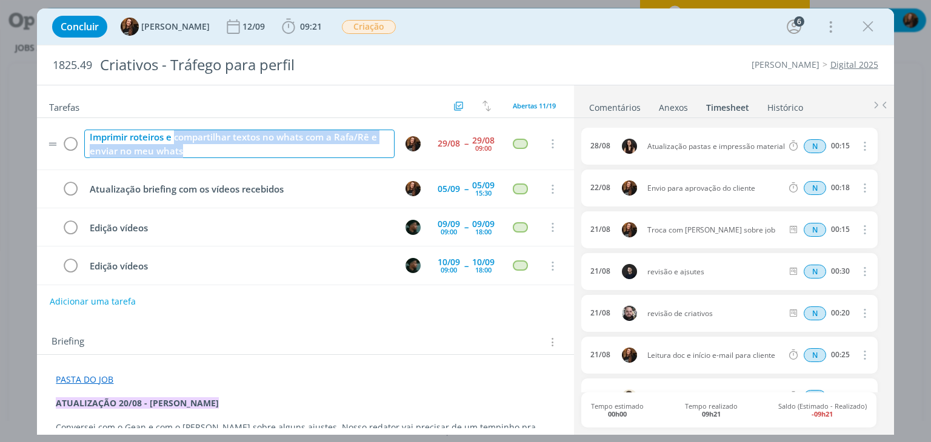
drag, startPoint x: 177, startPoint y: 135, endPoint x: 201, endPoint y: 150, distance: 28.9
click at [201, 150] on div "Imprimir roteiros e compartilhar textos no whats com a Rafa/Rê e enviar no meu …" at bounding box center [239, 144] width 310 height 28
copy div "compartilhar textos no whats com a Rafa/Rê e enviar no meu whats"
click at [304, 25] on span "09:21" at bounding box center [311, 27] width 22 height 12
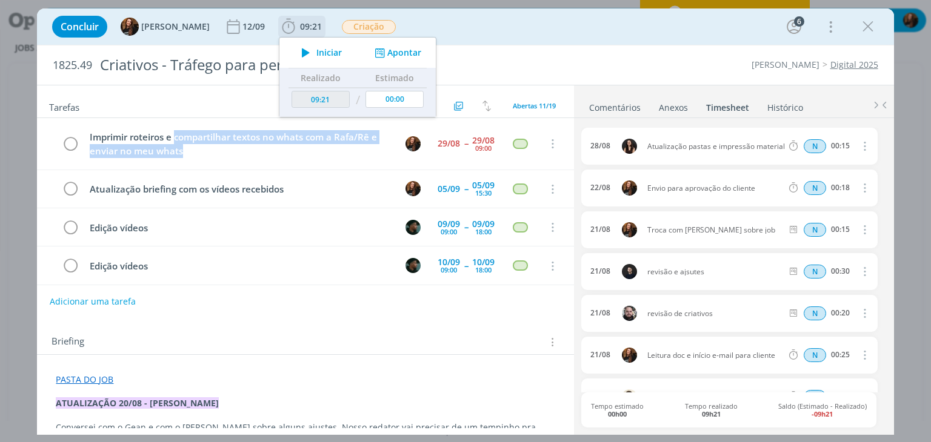
click at [382, 52] on button "Apontar" at bounding box center [396, 53] width 50 height 13
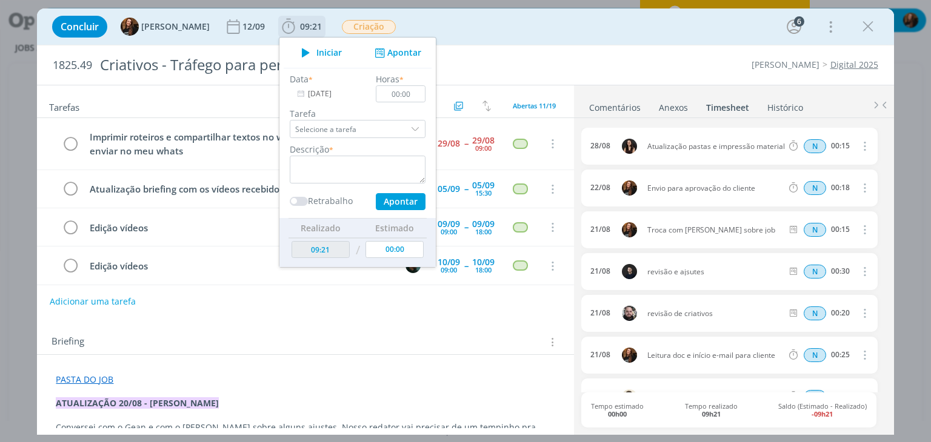
click at [348, 147] on div "Descrição *" at bounding box center [358, 163] width 148 height 41
click at [340, 168] on textarea "dialog" at bounding box center [358, 170] width 136 height 28
paste textarea "compartilhar textos no whats com a Rafa/Rê e enviar no meu whats"
click at [290, 163] on textarea "compartilhar textos no whats com a Rafa/Rê e enviar no meu whats" at bounding box center [358, 170] width 136 height 28
drag, startPoint x: 401, startPoint y: 174, endPoint x: 276, endPoint y: 175, distance: 124.2
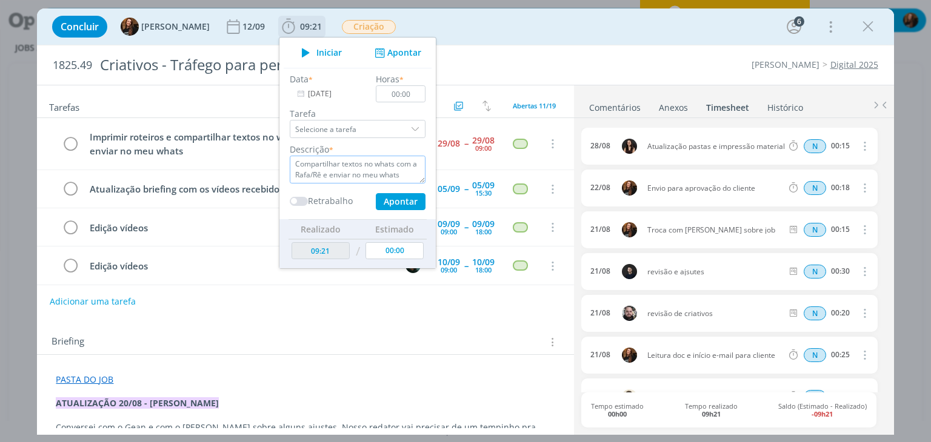
click at [284, 175] on div "Descrição * Compartilhar textos no whats com a Rafa/Rê e enviar no meu whats" at bounding box center [358, 163] width 148 height 41
type textarea "Compartilhar textos no whats com a fornecedora"
click at [407, 96] on input "00:00" at bounding box center [401, 93] width 50 height 17
type input "00:10"
click at [377, 199] on button "Apontar" at bounding box center [401, 201] width 50 height 17
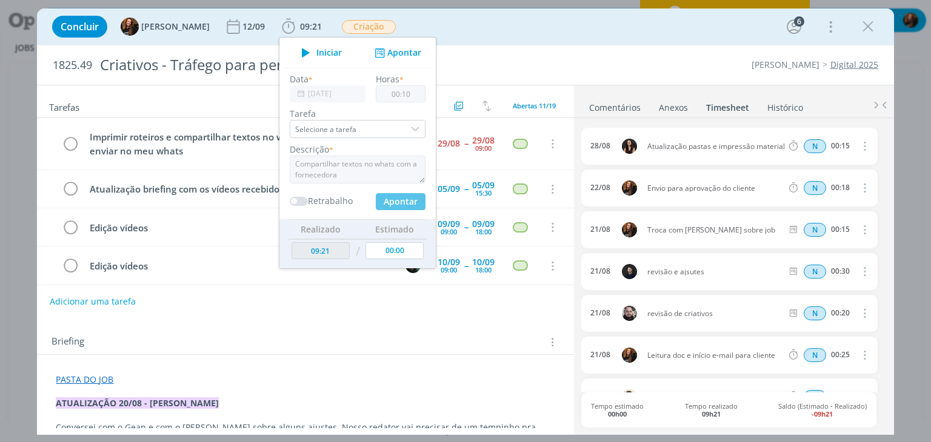
type input "09:31"
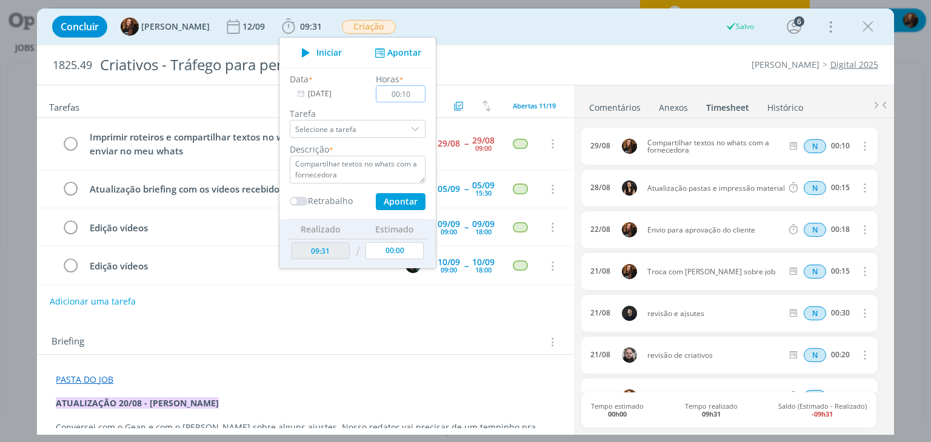
type input "00:00"
click at [393, 330] on div "Briefing Briefings Predefinidos Versões do Briefing Ver Briefing do Projeto" at bounding box center [305, 338] width 536 height 33
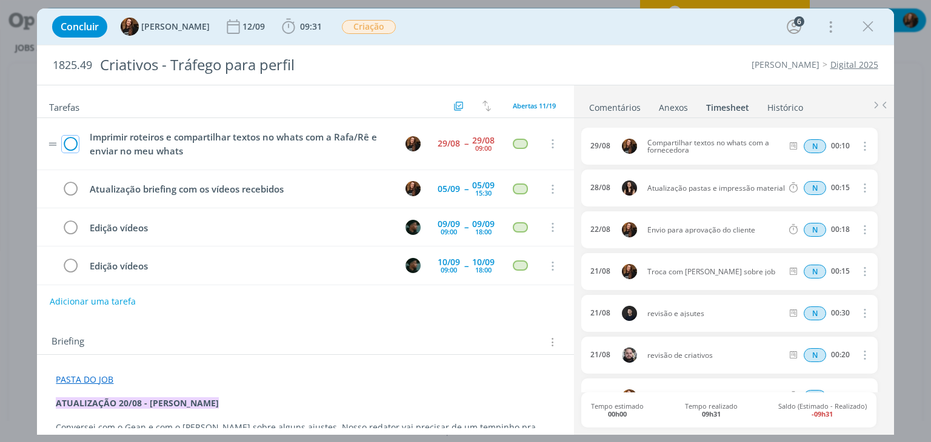
click at [70, 143] on icon "dialog" at bounding box center [70, 144] width 17 height 18
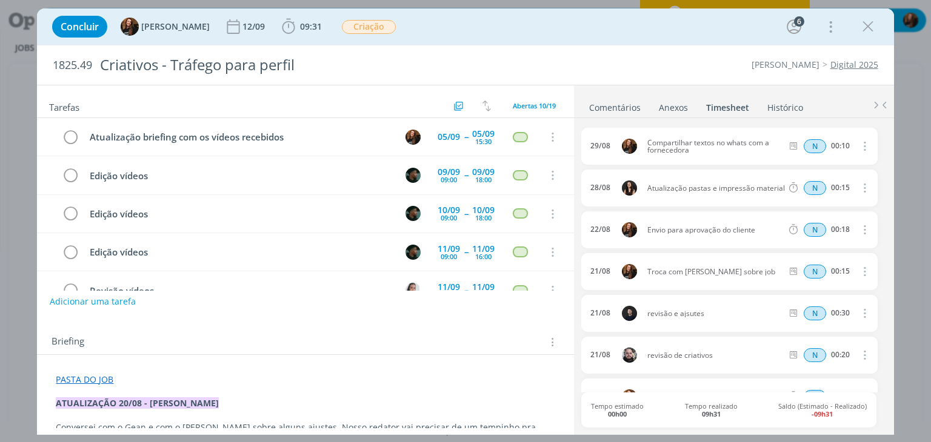
click at [618, 106] on link "Comentários" at bounding box center [614, 105] width 53 height 18
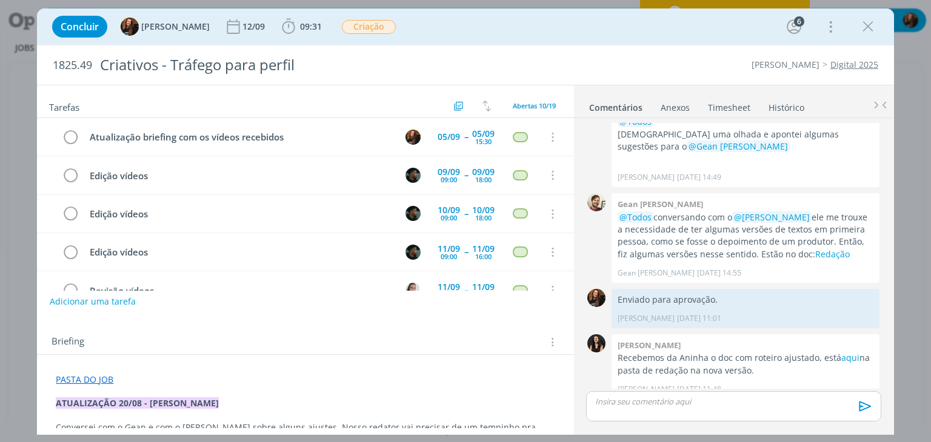
drag, startPoint x: 739, startPoint y: 102, endPoint x: 737, endPoint y: 114, distance: 11.8
click at [740, 102] on link "Timesheet" at bounding box center [729, 105] width 44 height 18
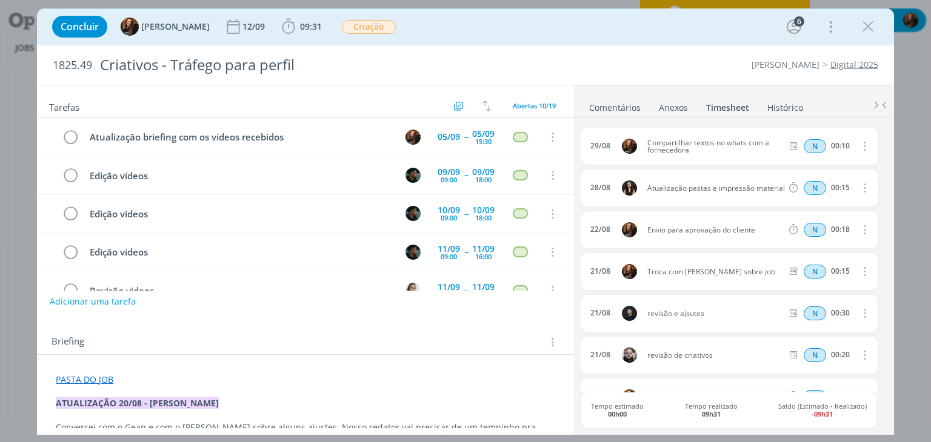
click at [625, 102] on link "Comentários" at bounding box center [614, 105] width 53 height 18
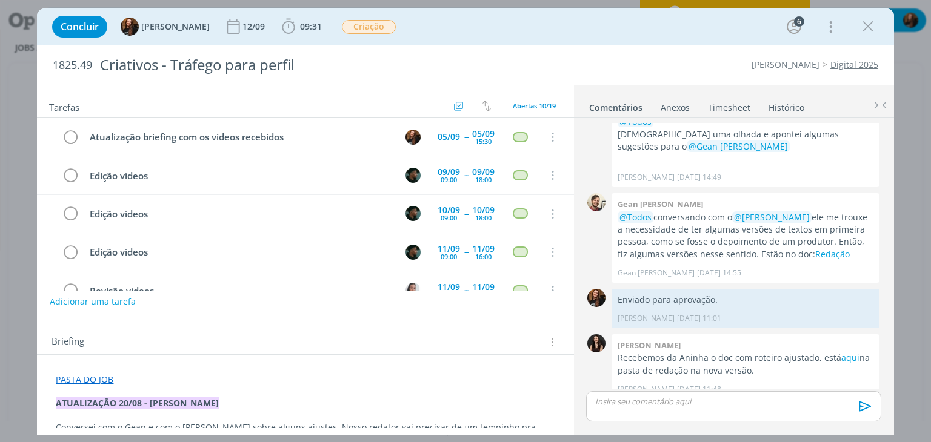
click at [660, 408] on div "dialog" at bounding box center [733, 406] width 295 height 30
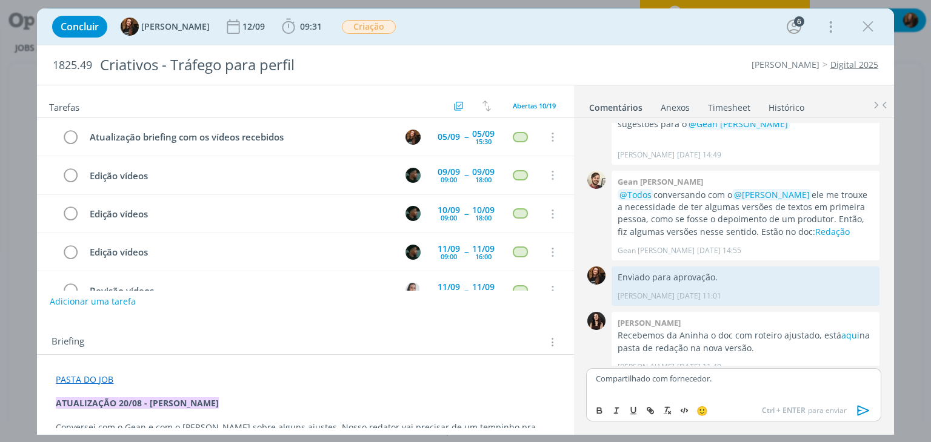
click at [862, 412] on icon "dialog" at bounding box center [863, 411] width 18 height 18
